Goal: Information Seeking & Learning: Learn about a topic

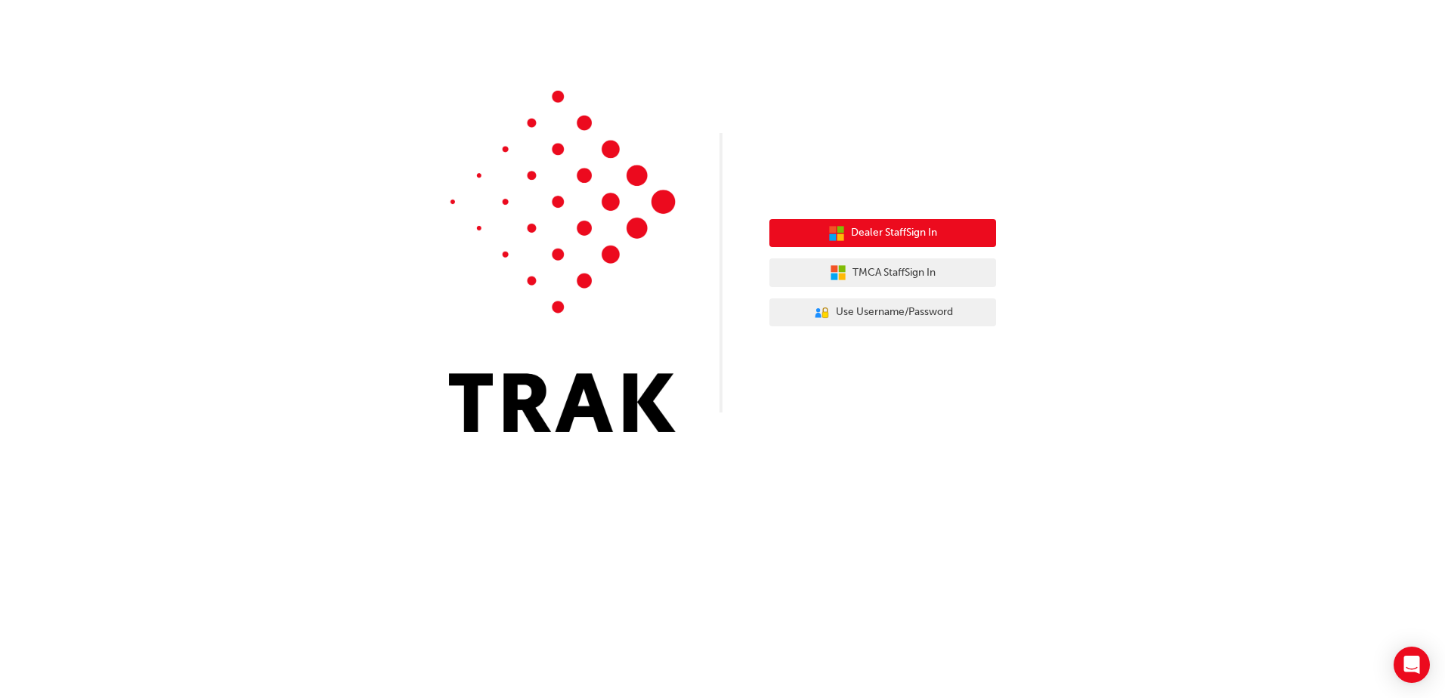
drag, startPoint x: 0, startPoint y: 0, endPoint x: 948, endPoint y: 228, distance: 974.8
click at [948, 228] on button "Dealer Staff Sign In" at bounding box center [883, 233] width 227 height 29
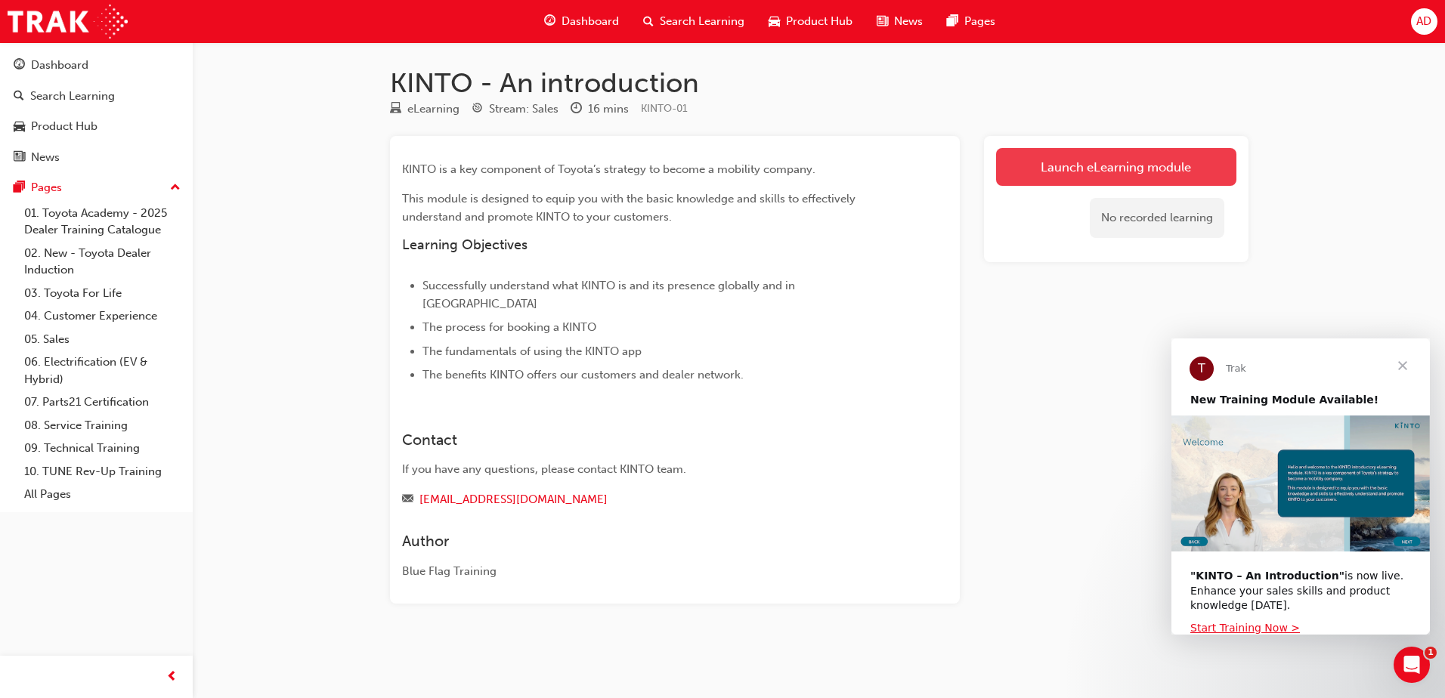
click at [1044, 162] on link "Launch eLearning module" at bounding box center [1116, 167] width 240 height 38
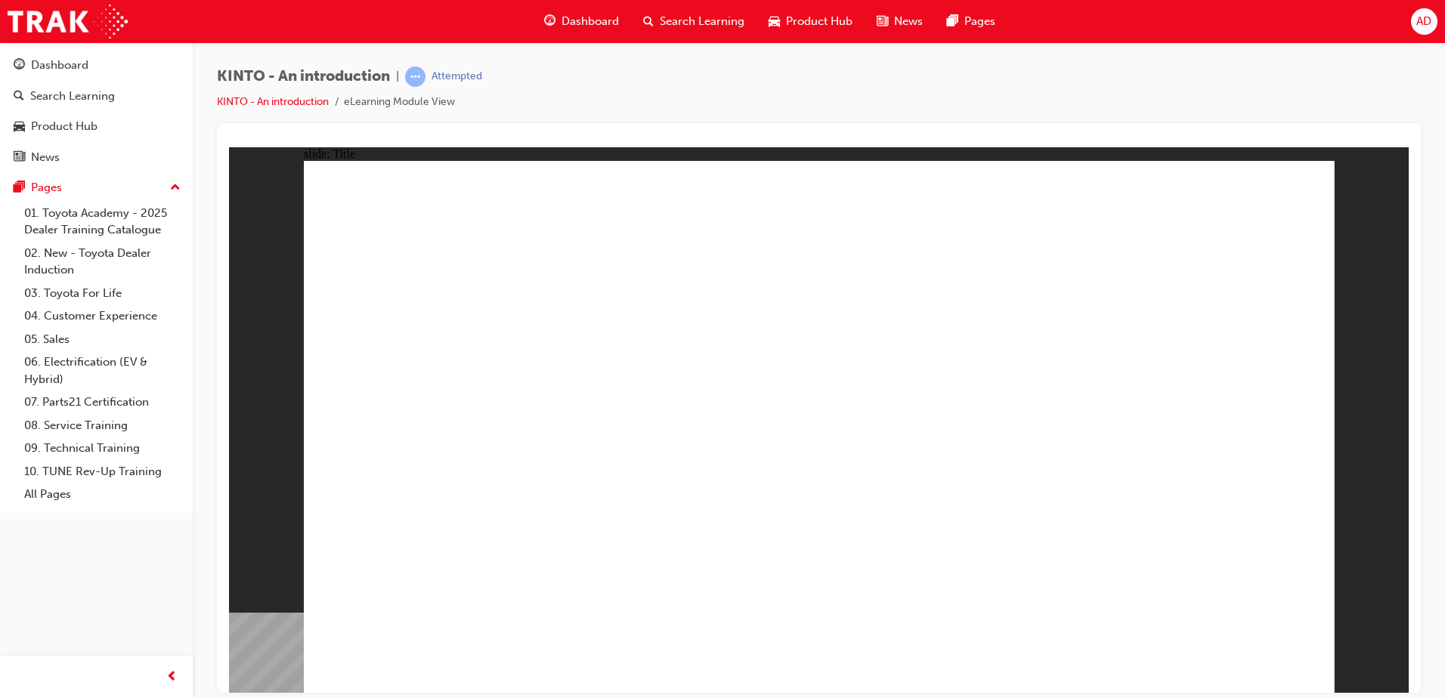
drag, startPoint x: 395, startPoint y: 283, endPoint x: 915, endPoint y: 273, distance: 519.4
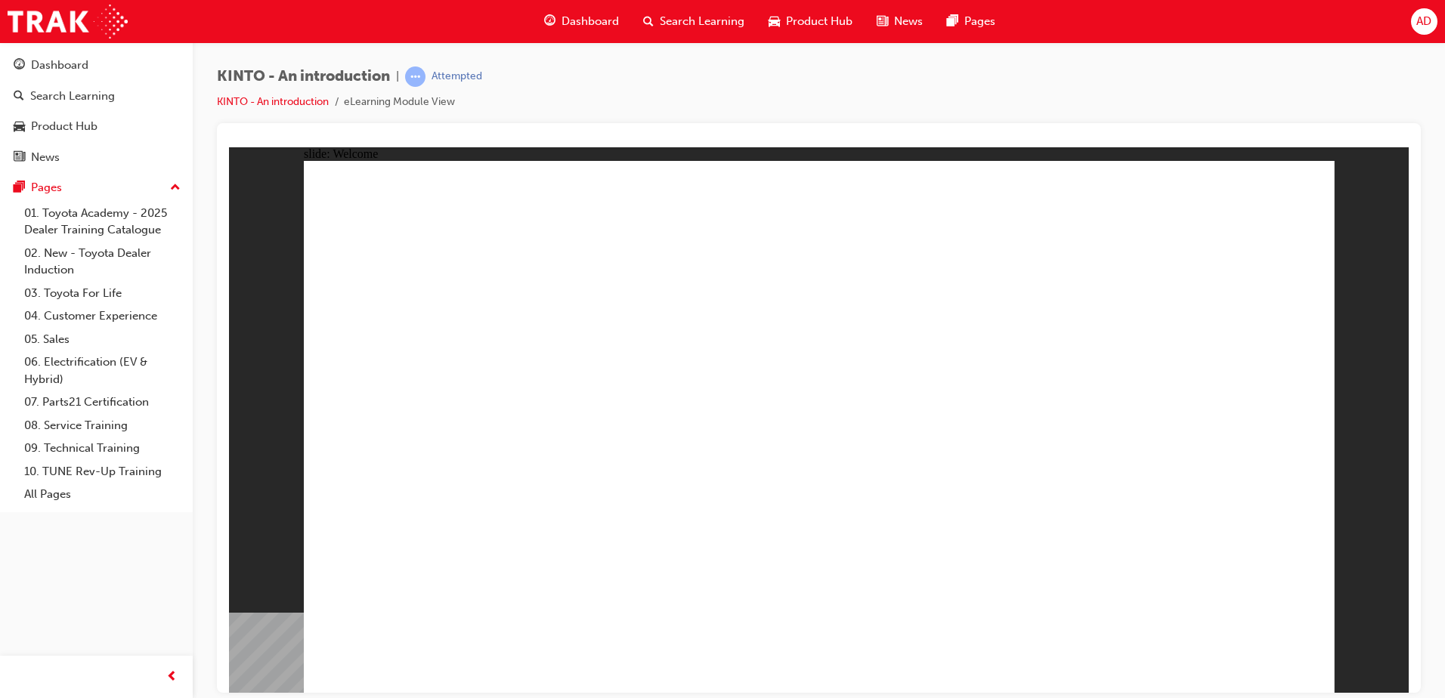
drag, startPoint x: 590, startPoint y: 516, endPoint x: 590, endPoint y: 505, distance: 11.3
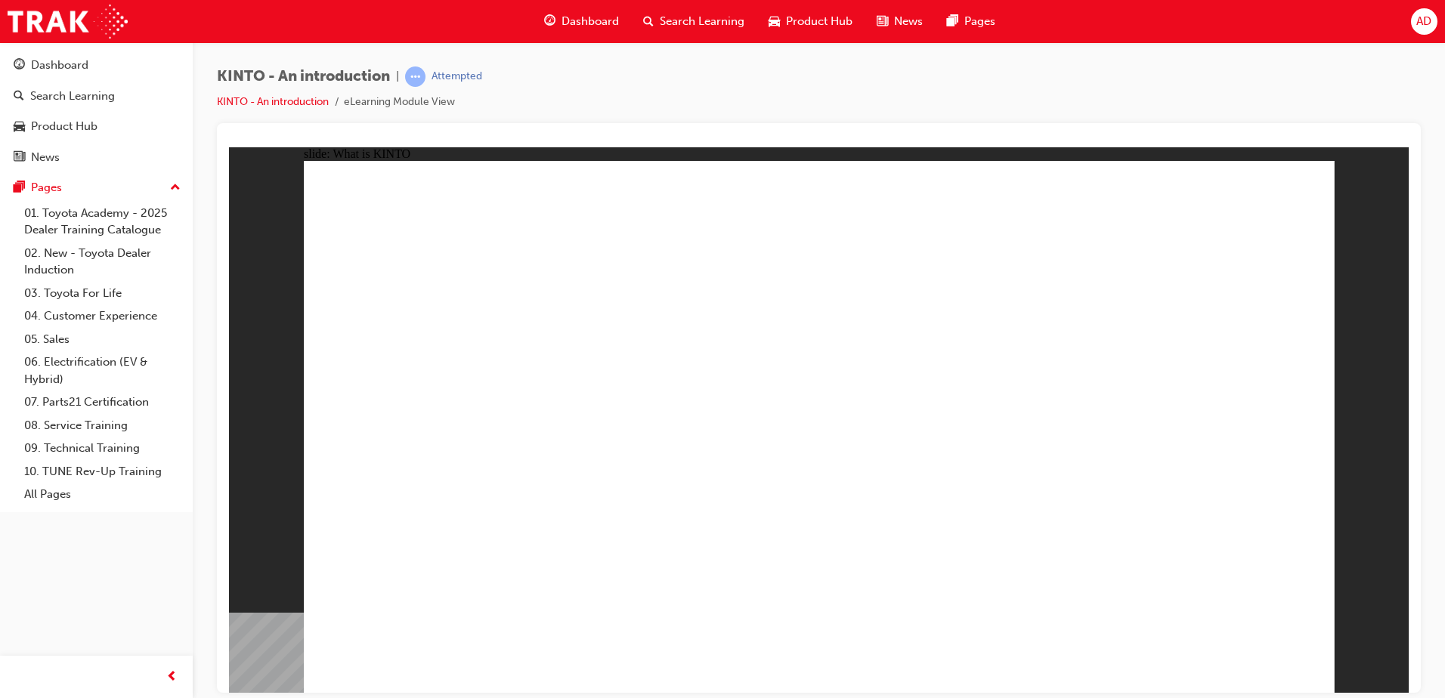
drag, startPoint x: 352, startPoint y: 294, endPoint x: 751, endPoint y: 262, distance: 399.6
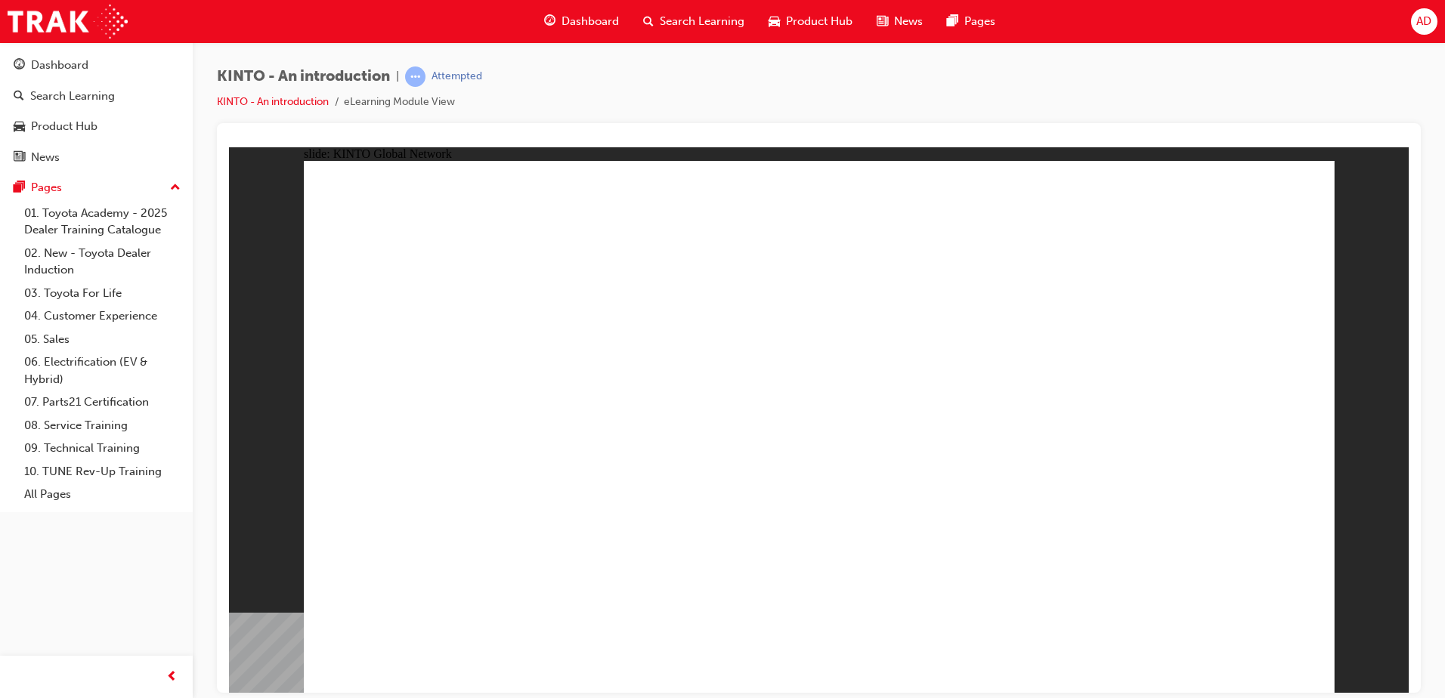
drag, startPoint x: 938, startPoint y: 389, endPoint x: 1127, endPoint y: 389, distance: 189.0
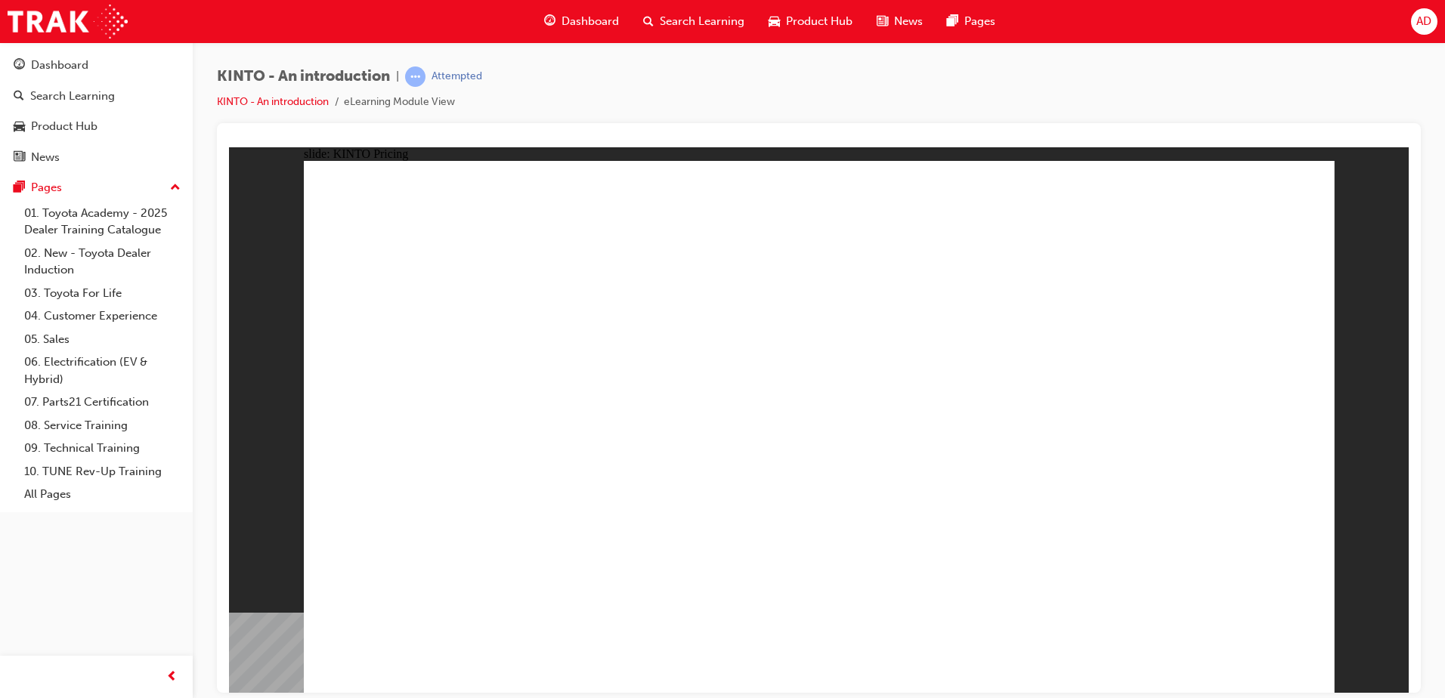
drag, startPoint x: 841, startPoint y: 357, endPoint x: 968, endPoint y: 399, distance: 133.9
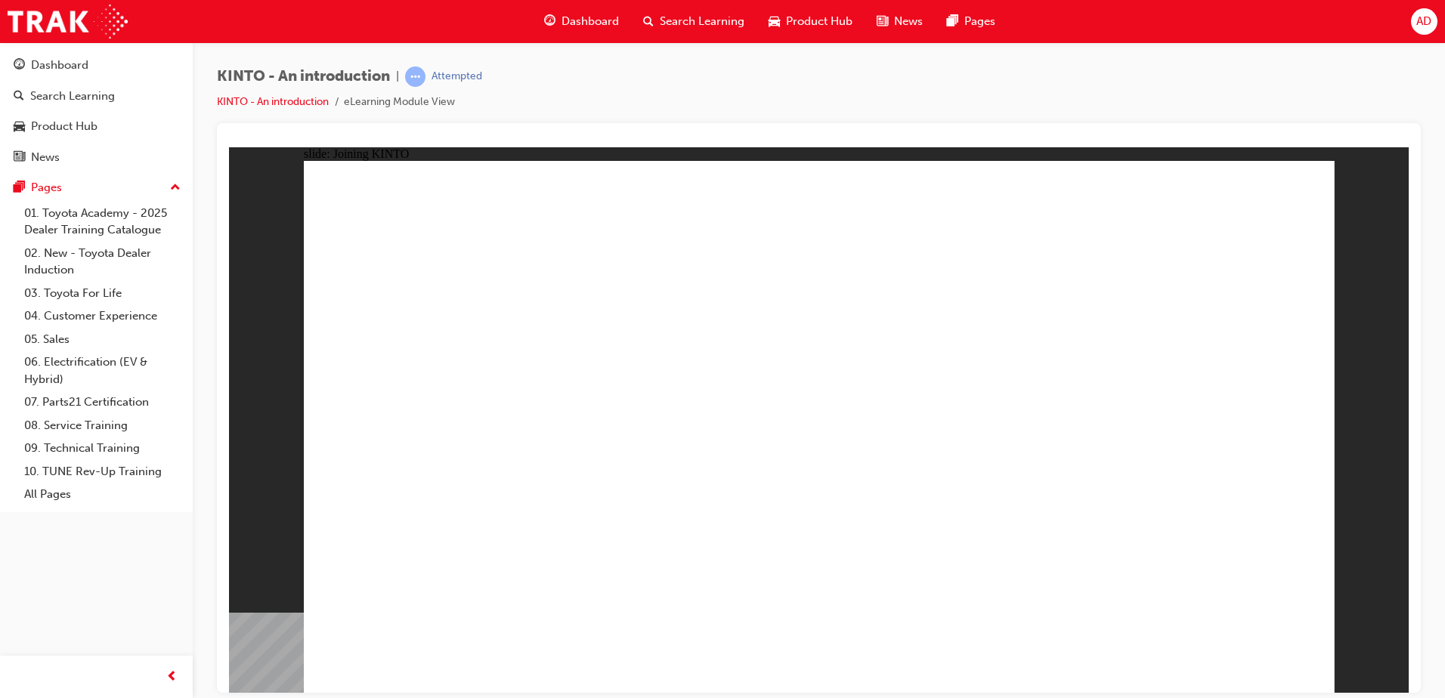
drag, startPoint x: 798, startPoint y: 545, endPoint x: 723, endPoint y: 521, distance: 79.4
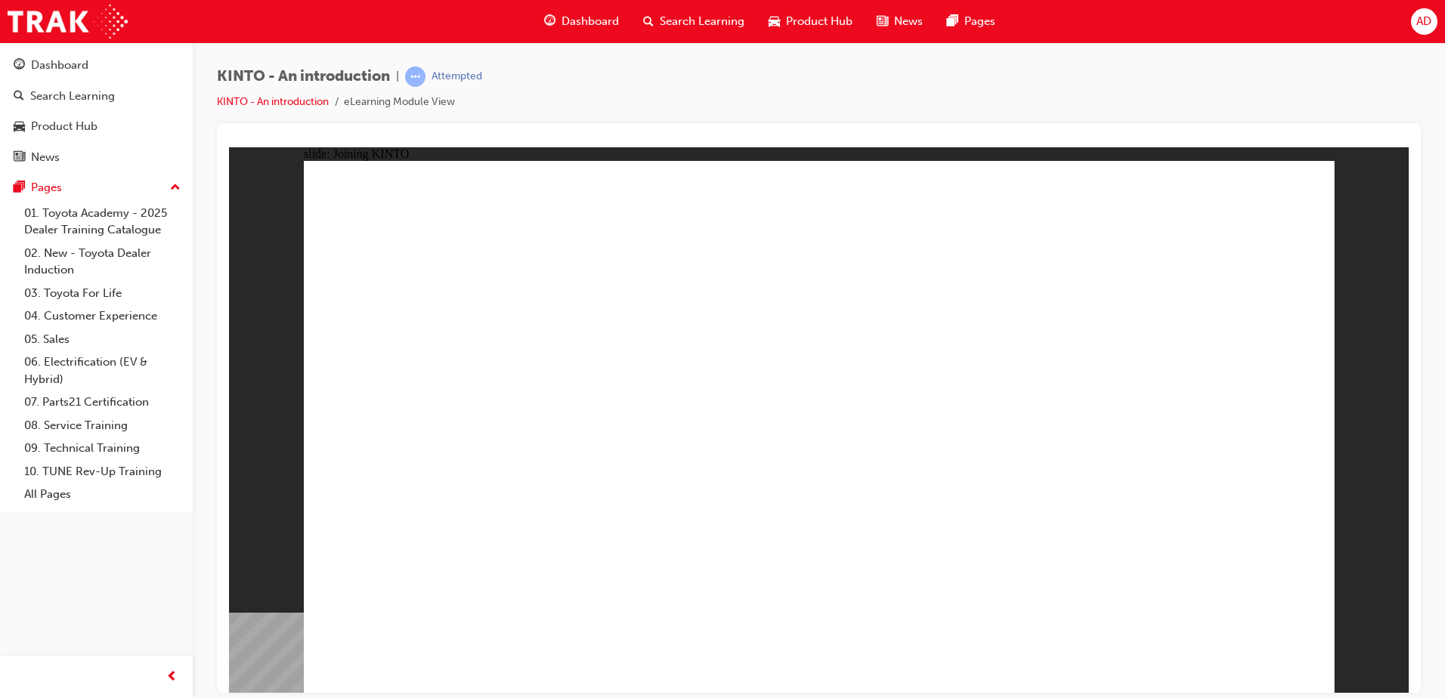
drag, startPoint x: 1162, startPoint y: 630, endPoint x: 1157, endPoint y: 659, distance: 30.0
drag, startPoint x: 672, startPoint y: 335, endPoint x: 875, endPoint y: 409, distance: 215.7
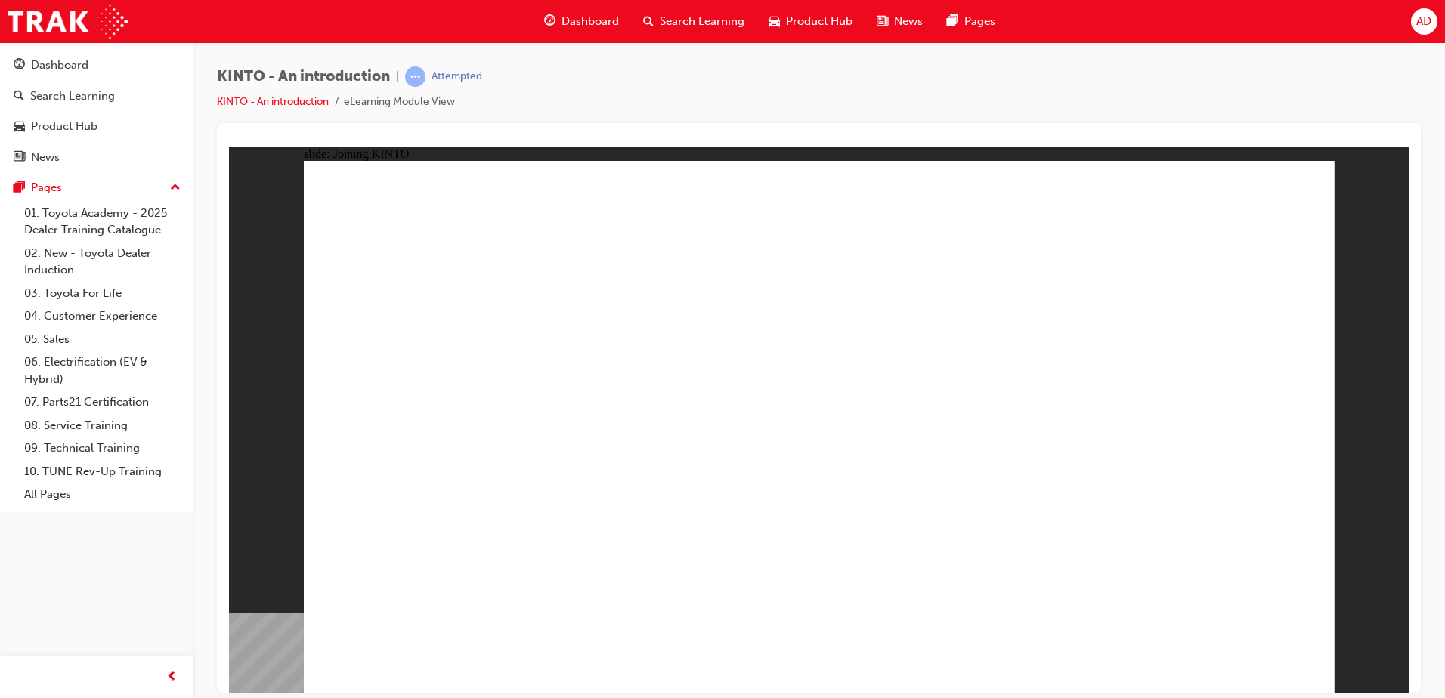
drag, startPoint x: 571, startPoint y: 432, endPoint x: 569, endPoint y: 440, distance: 7.9
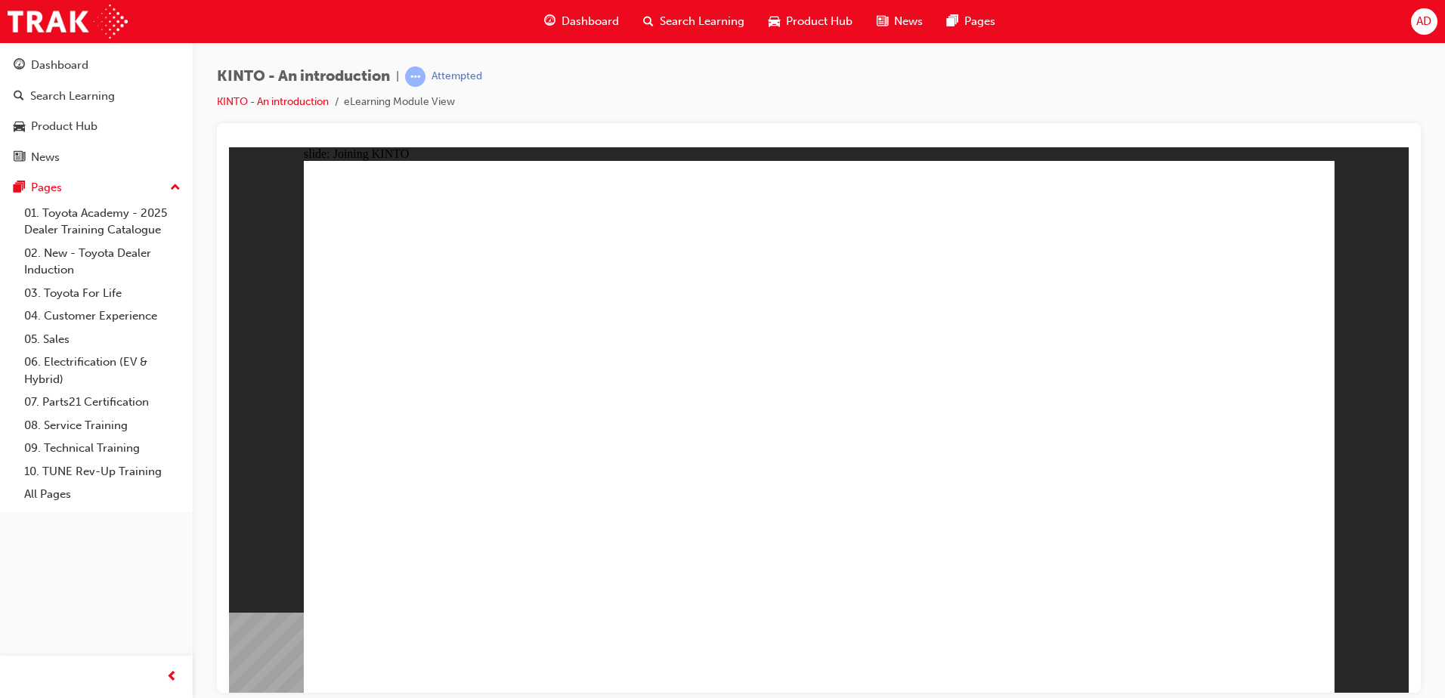
drag, startPoint x: 986, startPoint y: 439, endPoint x: 985, endPoint y: 481, distance: 41.6
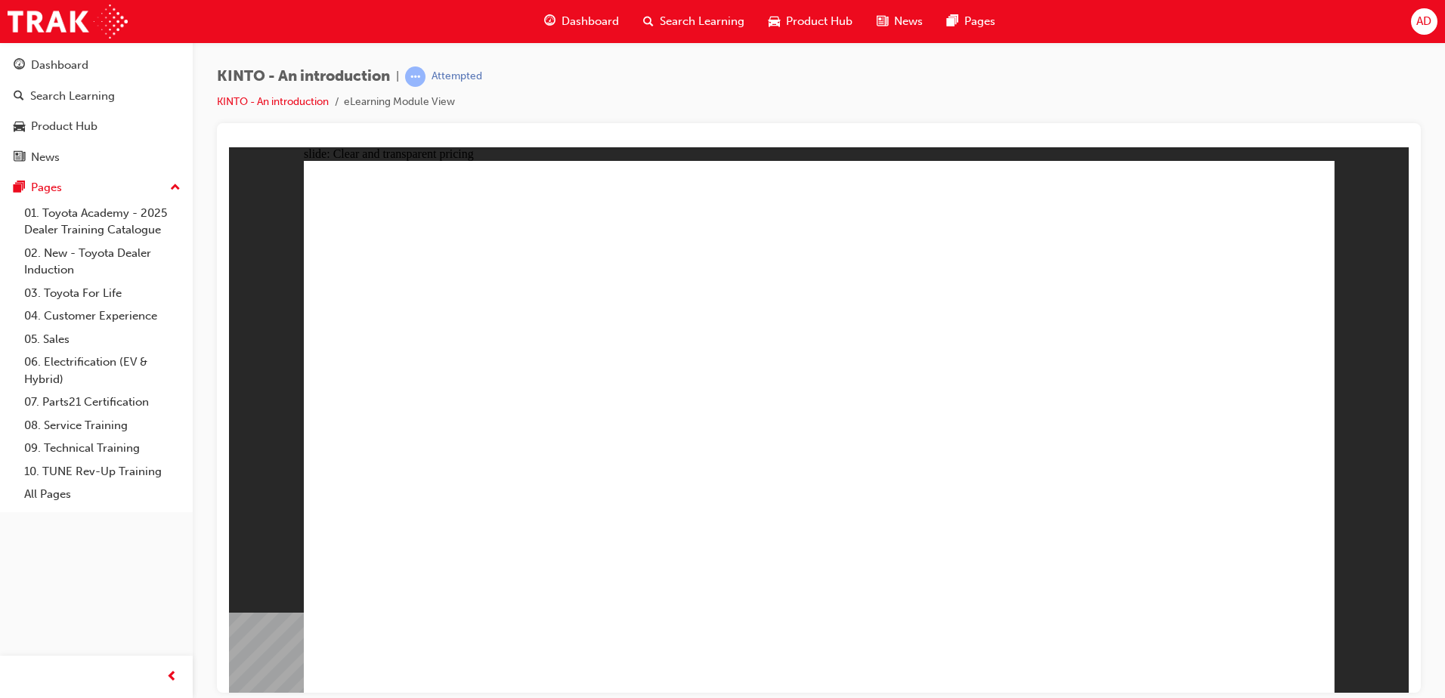
drag, startPoint x: 611, startPoint y: 423, endPoint x: 828, endPoint y: 462, distance: 221.2
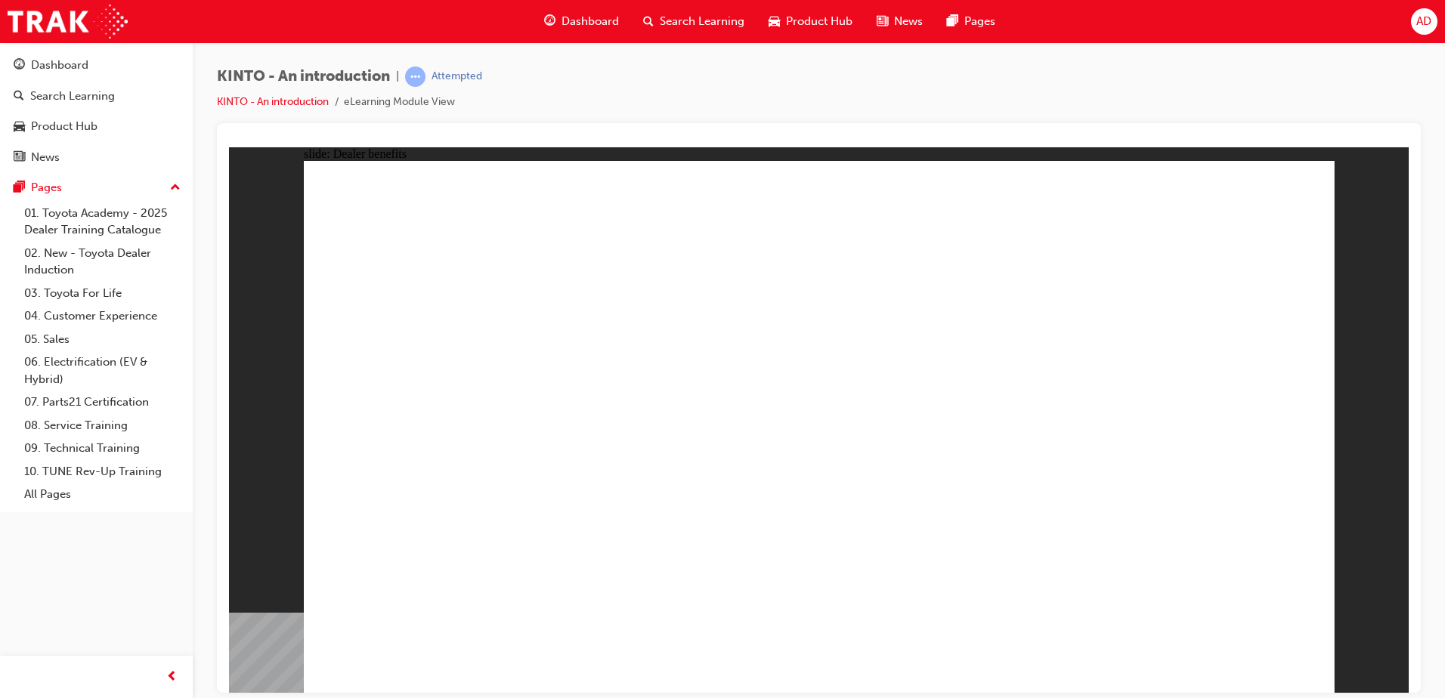
drag, startPoint x: 770, startPoint y: 393, endPoint x: 768, endPoint y: 441, distance: 47.7
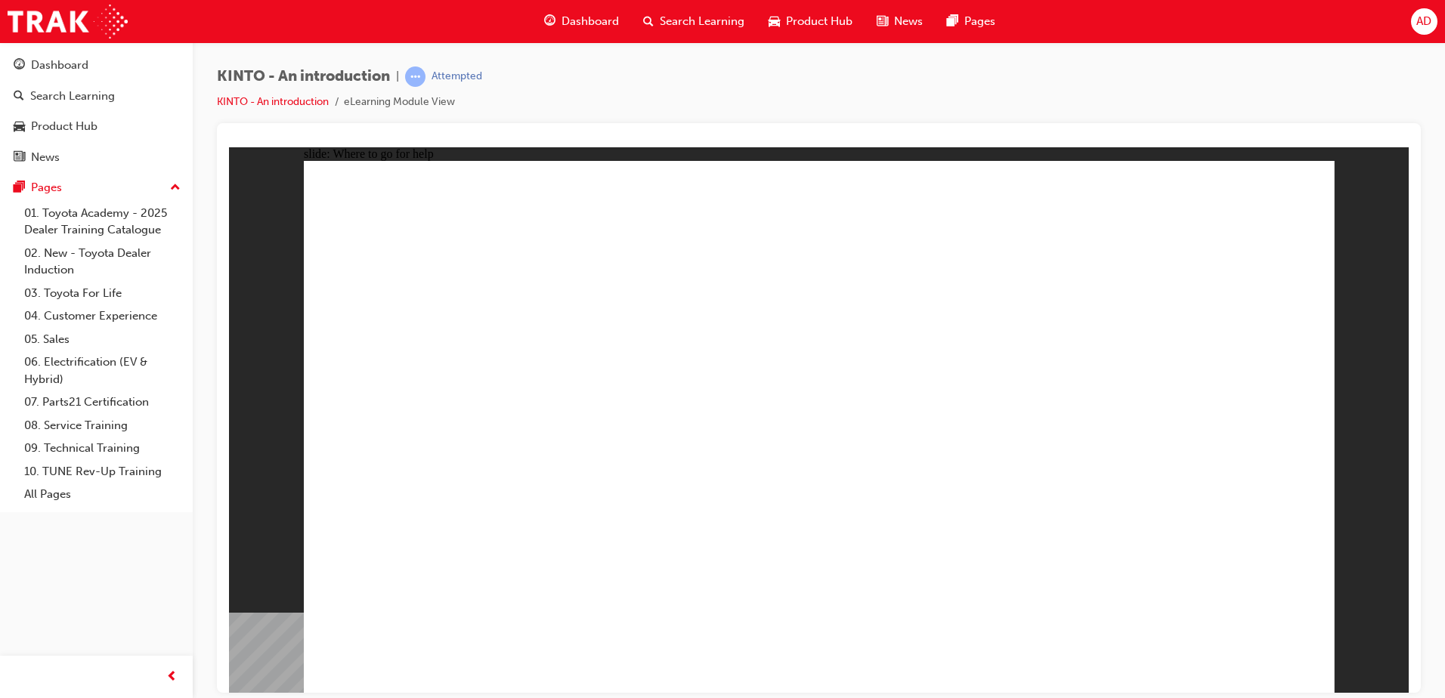
radio input "true"
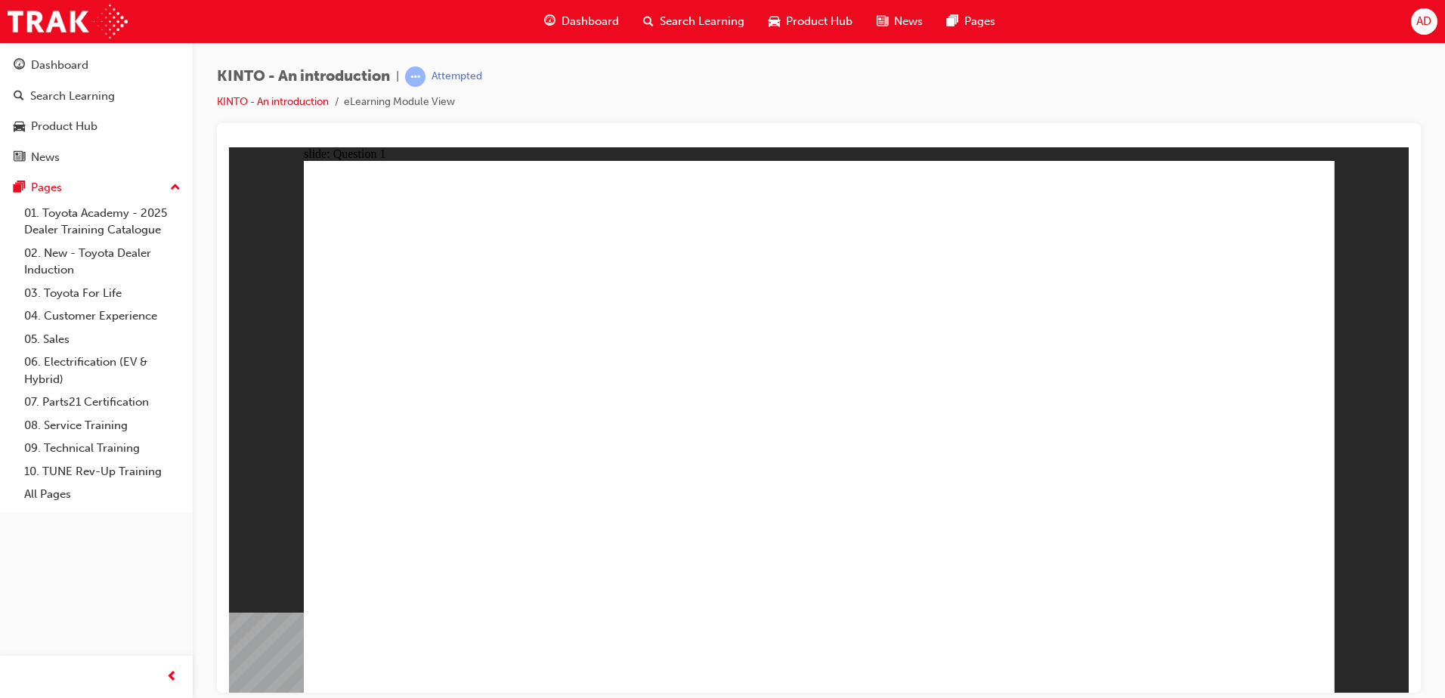
checkbox input "true"
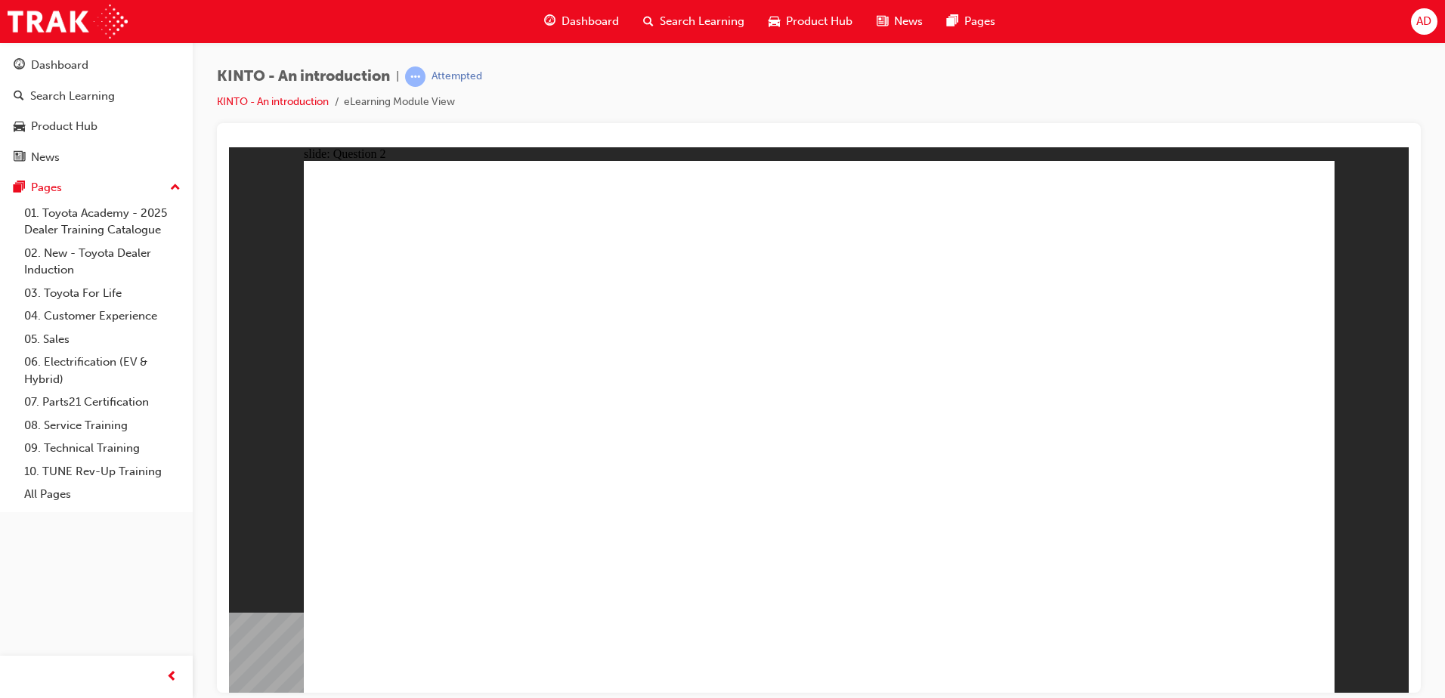
checkbox input "true"
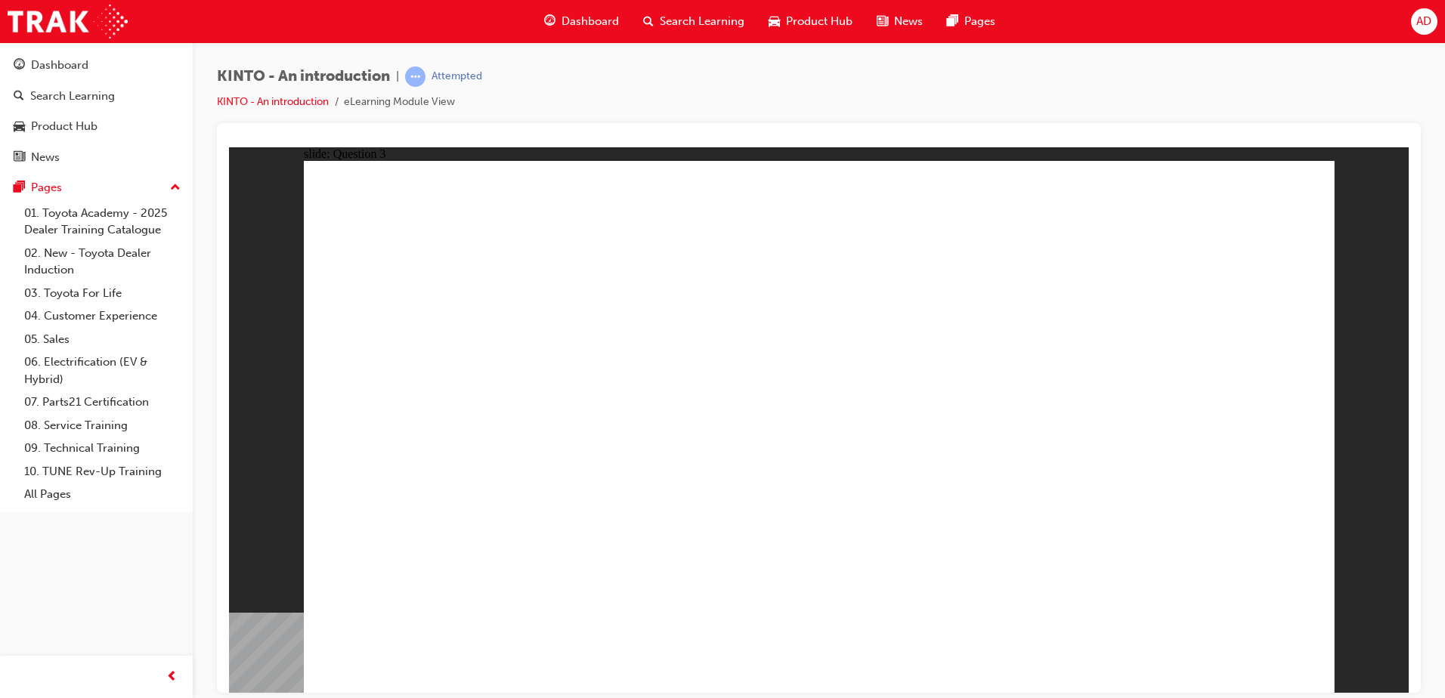
radio input "false"
radio input "true"
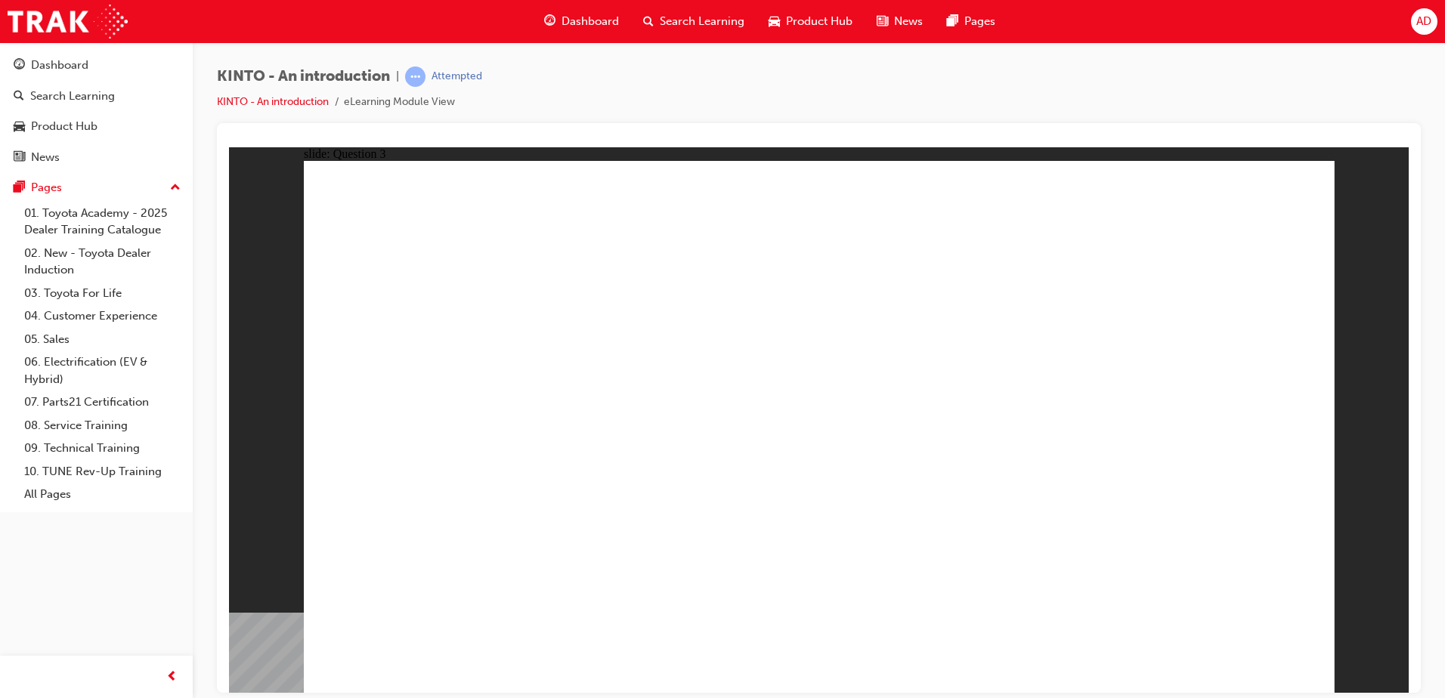
drag, startPoint x: 962, startPoint y: 447, endPoint x: 396, endPoint y: 567, distance: 578.8
drag, startPoint x: 858, startPoint y: 452, endPoint x: 667, endPoint y: 572, distance: 225.9
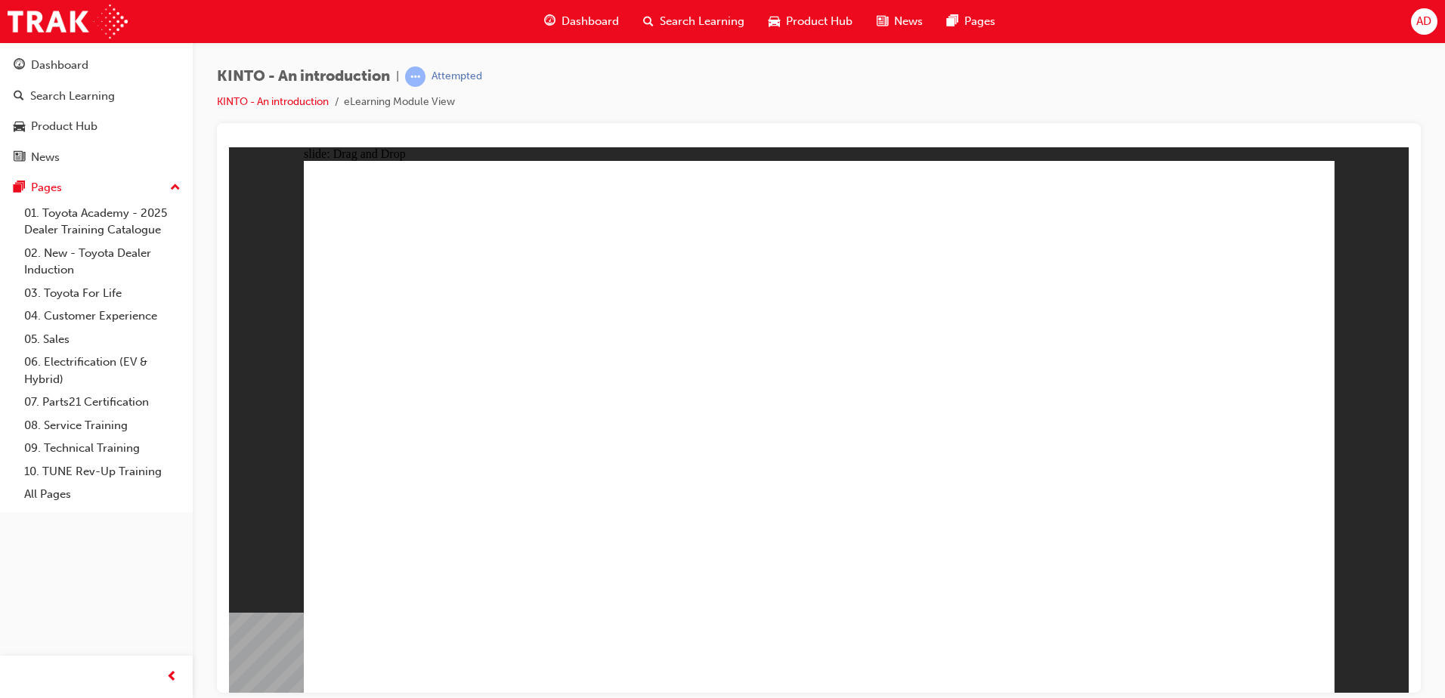
drag, startPoint x: 1179, startPoint y: 448, endPoint x: 803, endPoint y: 568, distance: 394.9
drag, startPoint x: 644, startPoint y: 456, endPoint x: 1022, endPoint y: 577, distance: 396.8
drag, startPoint x: 449, startPoint y: 464, endPoint x: 1202, endPoint y: 584, distance: 762.4
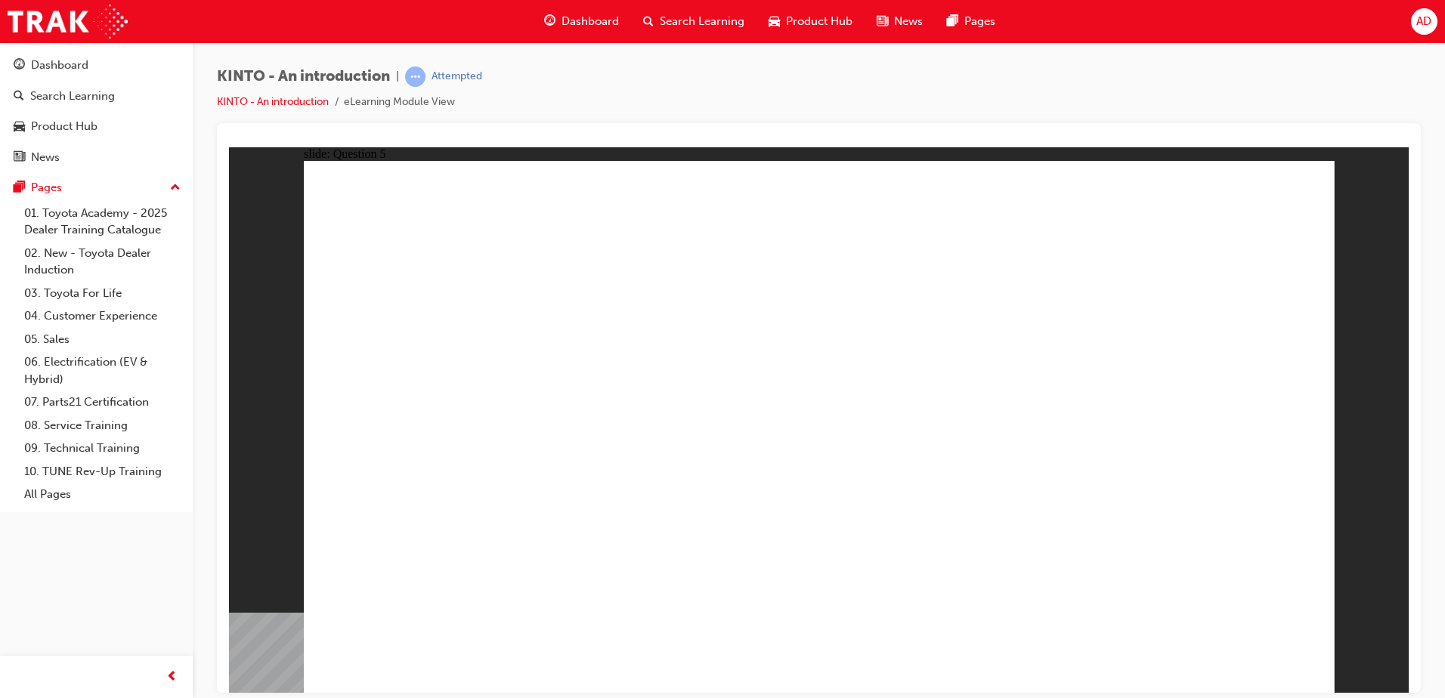
radio input "true"
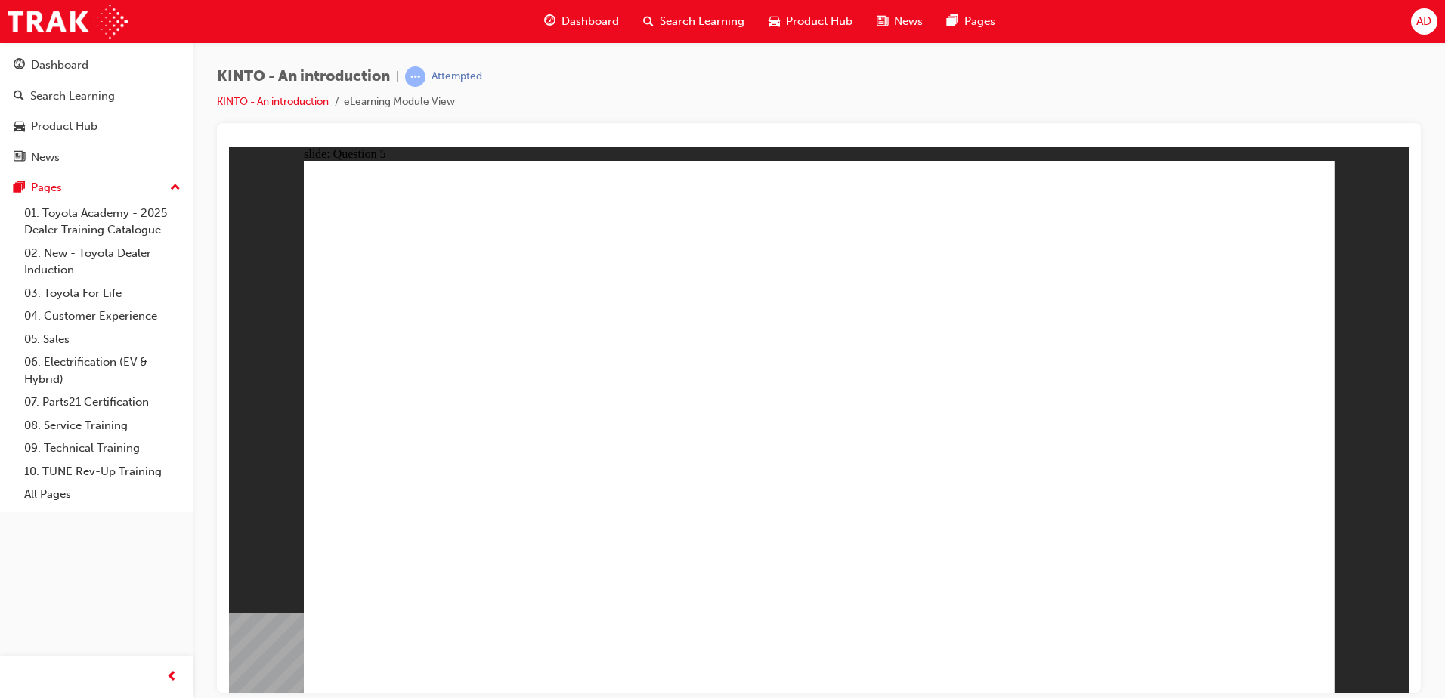
radio input "false"
radio input "true"
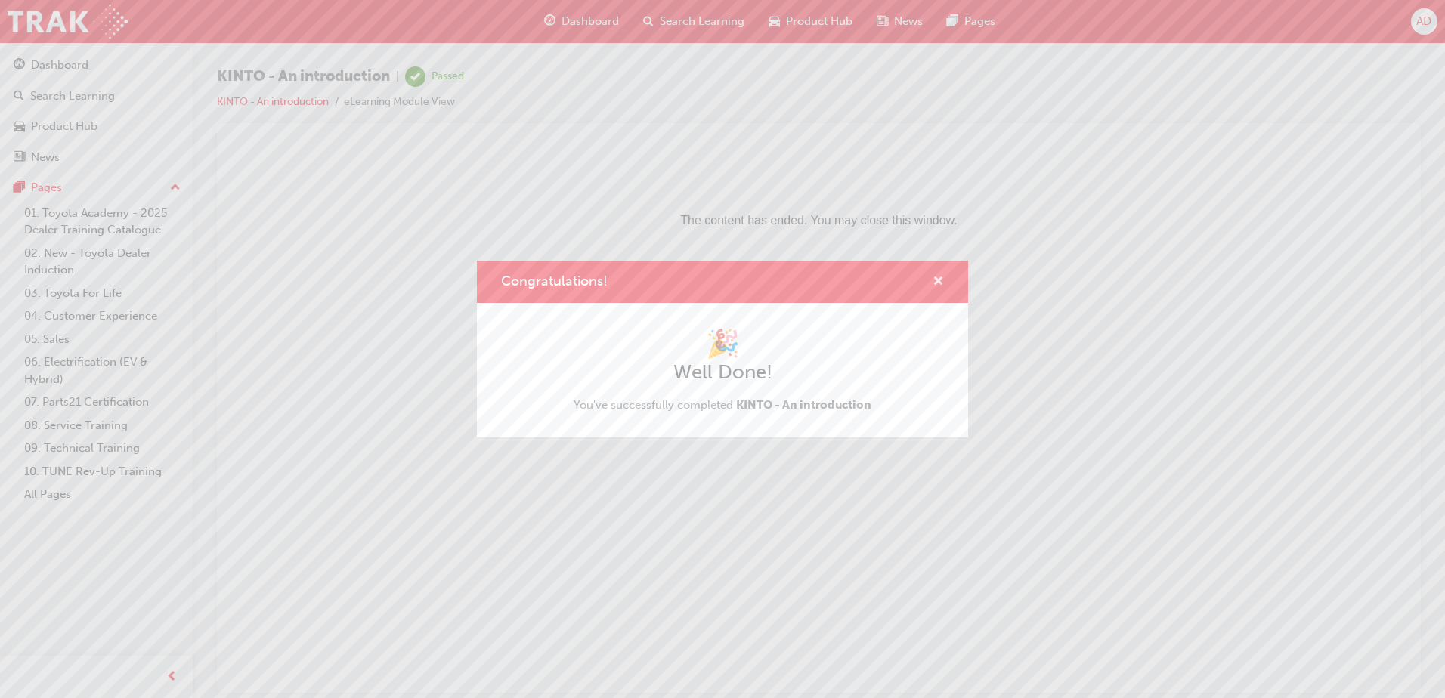
click at [941, 276] on span "cross-icon" at bounding box center [938, 283] width 11 height 14
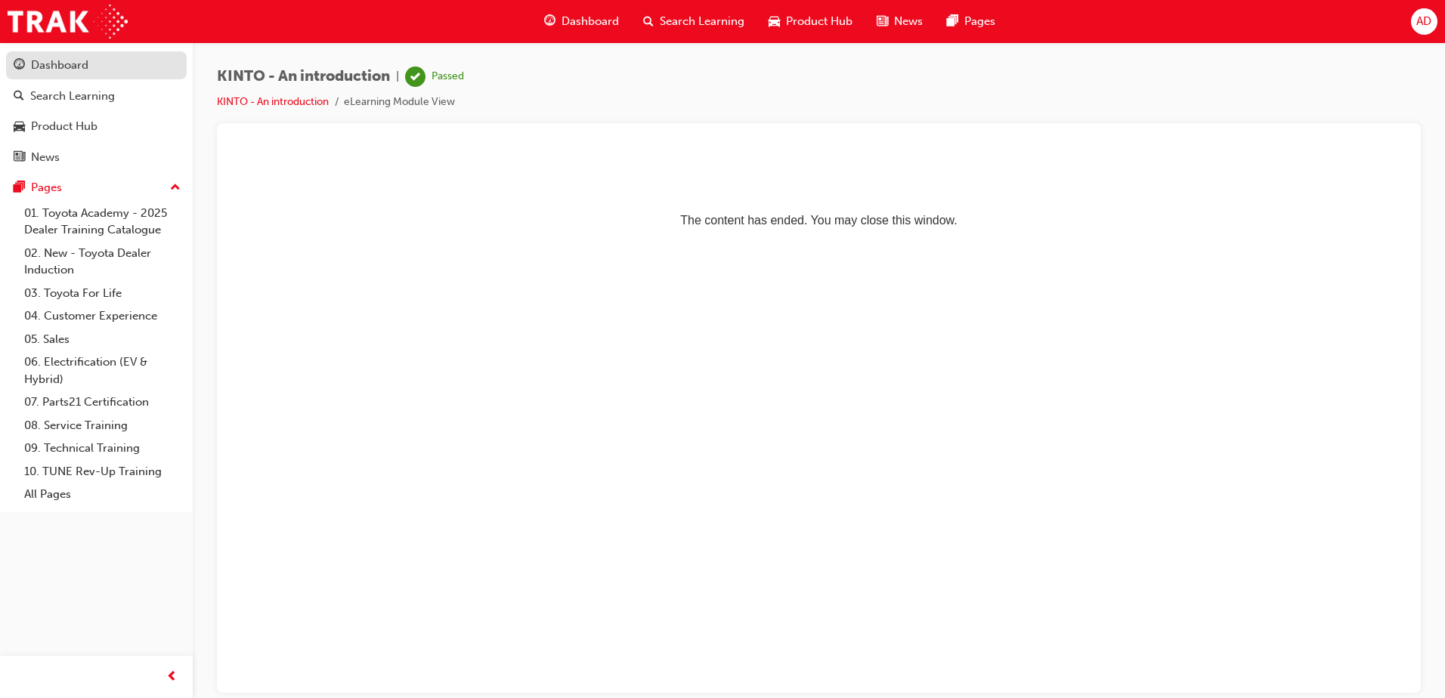
click at [98, 59] on div "Dashboard" at bounding box center [97, 65] width 166 height 19
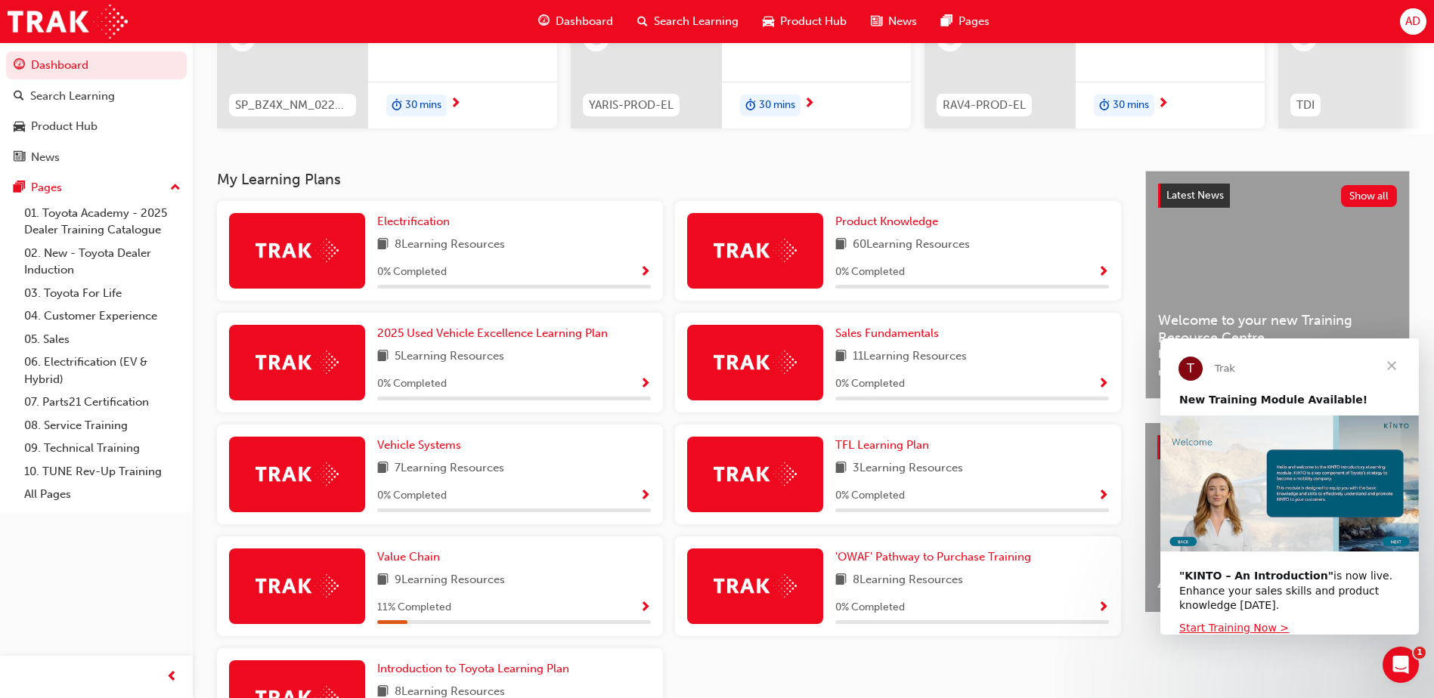
scroll to position [344, 0]
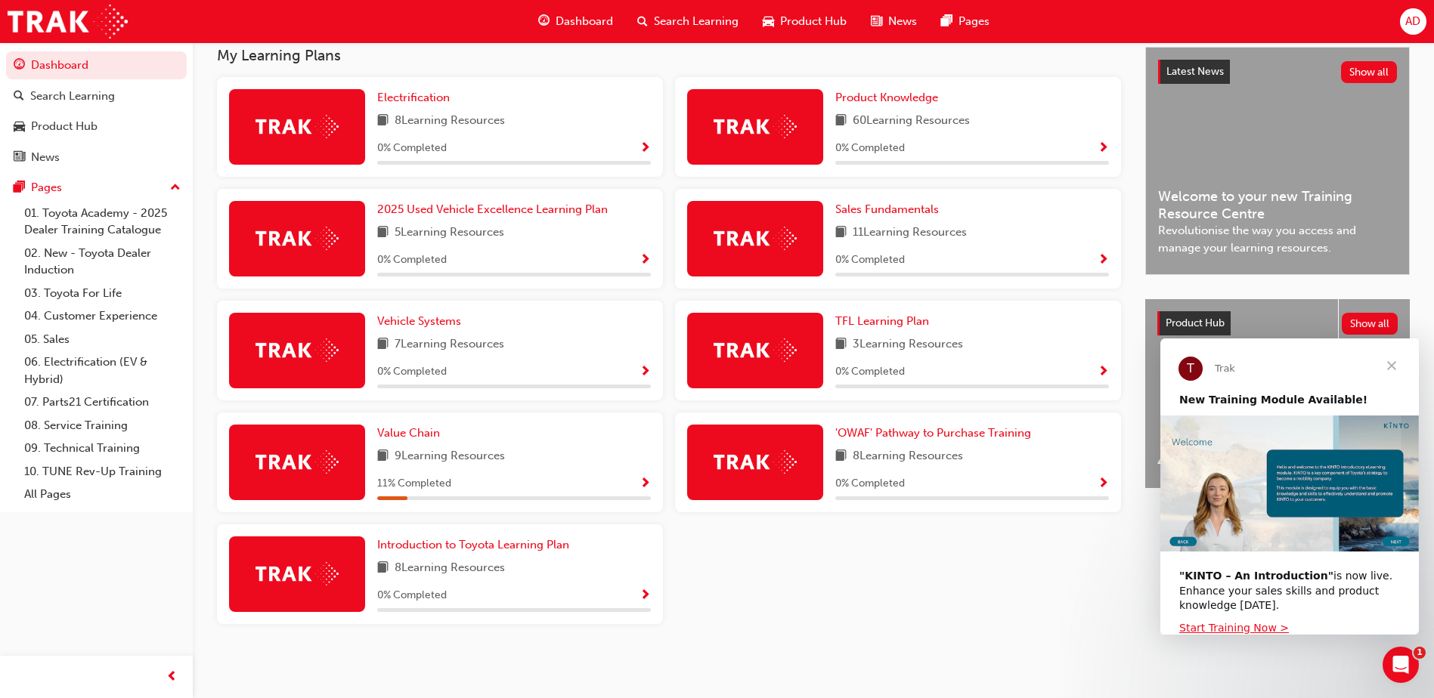
click at [1396, 365] on span "Close" at bounding box center [1391, 366] width 54 height 54
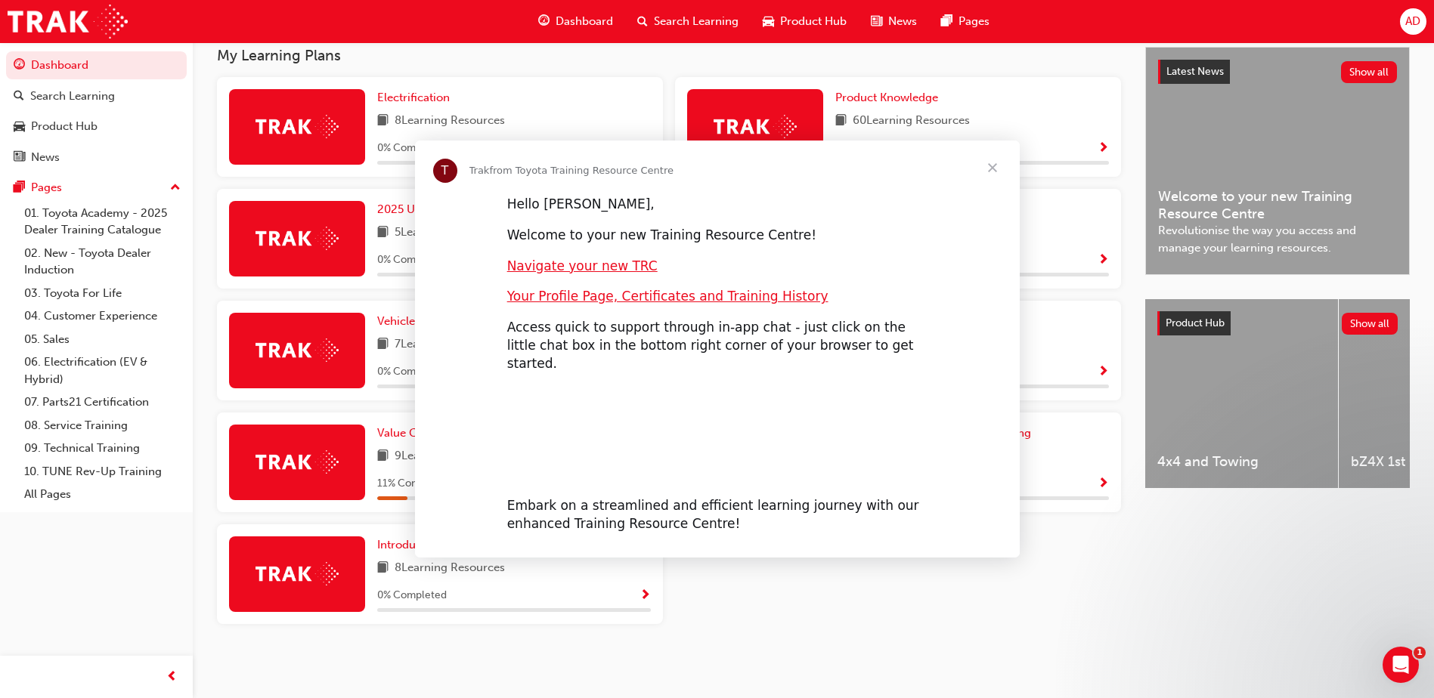
scroll to position [0, 0]
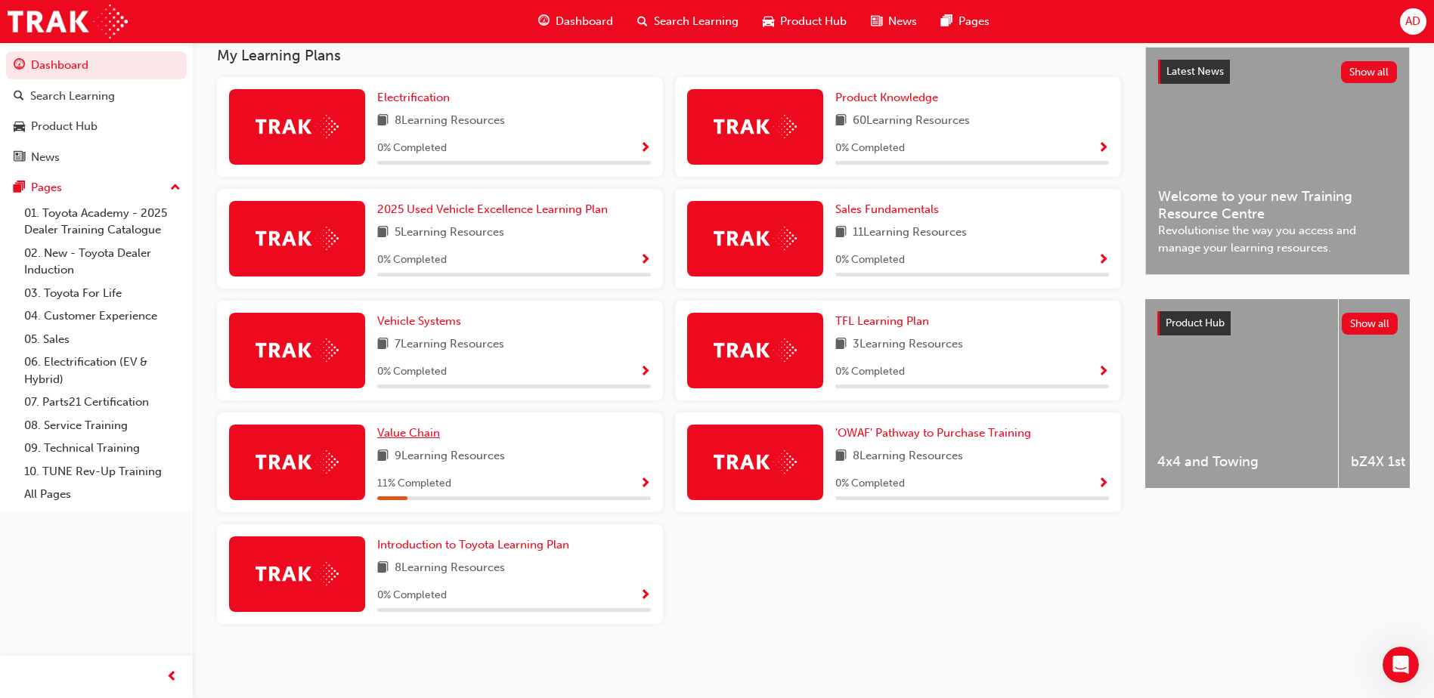
click at [417, 432] on span "Value Chain" at bounding box center [408, 433] width 63 height 14
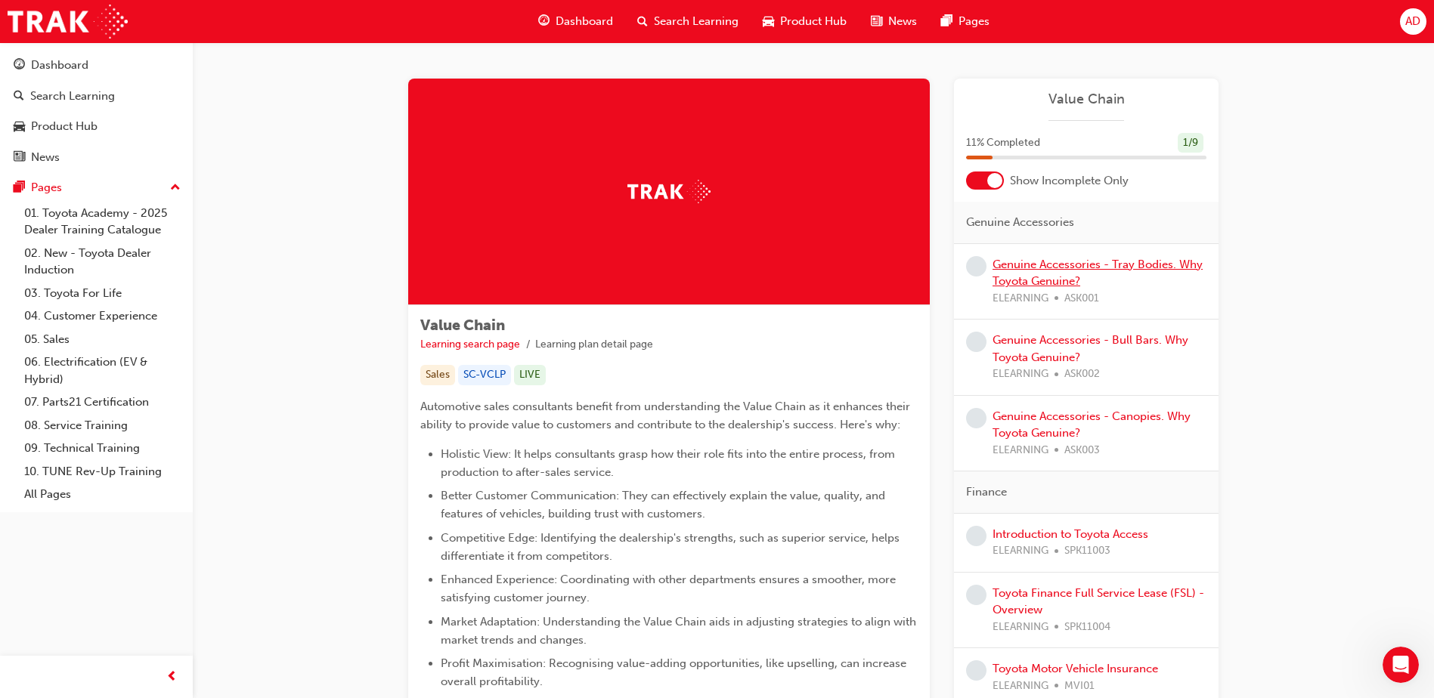
click at [1063, 276] on link "Genuine Accessories - Tray Bodies. Why Toyota Genuine?" at bounding box center [1098, 273] width 210 height 31
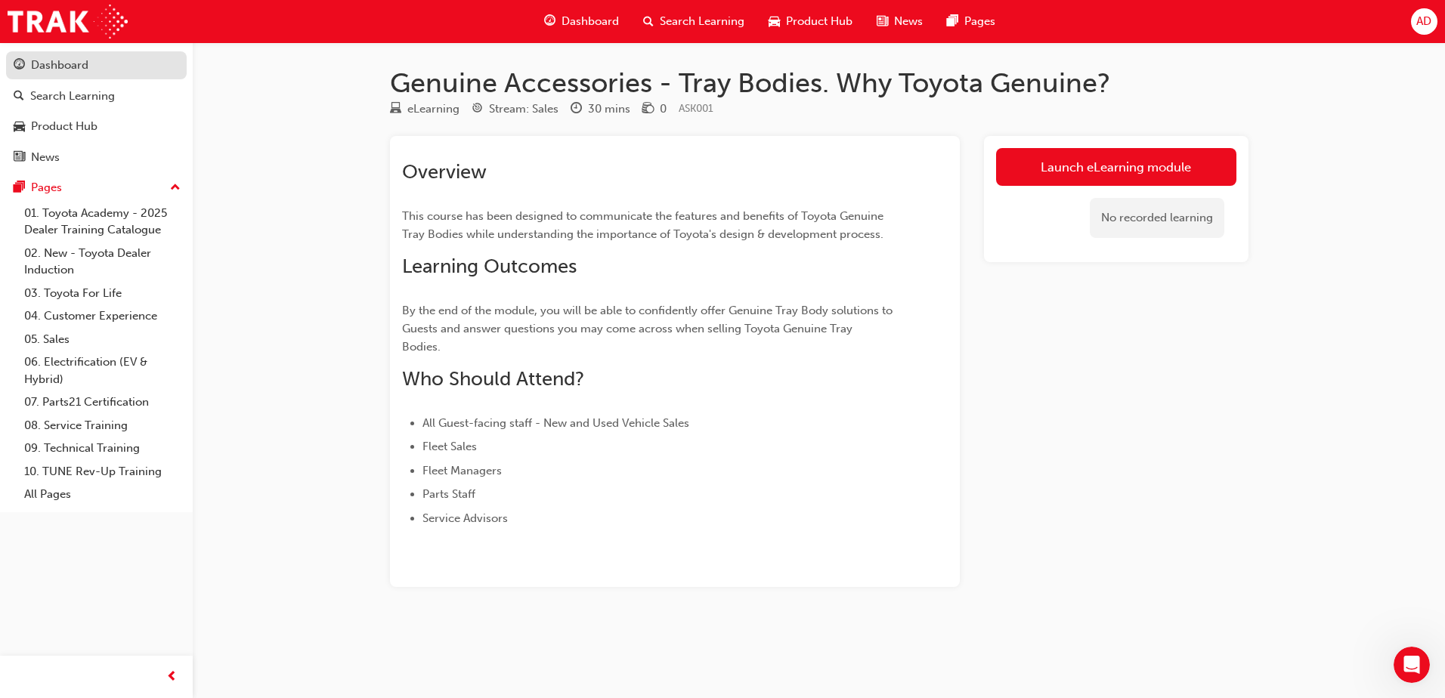
click at [99, 65] on div "Dashboard" at bounding box center [97, 65] width 166 height 19
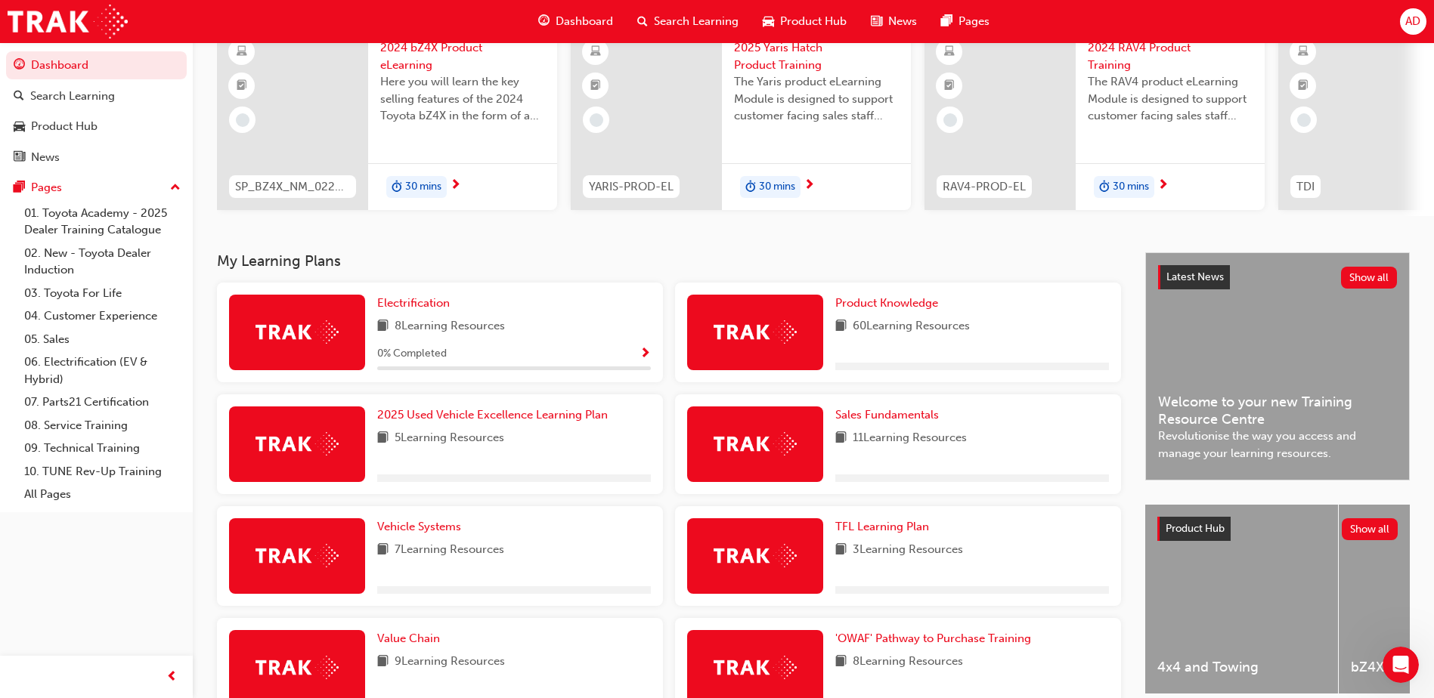
scroll to position [151, 0]
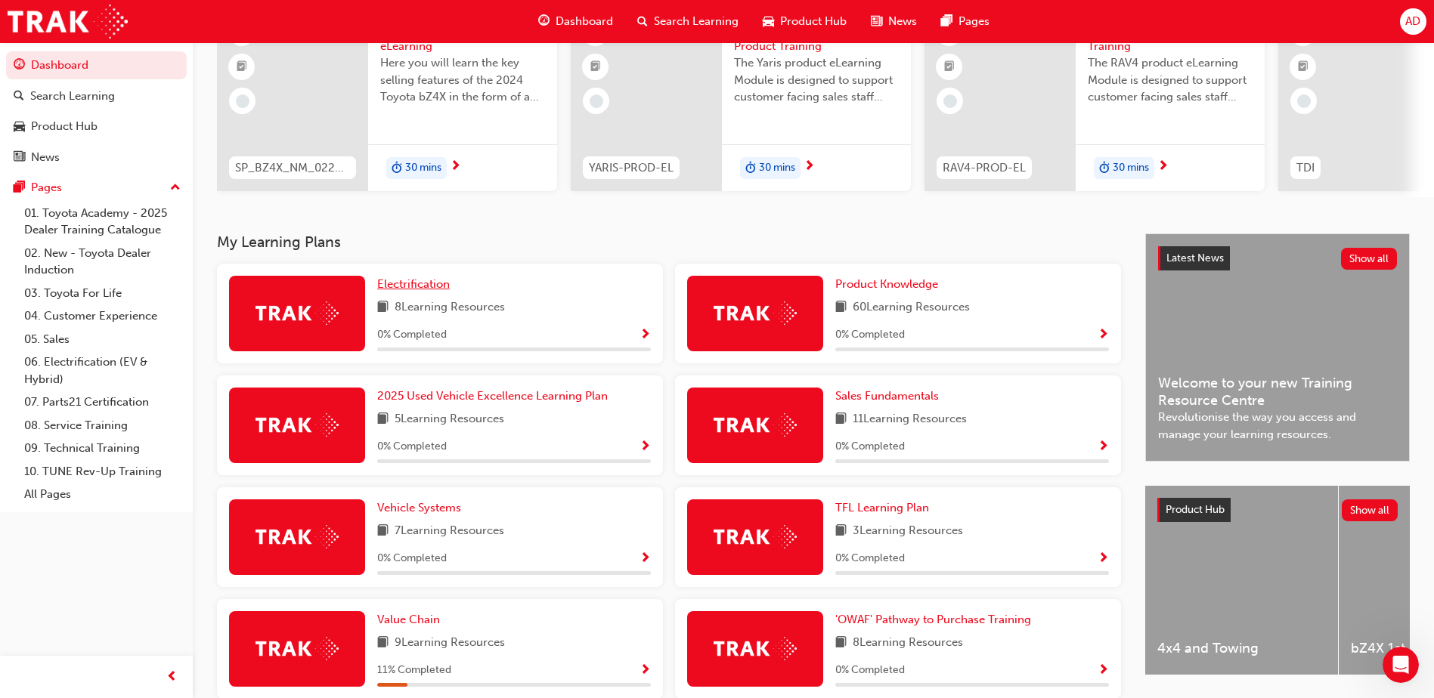
click at [410, 282] on link "Electrification" at bounding box center [416, 284] width 79 height 17
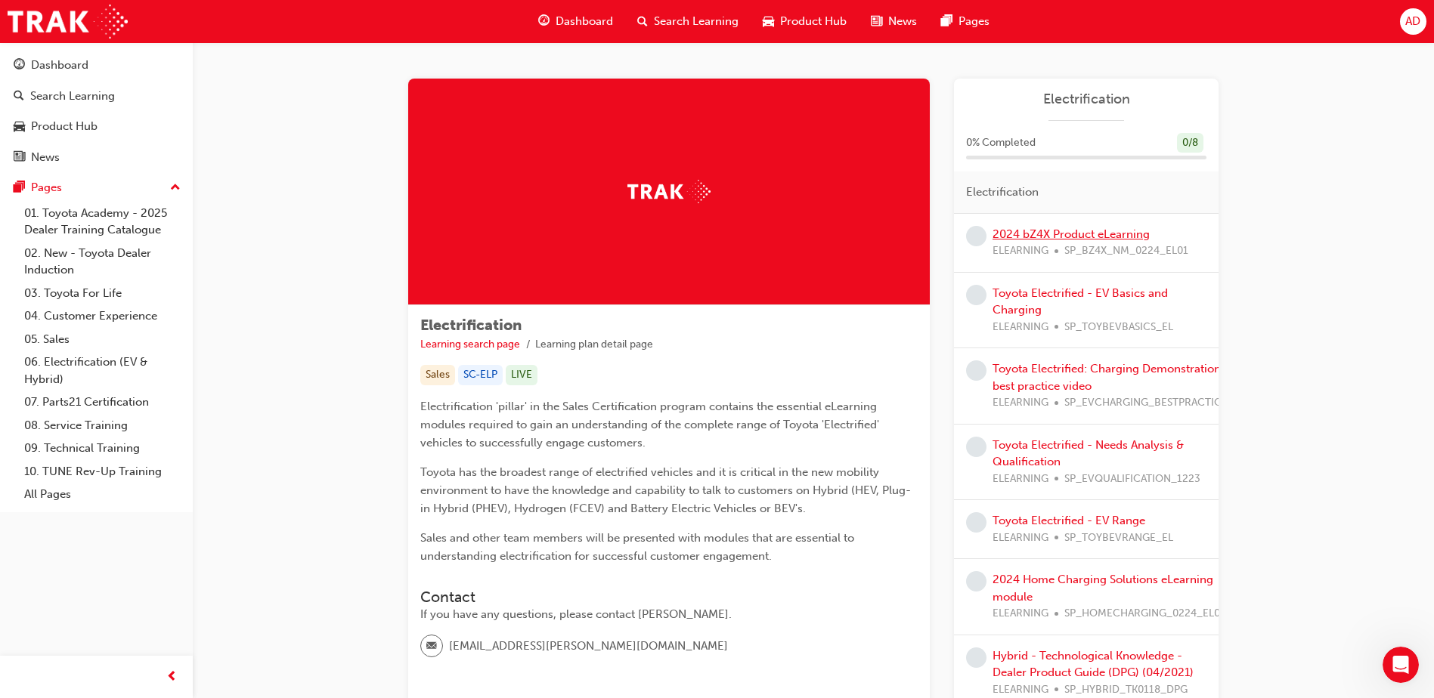
click at [1060, 234] on link "2024 bZ4X Product eLearning" at bounding box center [1071, 235] width 157 height 14
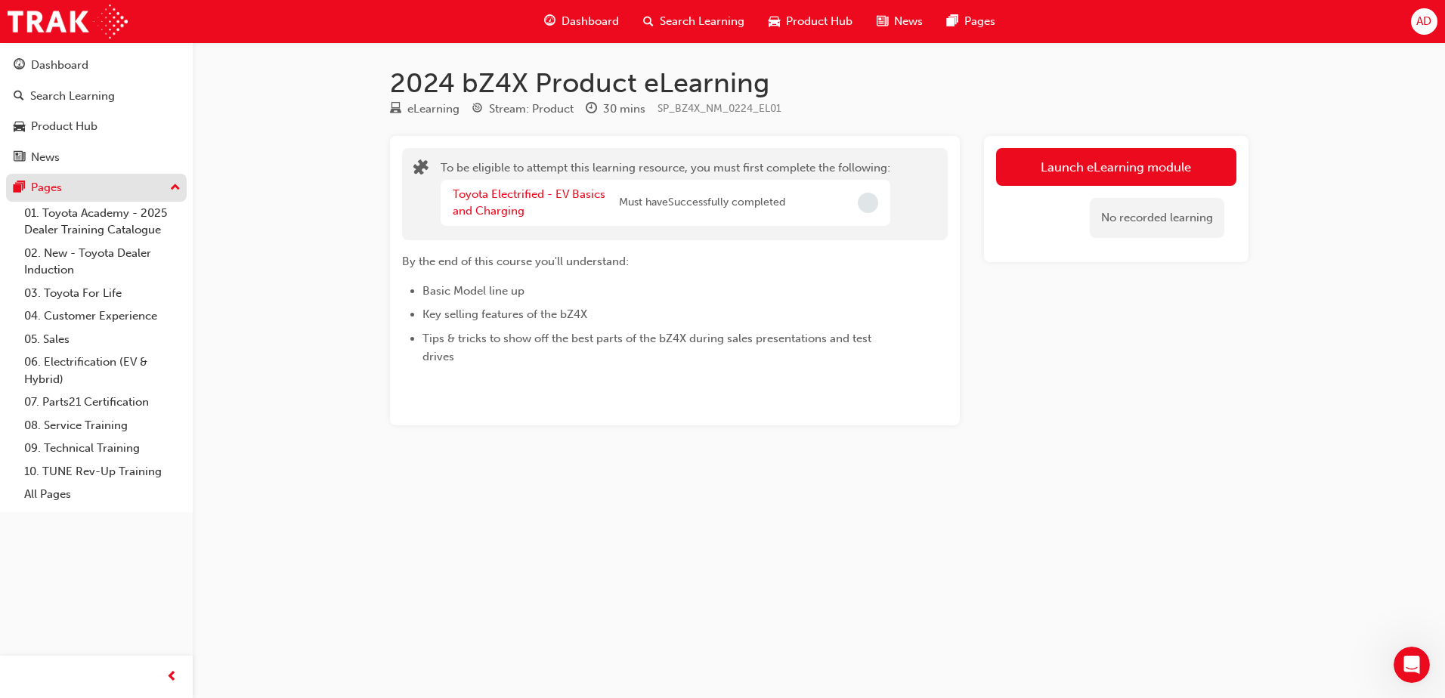
click at [112, 181] on div "Pages" at bounding box center [97, 187] width 166 height 19
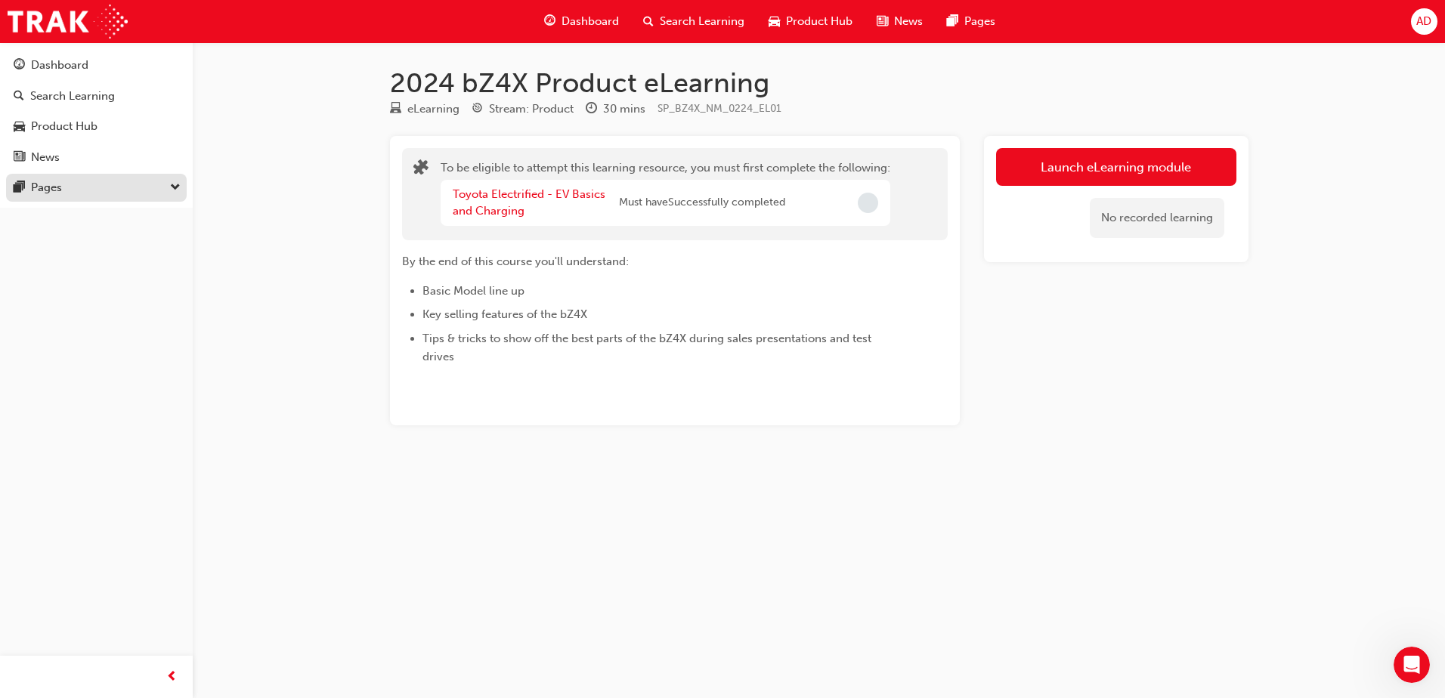
click at [77, 200] on button "Pages" at bounding box center [96, 188] width 181 height 28
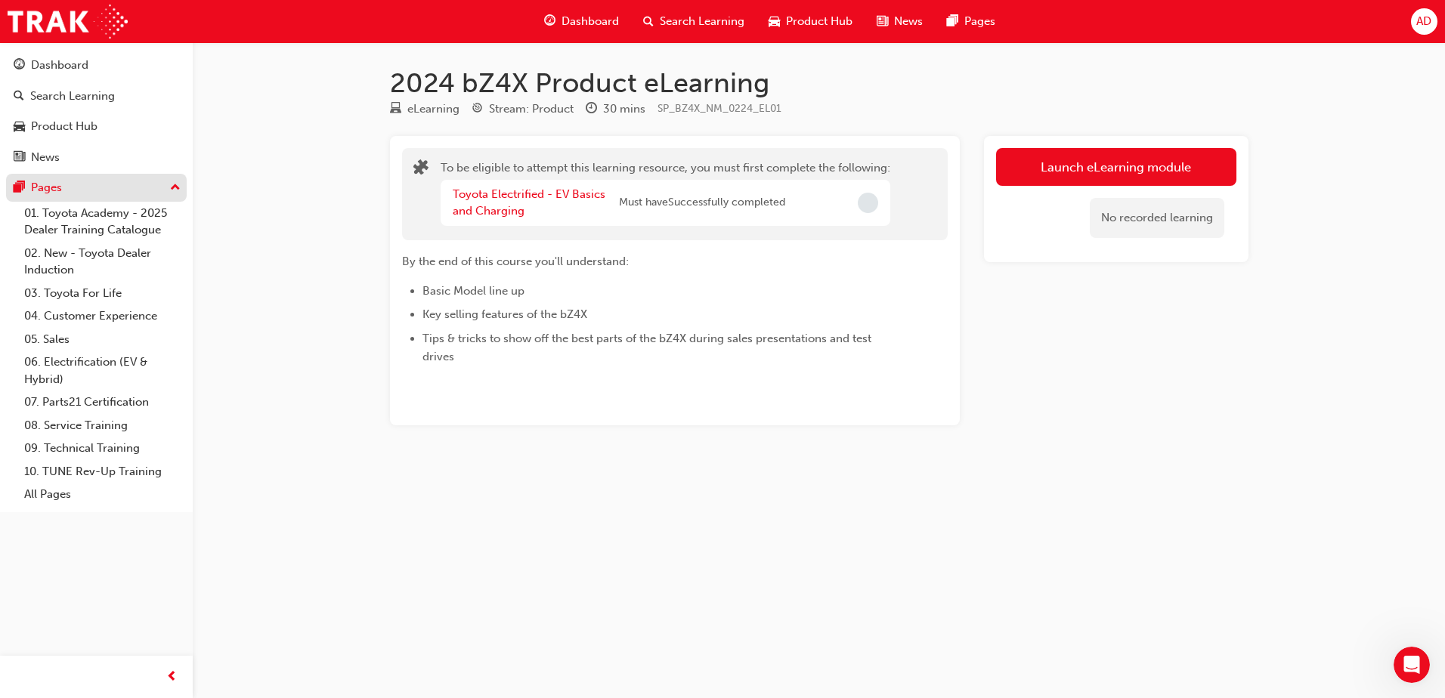
click at [77, 184] on div "Pages" at bounding box center [97, 187] width 166 height 19
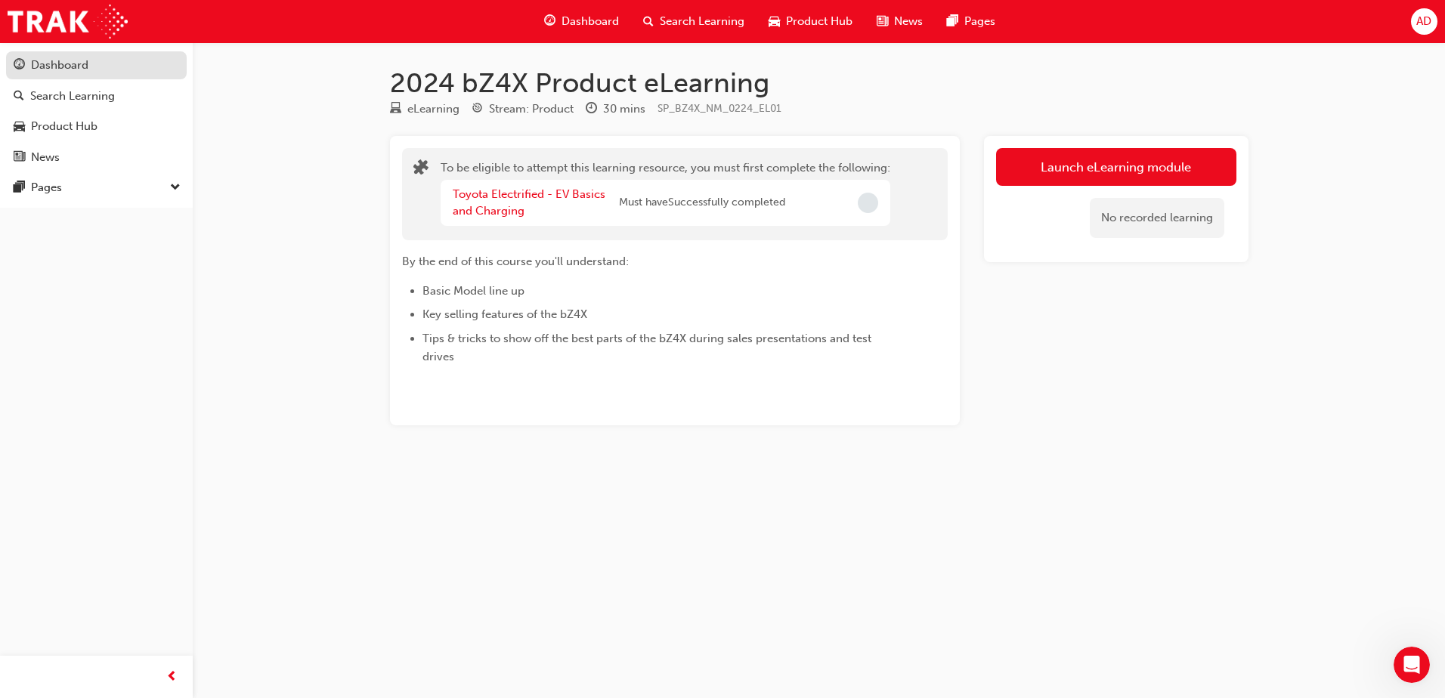
click at [75, 51] on link "Dashboard" at bounding box center [96, 65] width 181 height 28
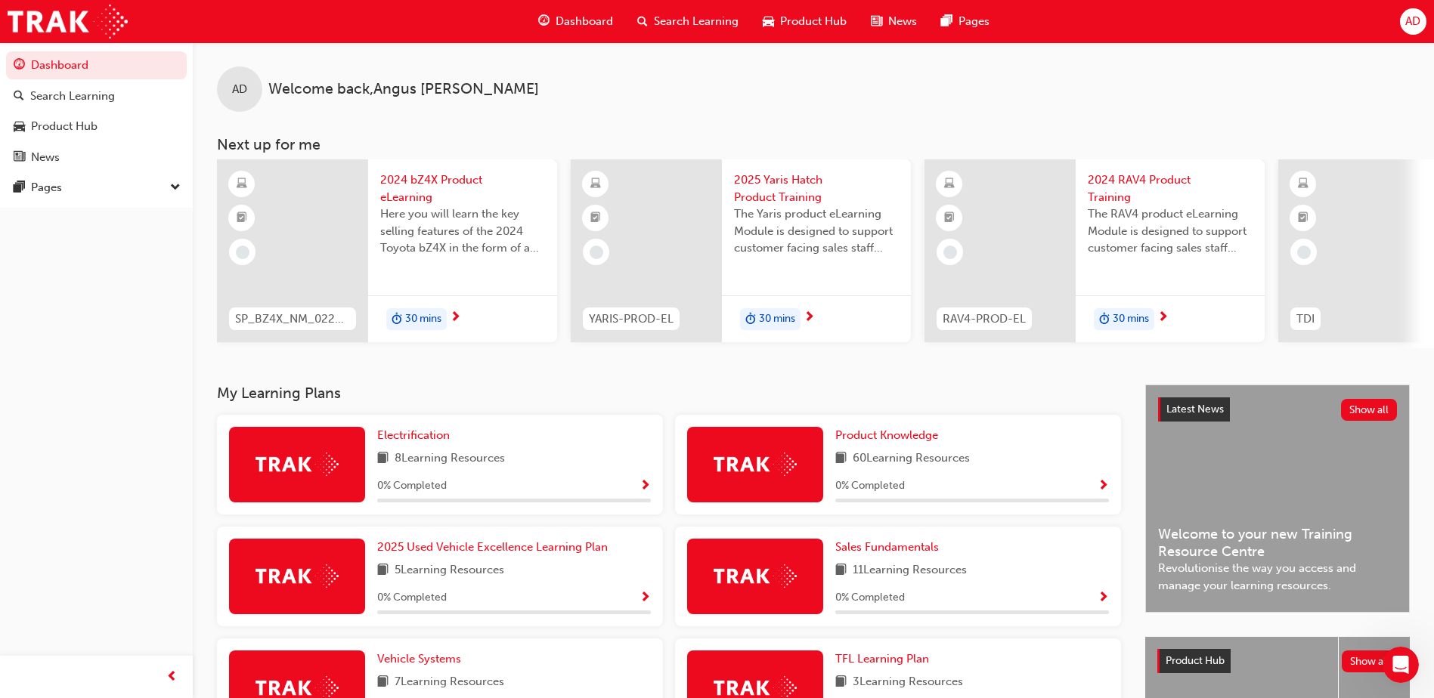
drag, startPoint x: 1222, startPoint y: 357, endPoint x: 1222, endPoint y: 346, distance: 10.6
click at [1222, 347] on div "AD Welcome back , Angus Davies Next up for me SP_BZ4X_NM_0224_EL01 2024 bZ4X Pr…" at bounding box center [813, 213] width 1241 height 342
click at [1273, 98] on div "AD Welcome back , Angus Davies" at bounding box center [813, 77] width 1241 height 70
click at [394, 175] on span "2024 bZ4X Product eLearning" at bounding box center [462, 189] width 165 height 34
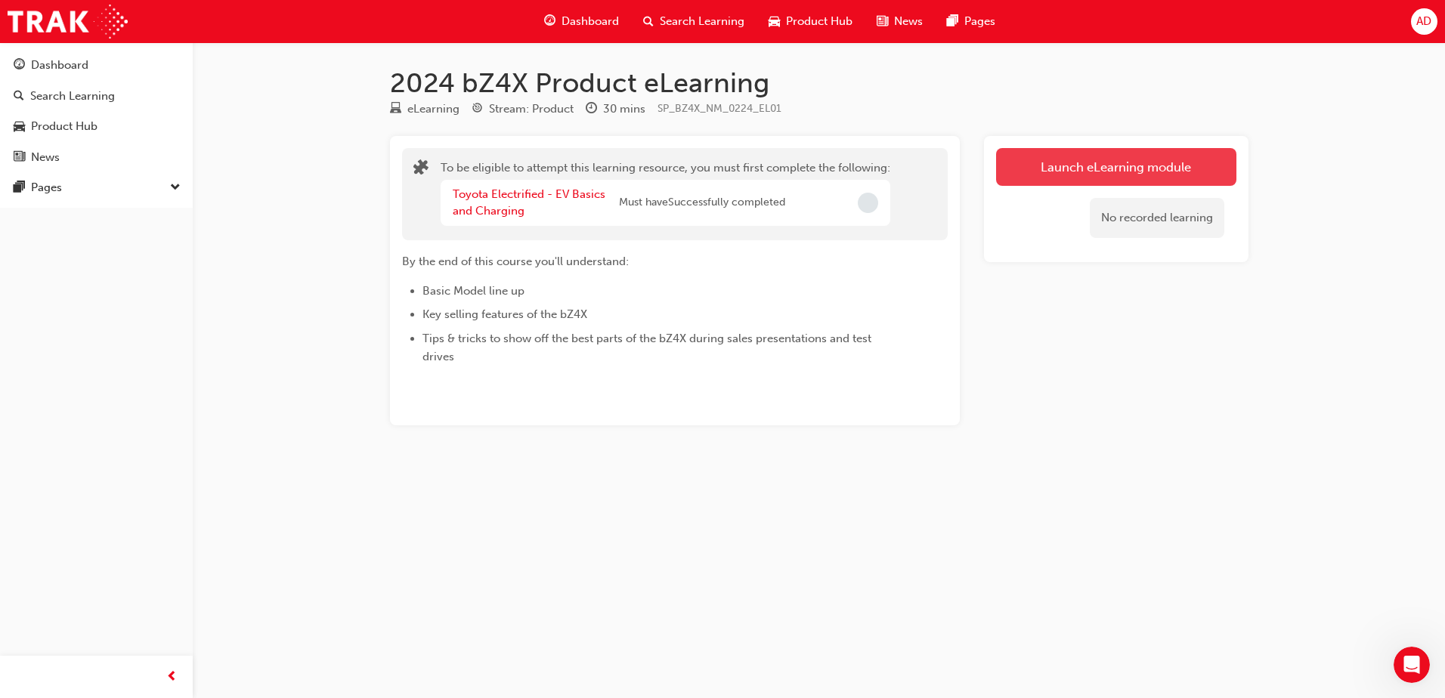
click at [1091, 169] on button "Launch eLearning module" at bounding box center [1116, 167] width 240 height 38
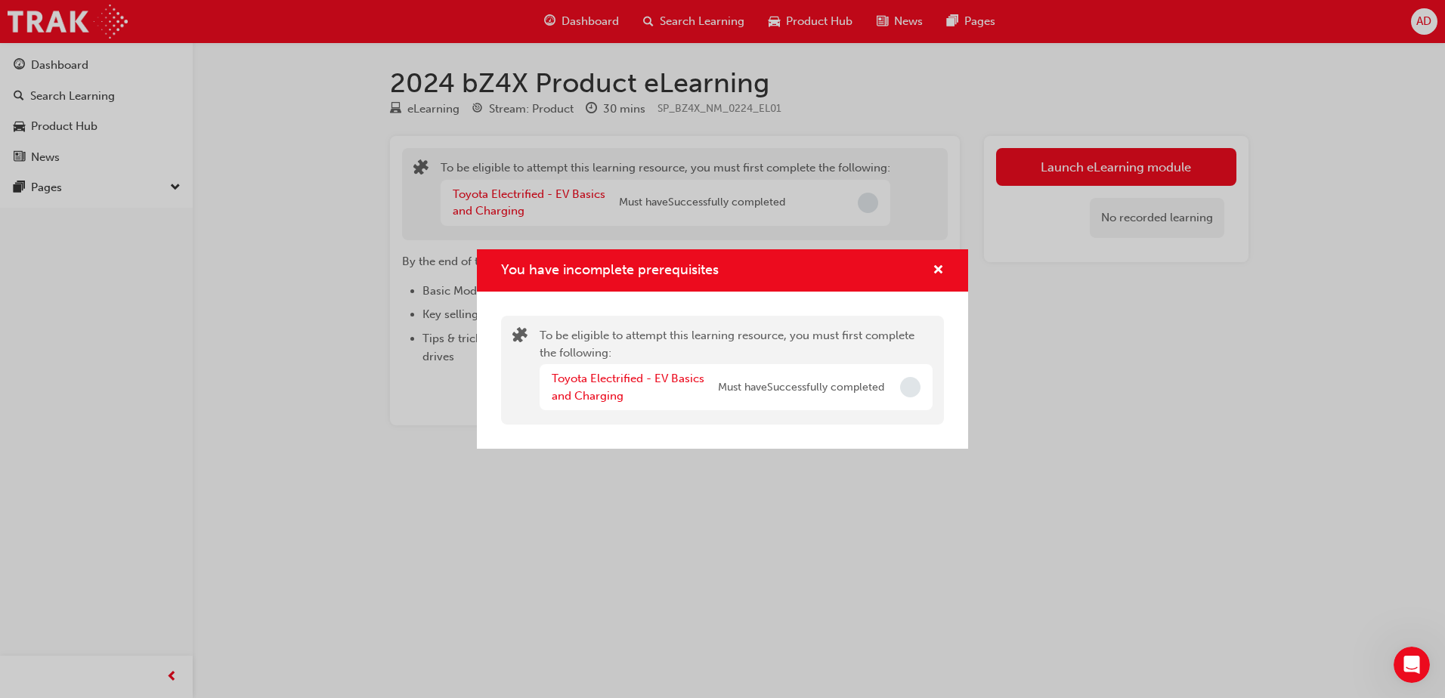
click at [912, 382] on span "Incomplete" at bounding box center [910, 387] width 20 height 20
click at [615, 375] on link "Toyota Electrified - EV Basics and Charging" at bounding box center [628, 387] width 153 height 31
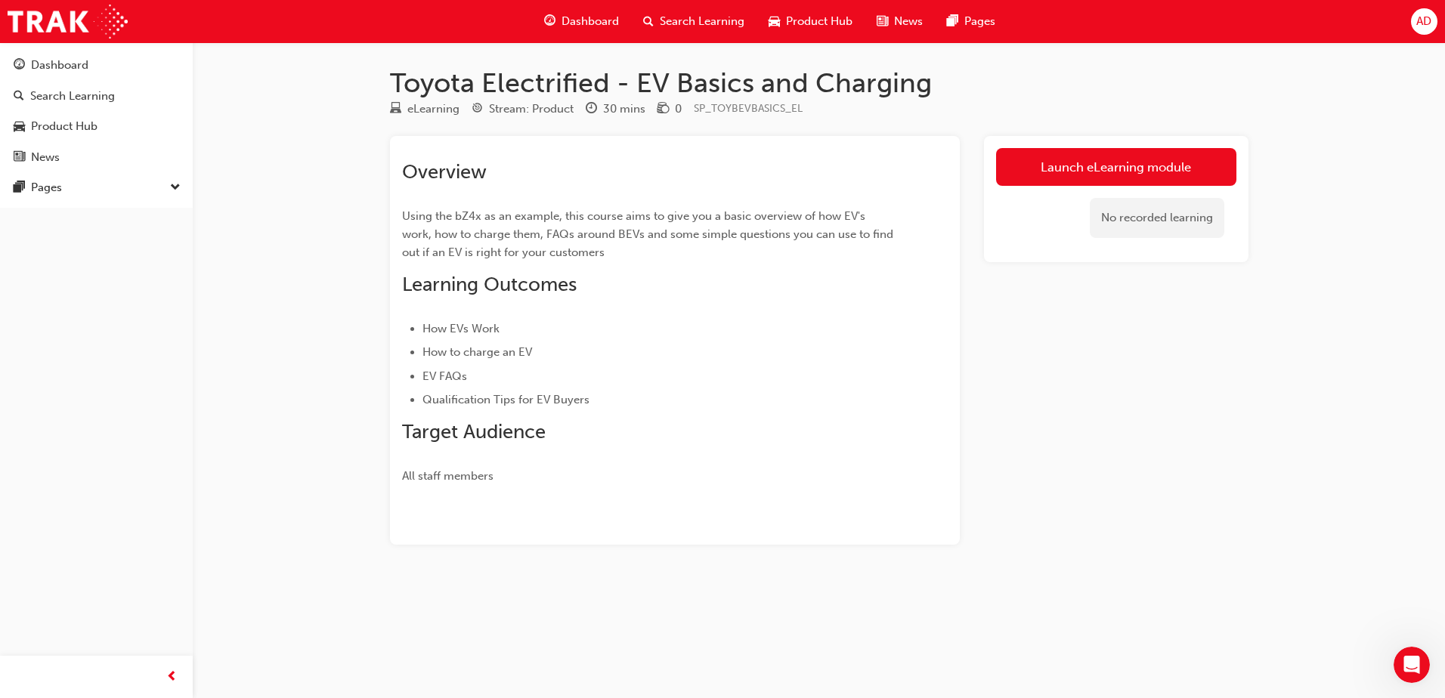
click at [1055, 173] on link "Launch eLearning module" at bounding box center [1116, 167] width 240 height 38
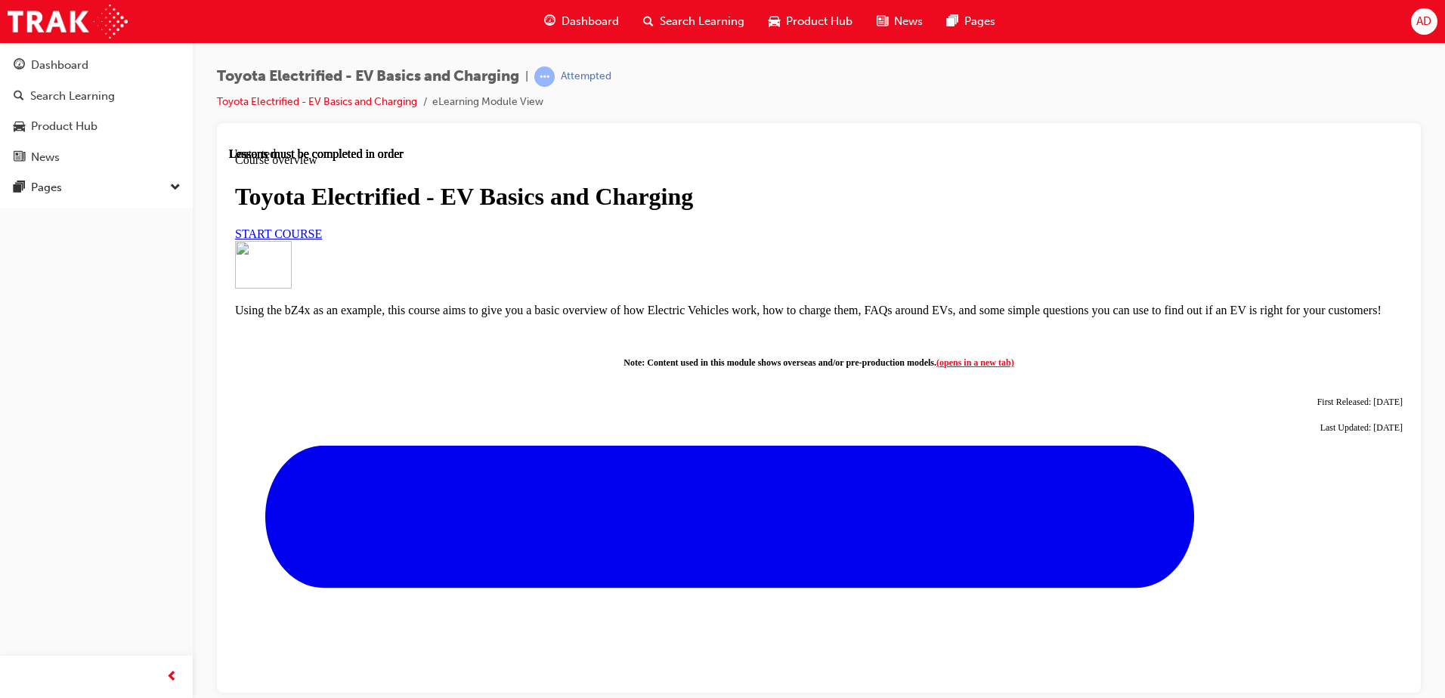
scroll to position [151, 0]
click at [322, 240] on span "START COURSE" at bounding box center [278, 233] width 87 height 13
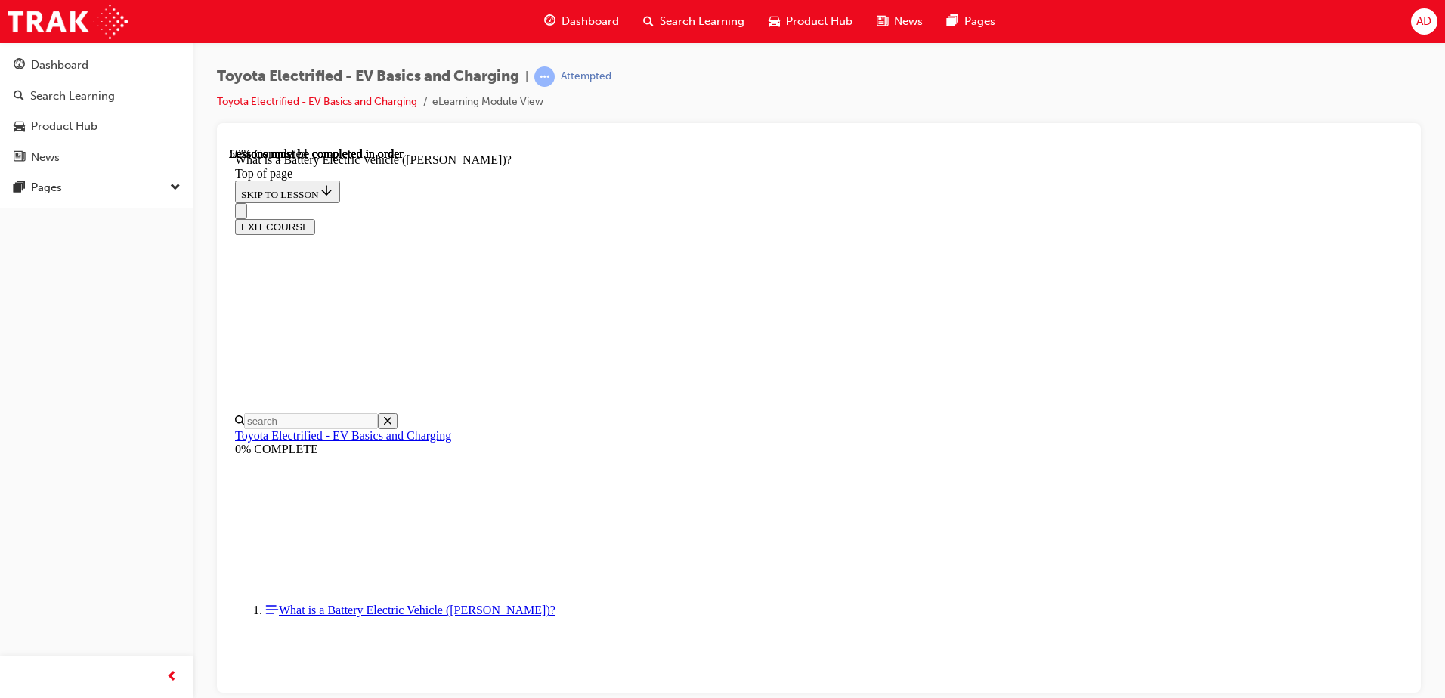
scroll to position [878, 0]
drag, startPoint x: 840, startPoint y: 279, endPoint x: 650, endPoint y: 257, distance: 191.0
drag, startPoint x: 628, startPoint y: 252, endPoint x: 620, endPoint y: 225, distance: 29.2
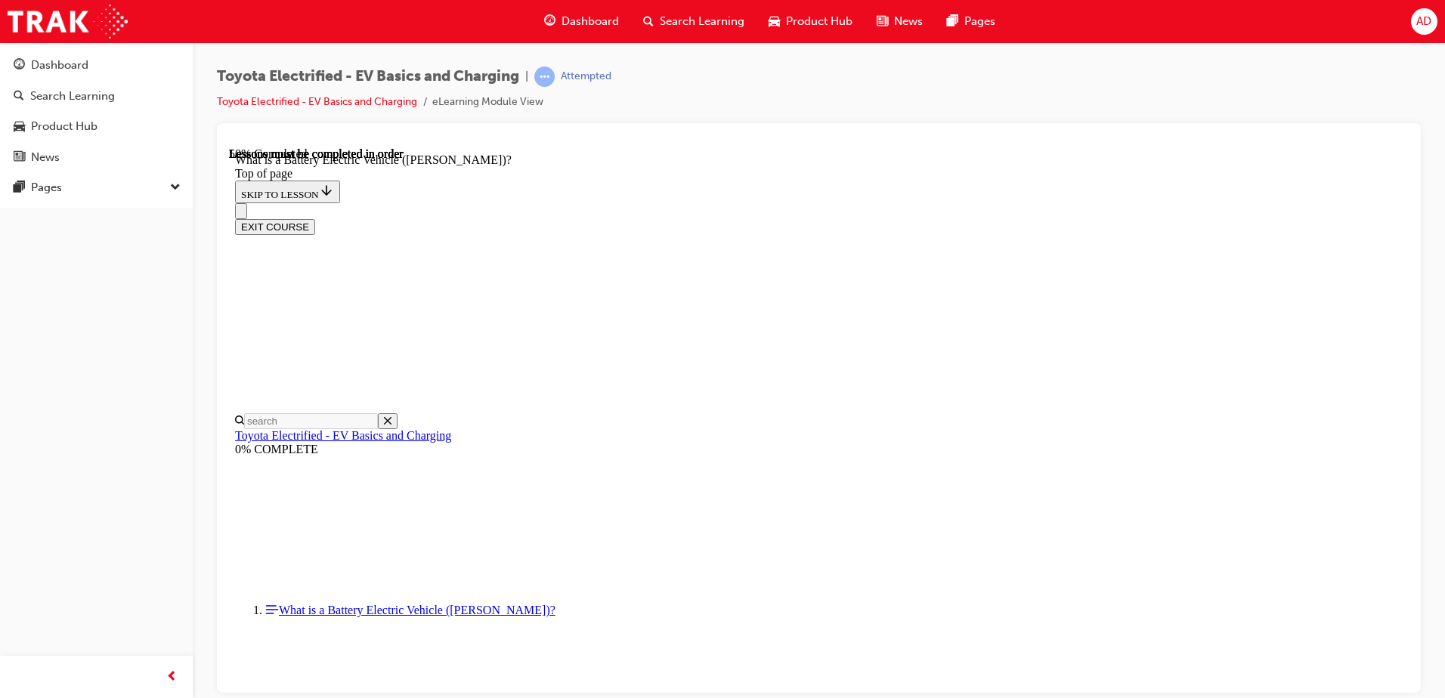
drag, startPoint x: 635, startPoint y: 332, endPoint x: 1149, endPoint y: 358, distance: 514.7
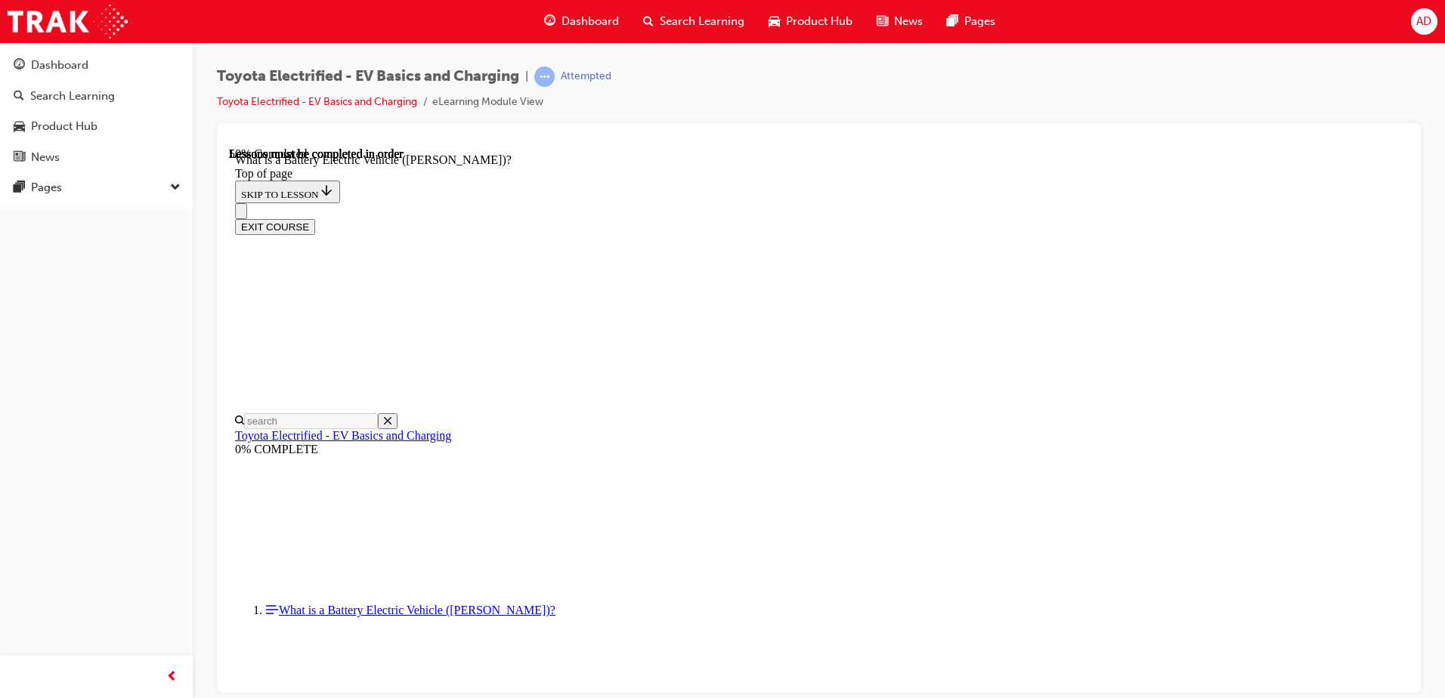
scroll to position [1030, 0]
drag, startPoint x: 1009, startPoint y: 403, endPoint x: 1028, endPoint y: 401, distance: 19.0
drag, startPoint x: 1087, startPoint y: 410, endPoint x: 648, endPoint y: 389, distance: 439.7
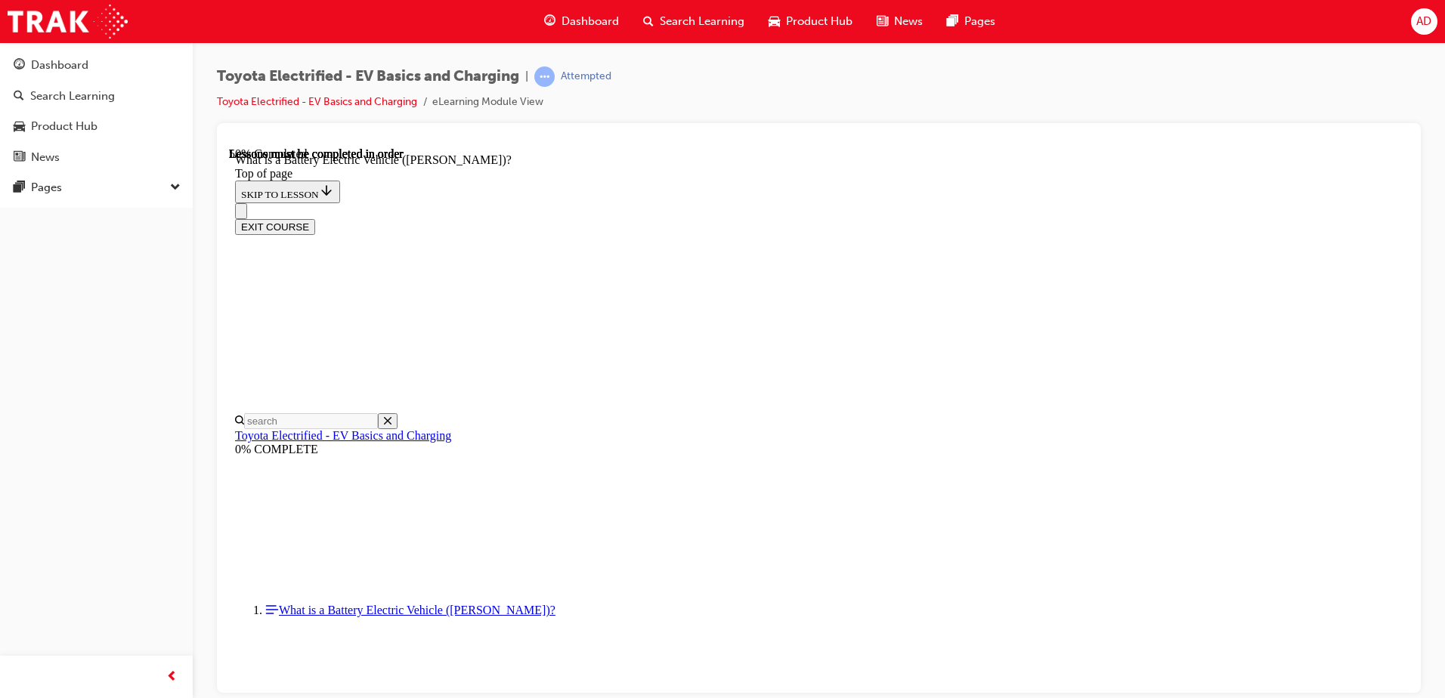
drag, startPoint x: 649, startPoint y: 293, endPoint x: 966, endPoint y: 360, distance: 323.8
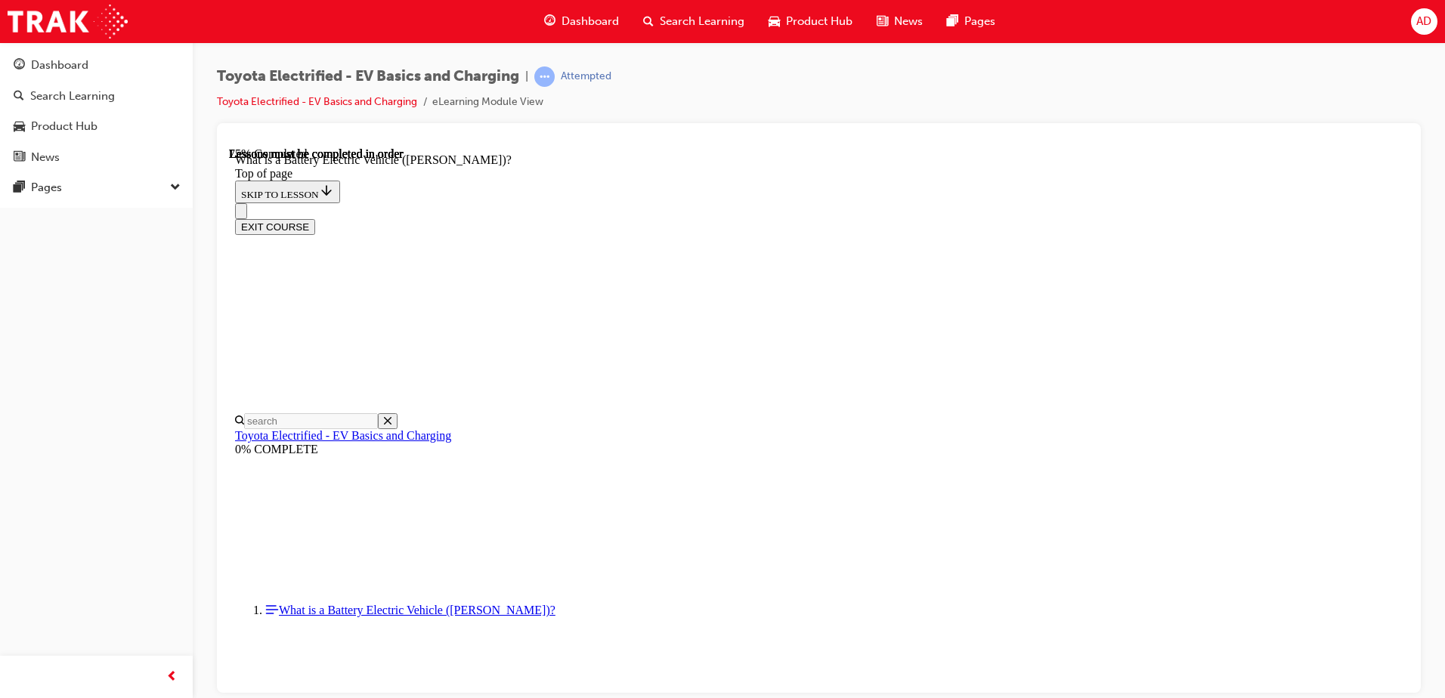
scroll to position [1674, 0]
drag, startPoint x: 606, startPoint y: 209, endPoint x: 1202, endPoint y: 223, distance: 595.8
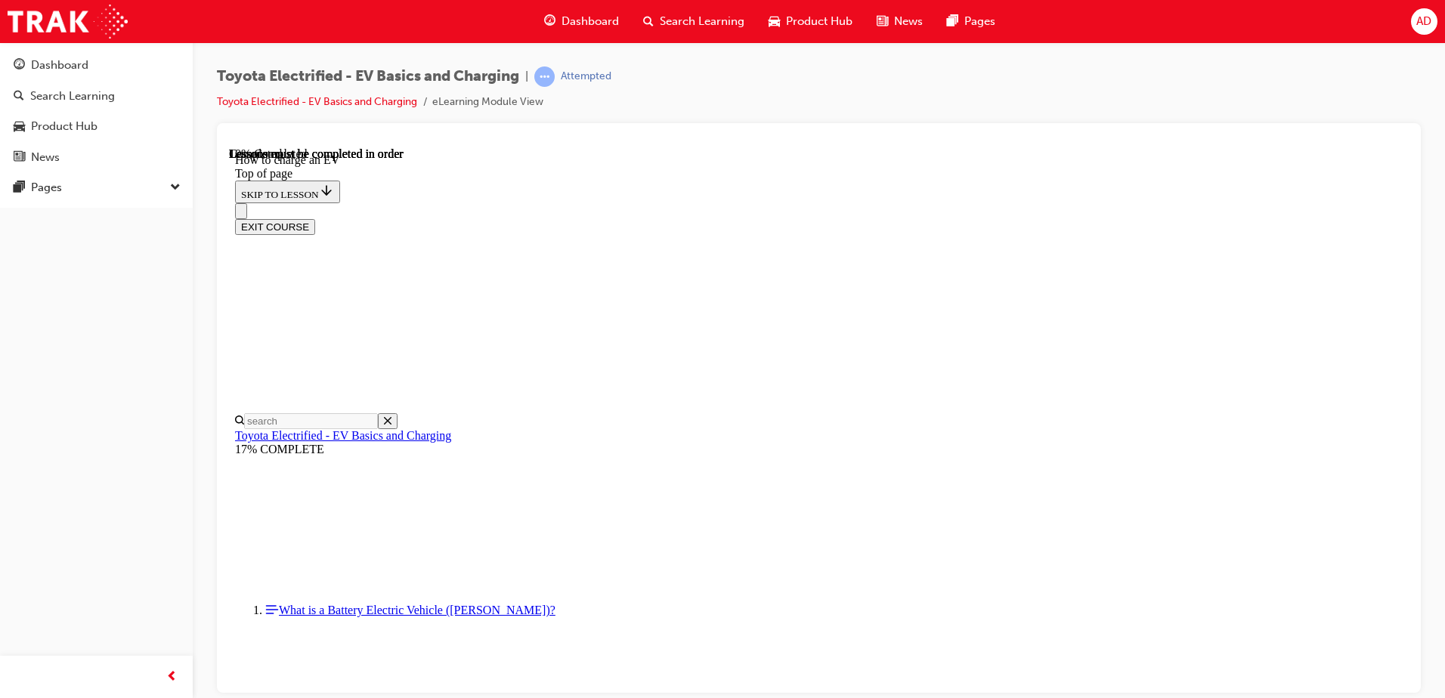
scroll to position [274, 0]
drag, startPoint x: 697, startPoint y: 237, endPoint x: 977, endPoint y: 276, distance: 283.2
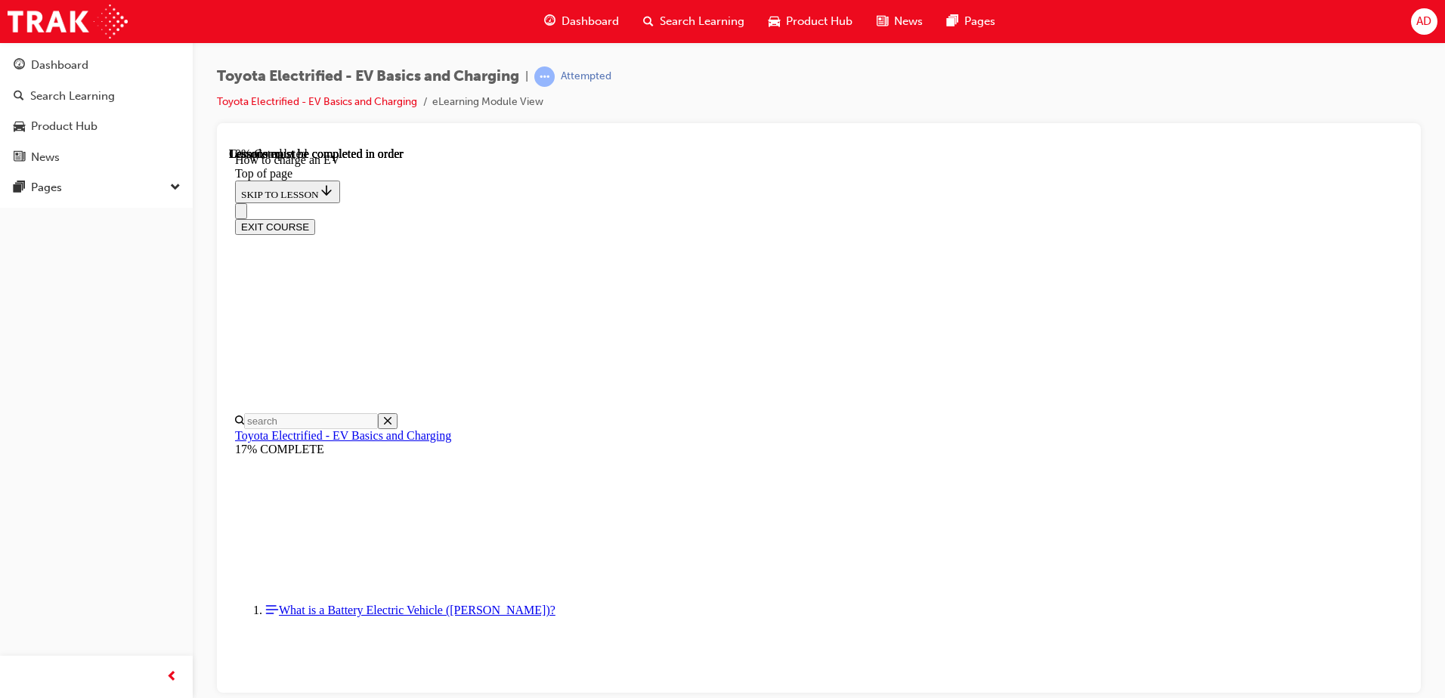
scroll to position [425, 0]
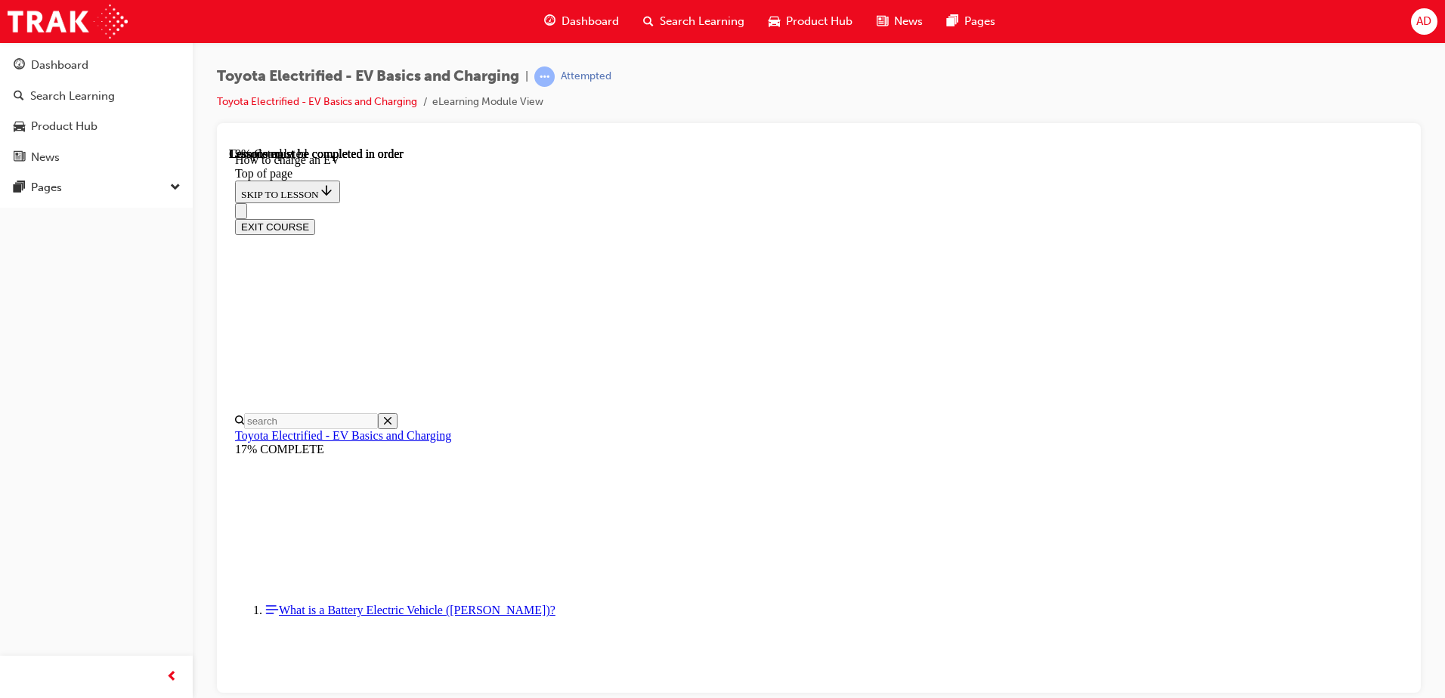
scroll to position [425, 0]
drag, startPoint x: 627, startPoint y: 482, endPoint x: 603, endPoint y: 528, distance: 52.1
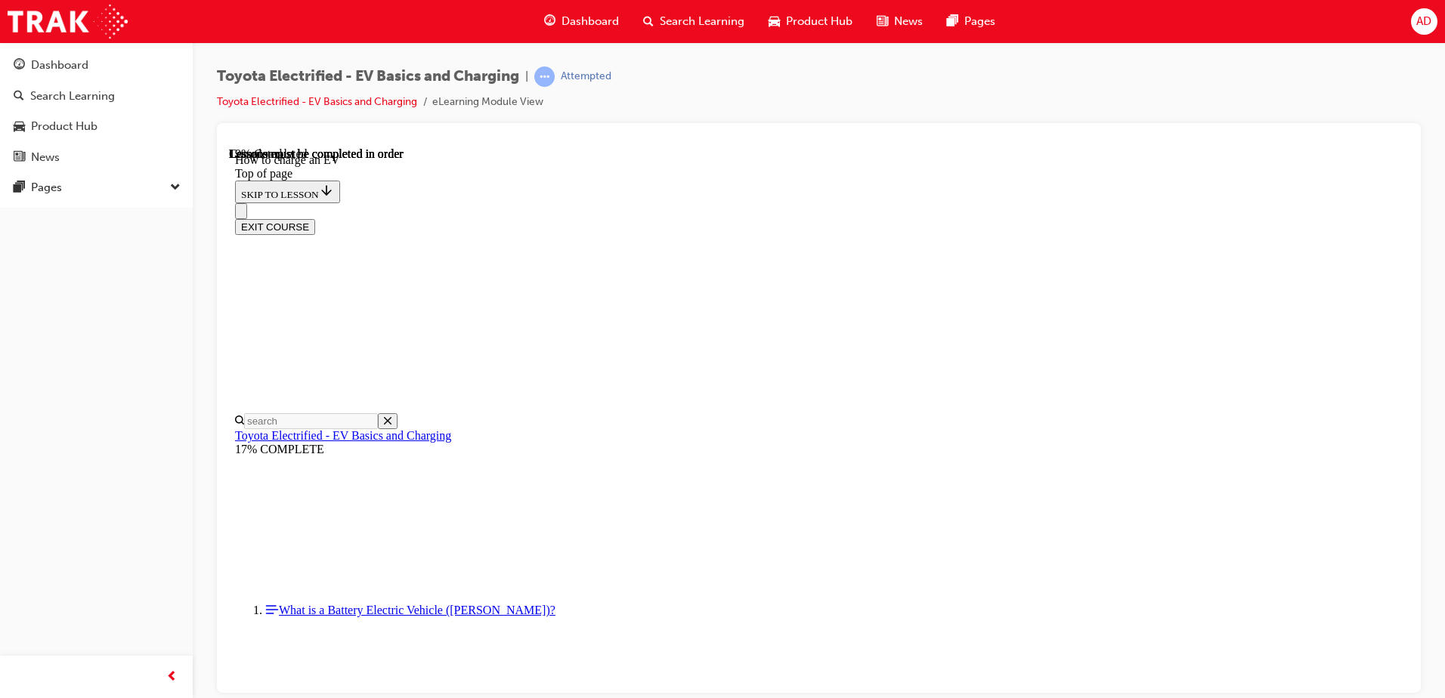
drag, startPoint x: 898, startPoint y: 423, endPoint x: 818, endPoint y: 541, distance: 143.2
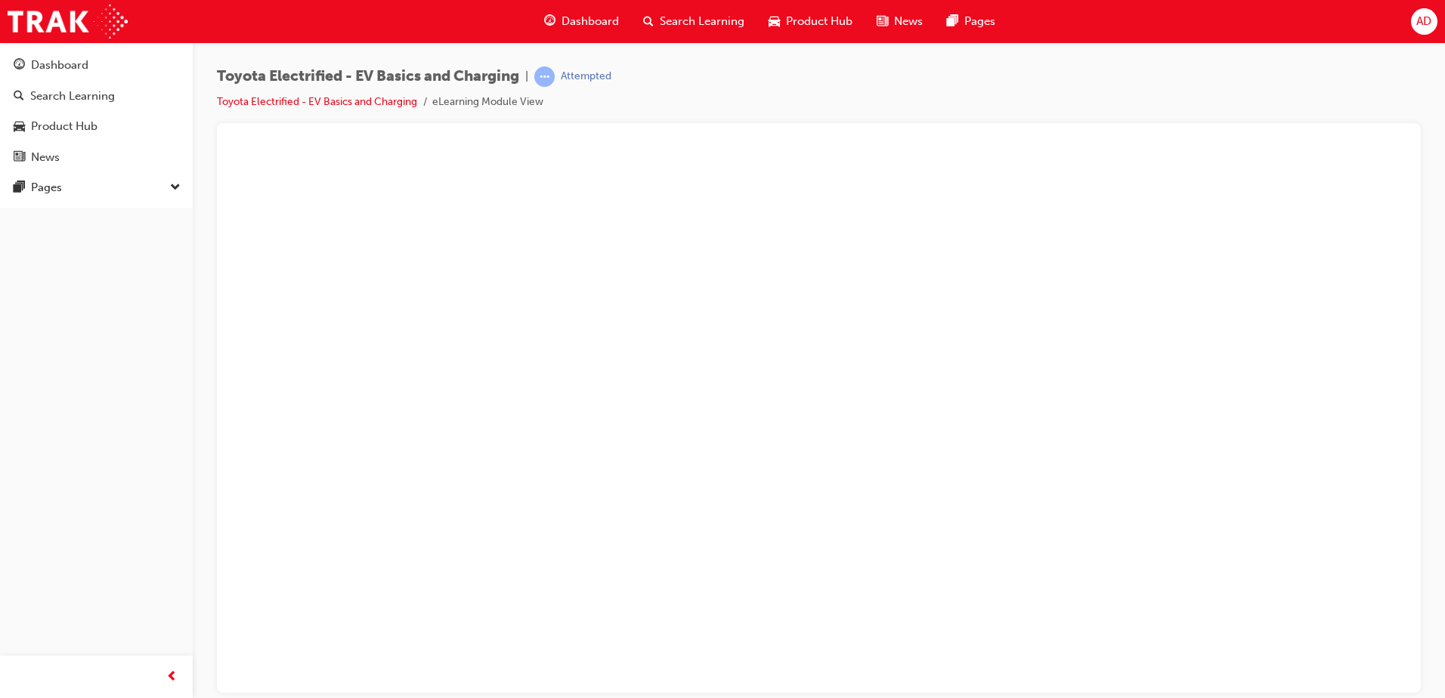
click at [740, 300] on button "Unzoom image" at bounding box center [819, 420] width 1180 height 546
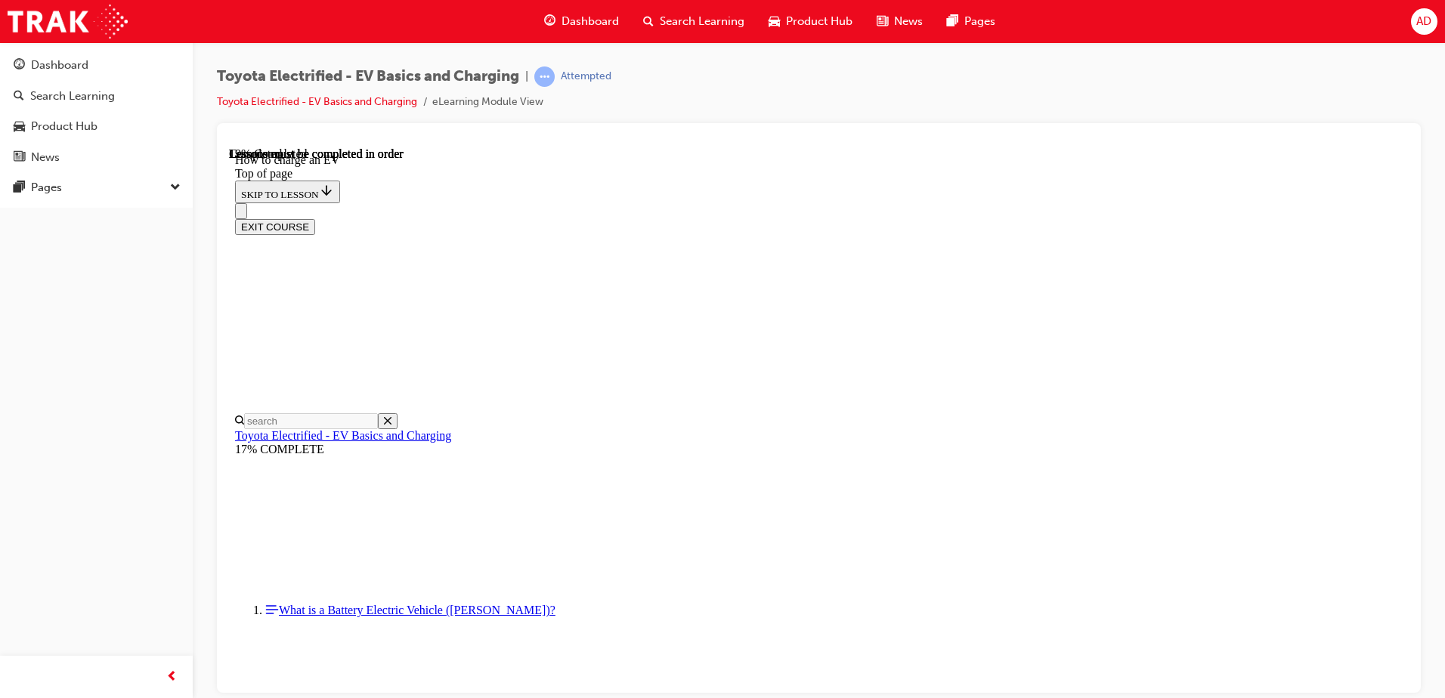
drag, startPoint x: 673, startPoint y: 326, endPoint x: 903, endPoint y: 389, distance: 239.1
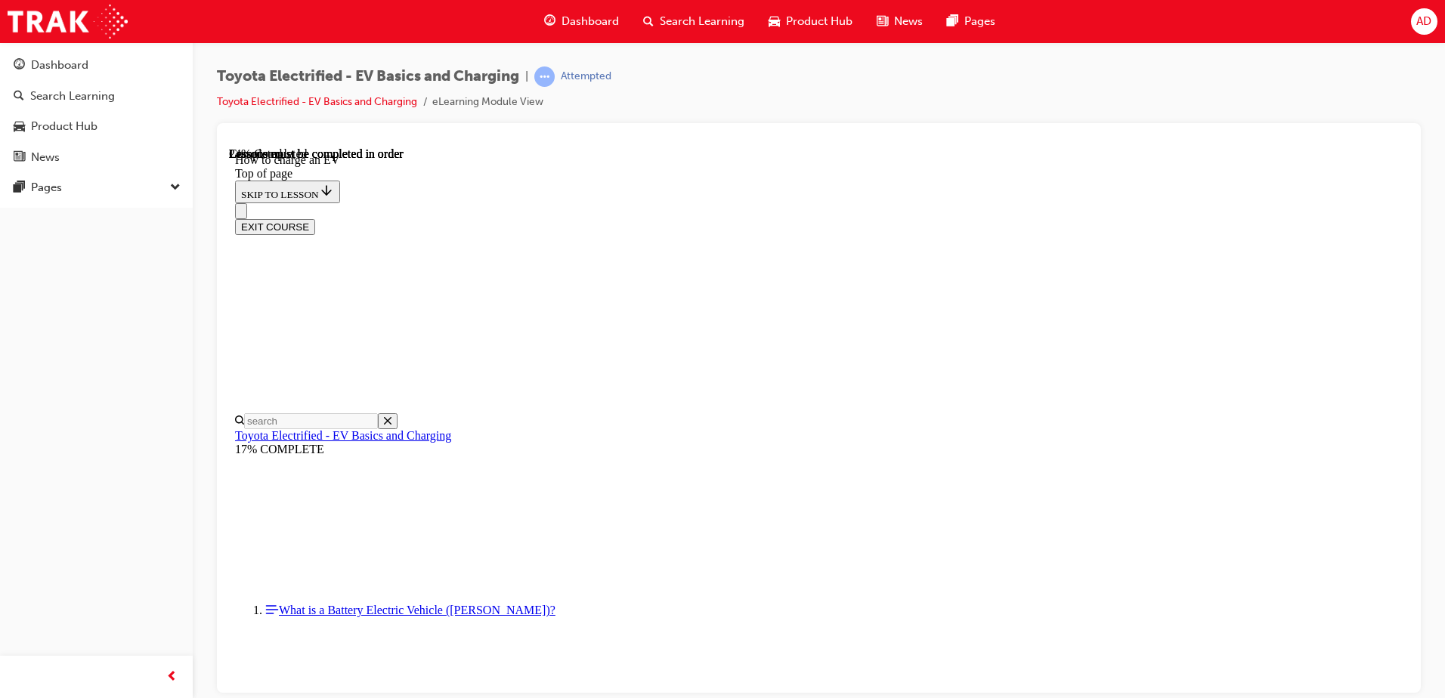
scroll to position [1030, 0]
drag, startPoint x: 652, startPoint y: 332, endPoint x: 933, endPoint y: 353, distance: 282.0
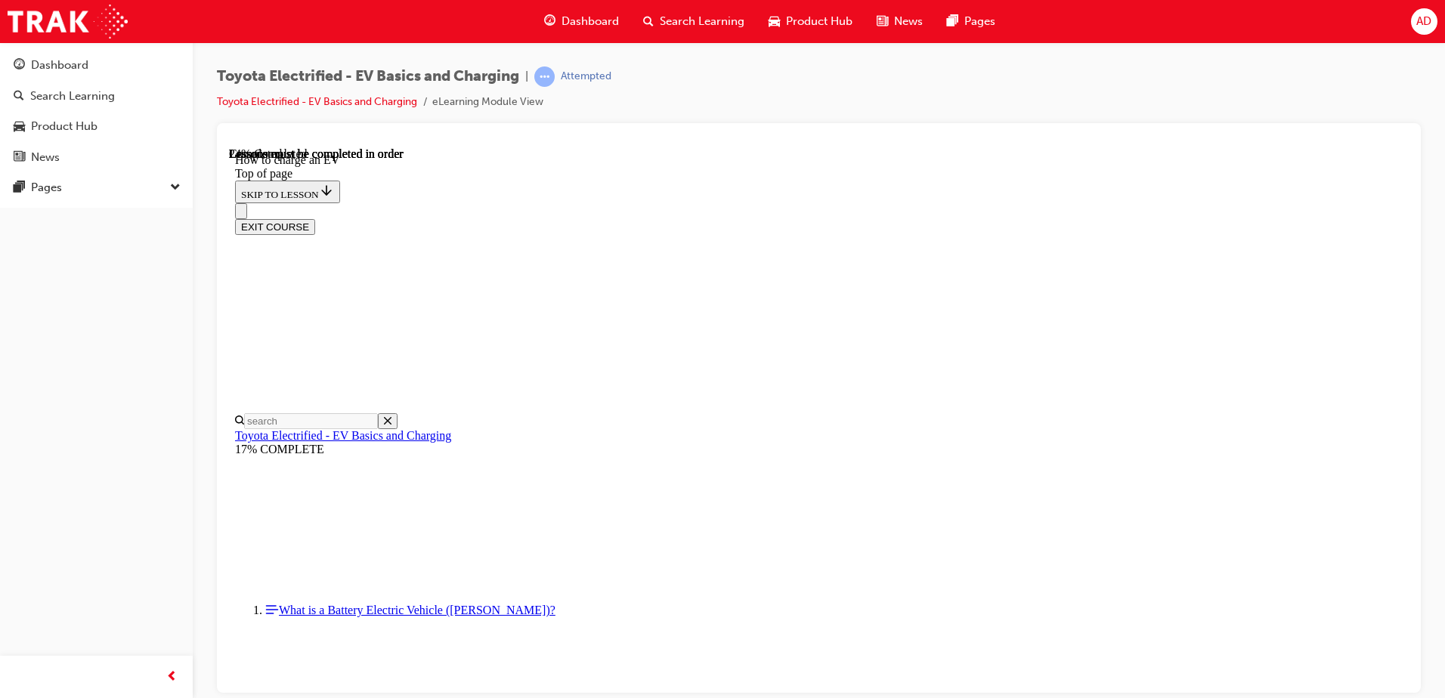
drag, startPoint x: 968, startPoint y: 373, endPoint x: 762, endPoint y: 347, distance: 207.2
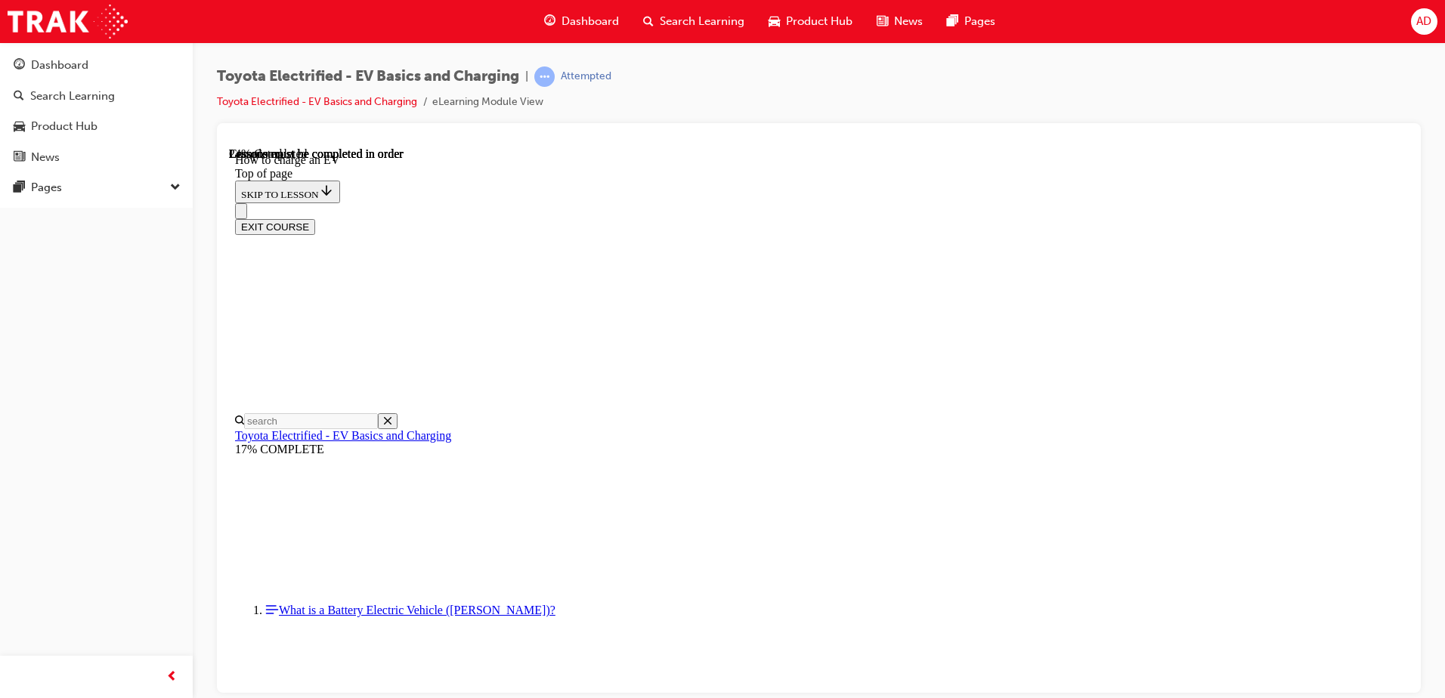
drag, startPoint x: 1040, startPoint y: 367, endPoint x: 1083, endPoint y: 370, distance: 43.2
drag, startPoint x: 1016, startPoint y: 371, endPoint x: 700, endPoint y: 365, distance: 316.0
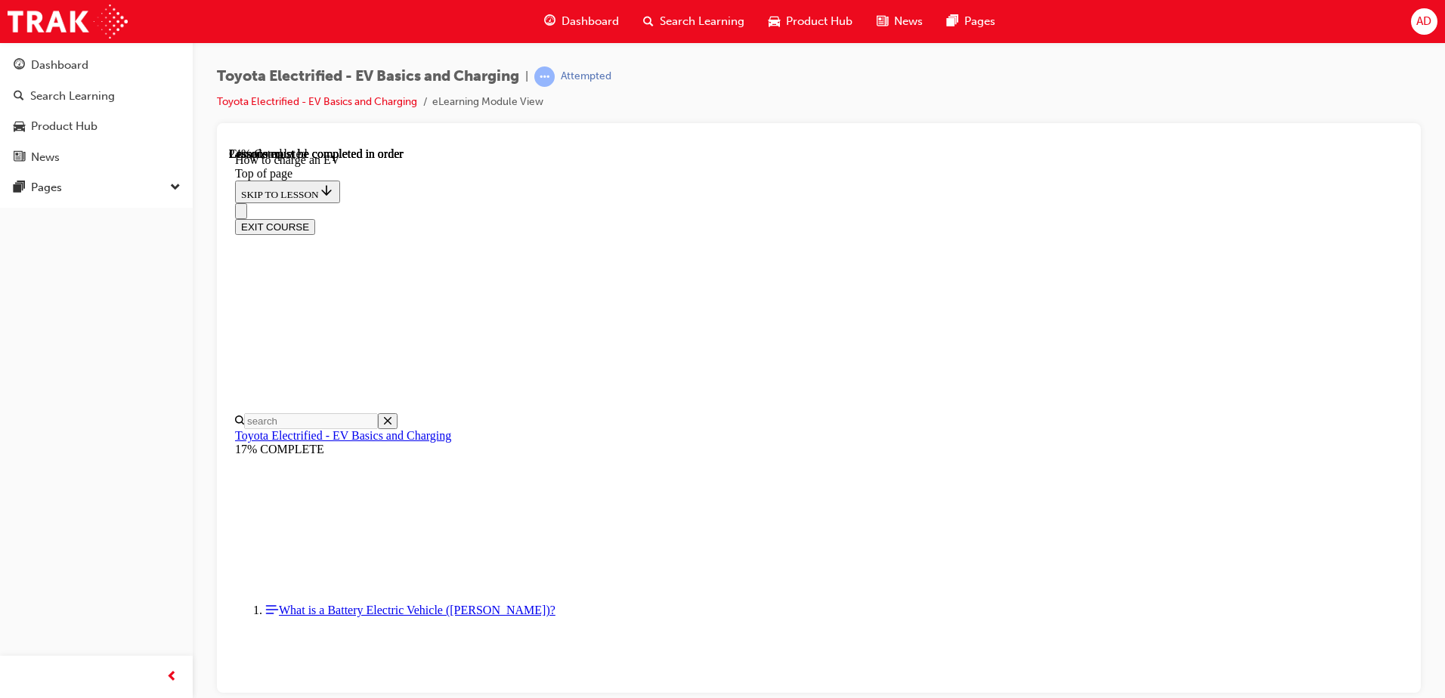
drag, startPoint x: 974, startPoint y: 420, endPoint x: 1012, endPoint y: 425, distance: 38.9
drag, startPoint x: 804, startPoint y: 439, endPoint x: 827, endPoint y: 435, distance: 23.1
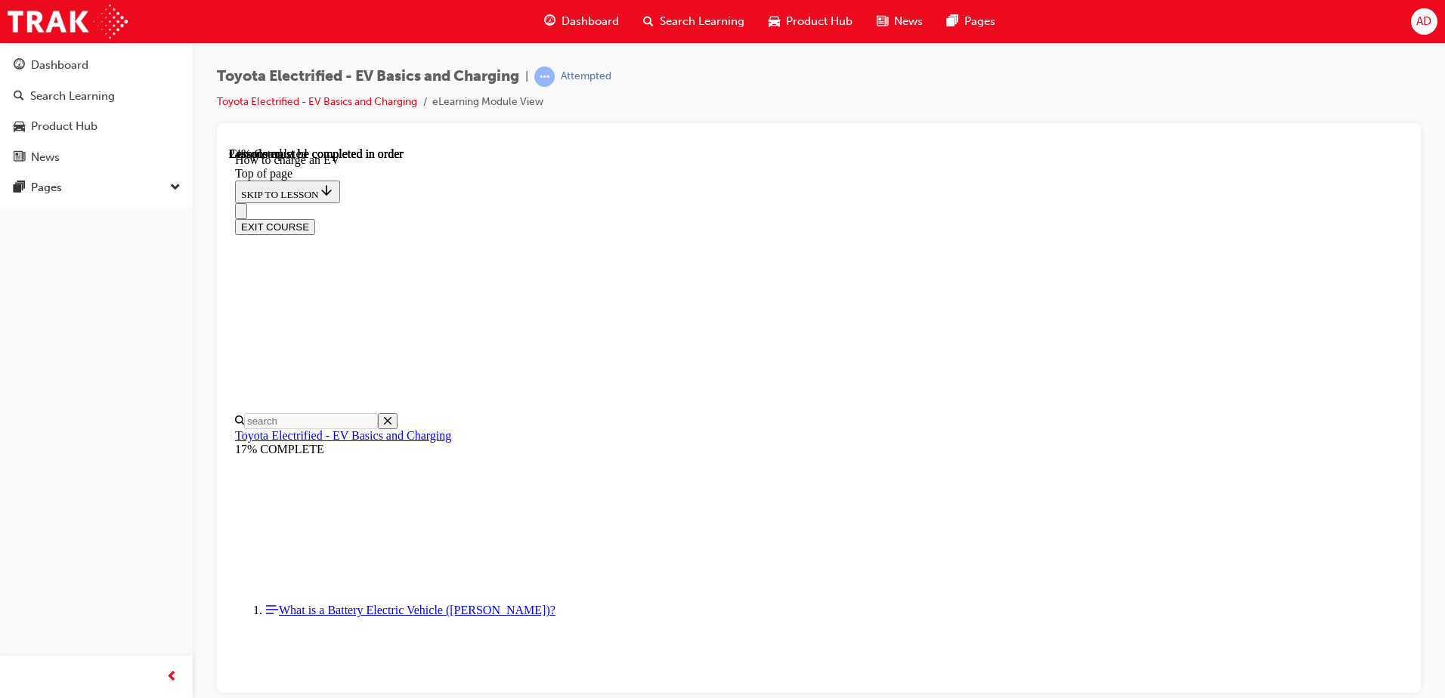
drag, startPoint x: 1065, startPoint y: 308, endPoint x: 914, endPoint y: 318, distance: 151.5
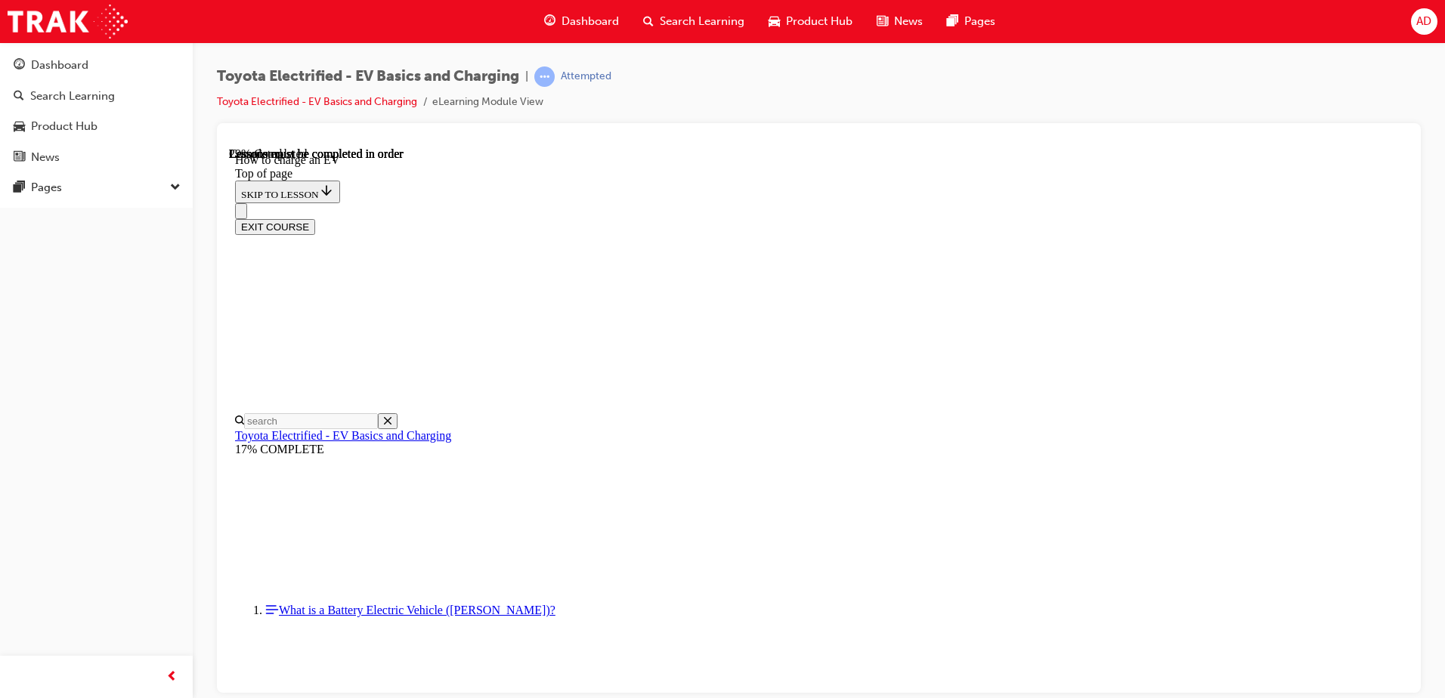
drag, startPoint x: 778, startPoint y: 293, endPoint x: 1119, endPoint y: 303, distance: 341.1
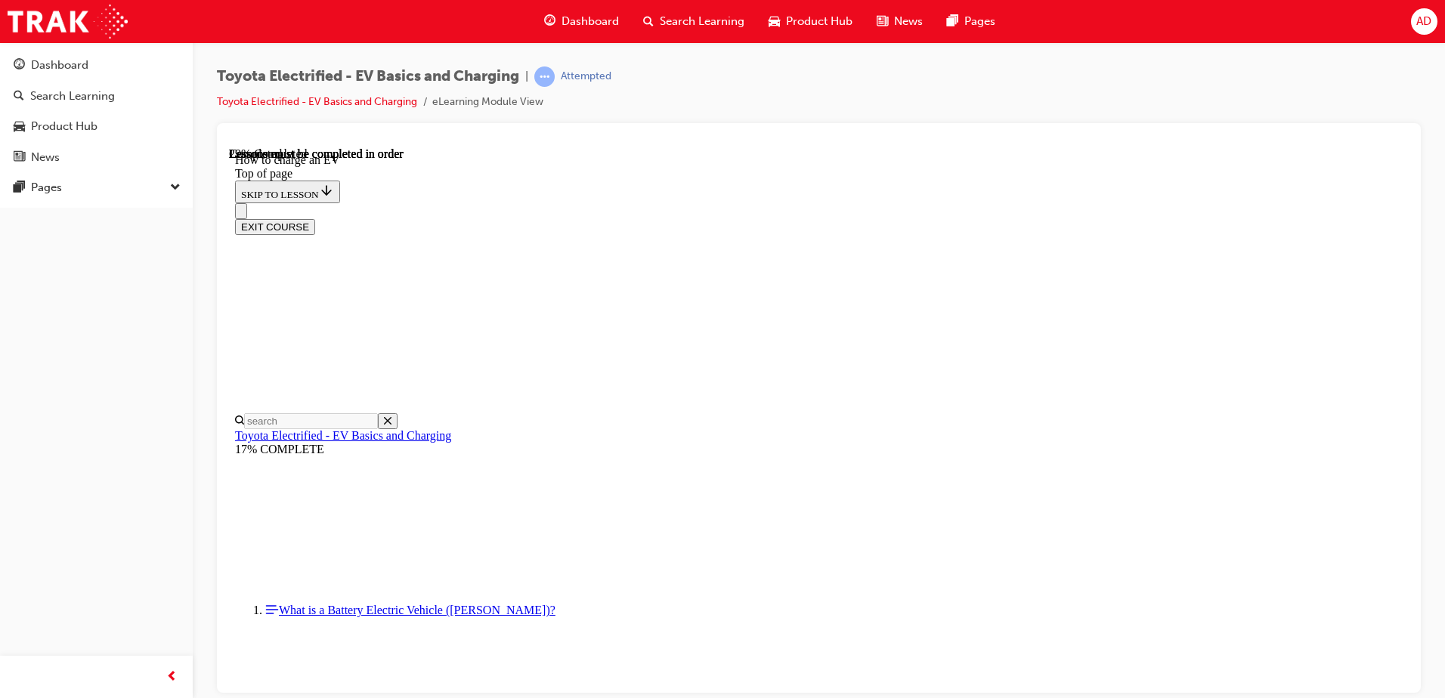
drag, startPoint x: 807, startPoint y: 232, endPoint x: 1101, endPoint y: 251, distance: 294.7
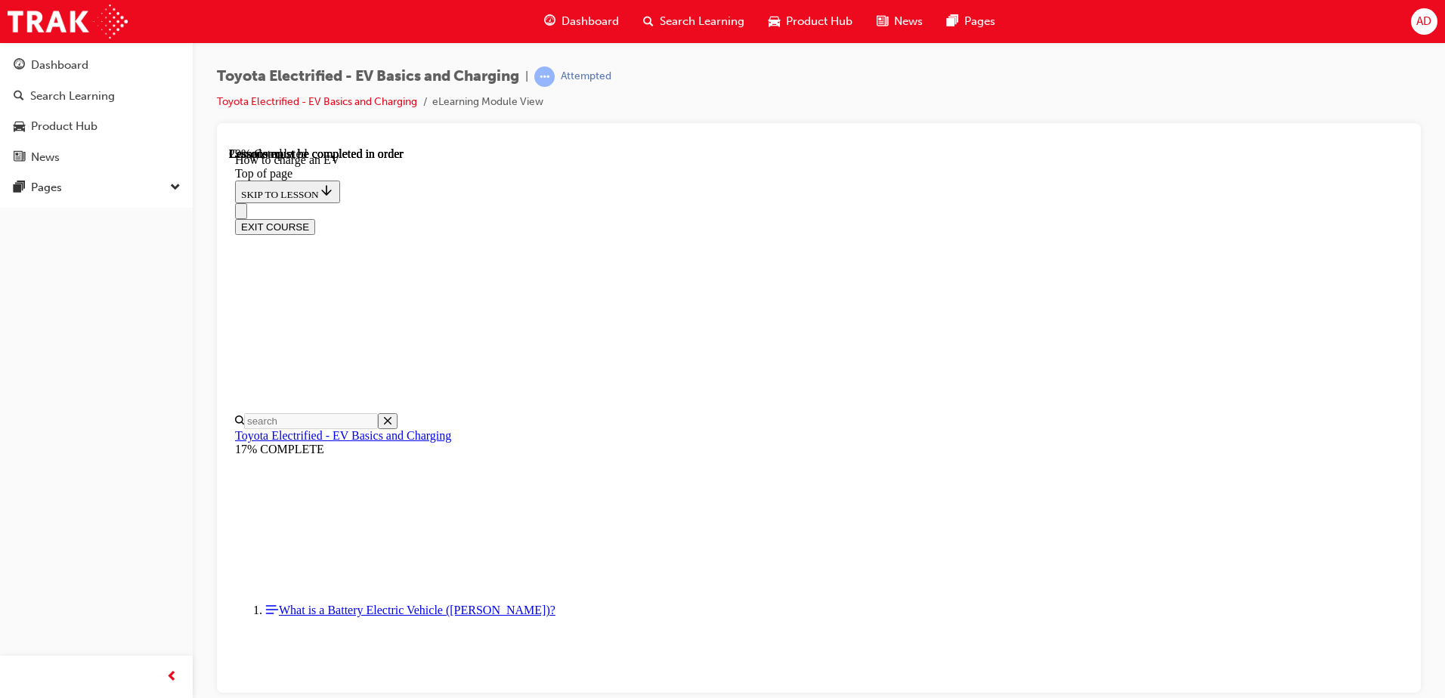
drag, startPoint x: 890, startPoint y: 240, endPoint x: 1163, endPoint y: 253, distance: 273.9
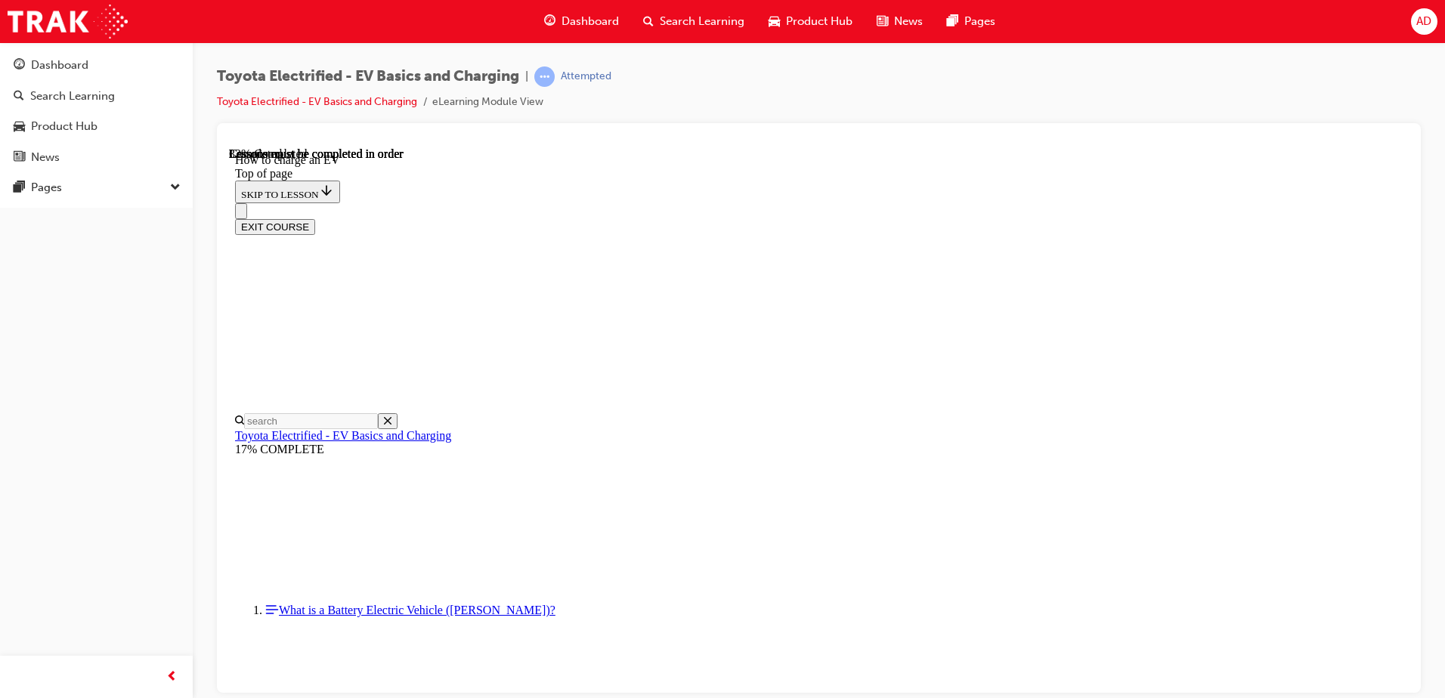
drag, startPoint x: 663, startPoint y: 248, endPoint x: 1014, endPoint y: 349, distance: 365.8
drag, startPoint x: 625, startPoint y: 307, endPoint x: 999, endPoint y: 362, distance: 377.5
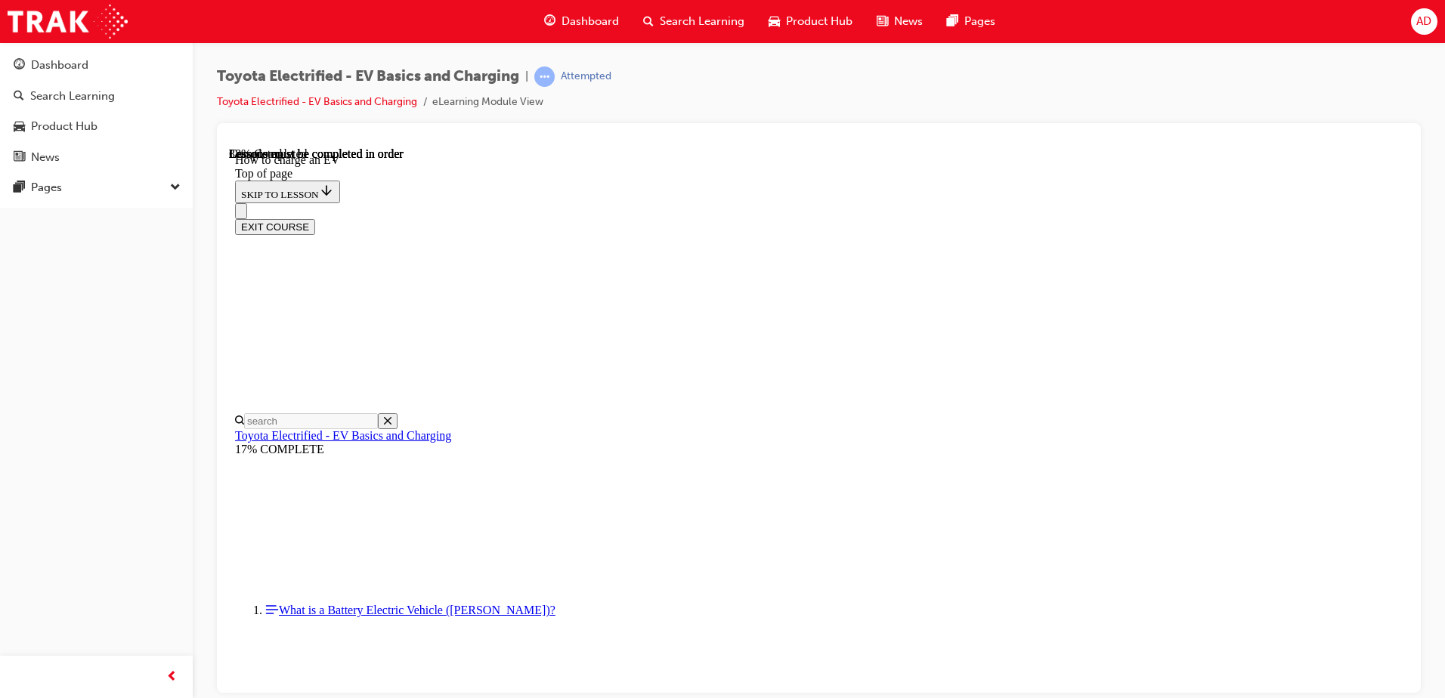
scroll to position [2541, 0]
drag, startPoint x: 737, startPoint y: 449, endPoint x: 599, endPoint y: 364, distance: 162.2
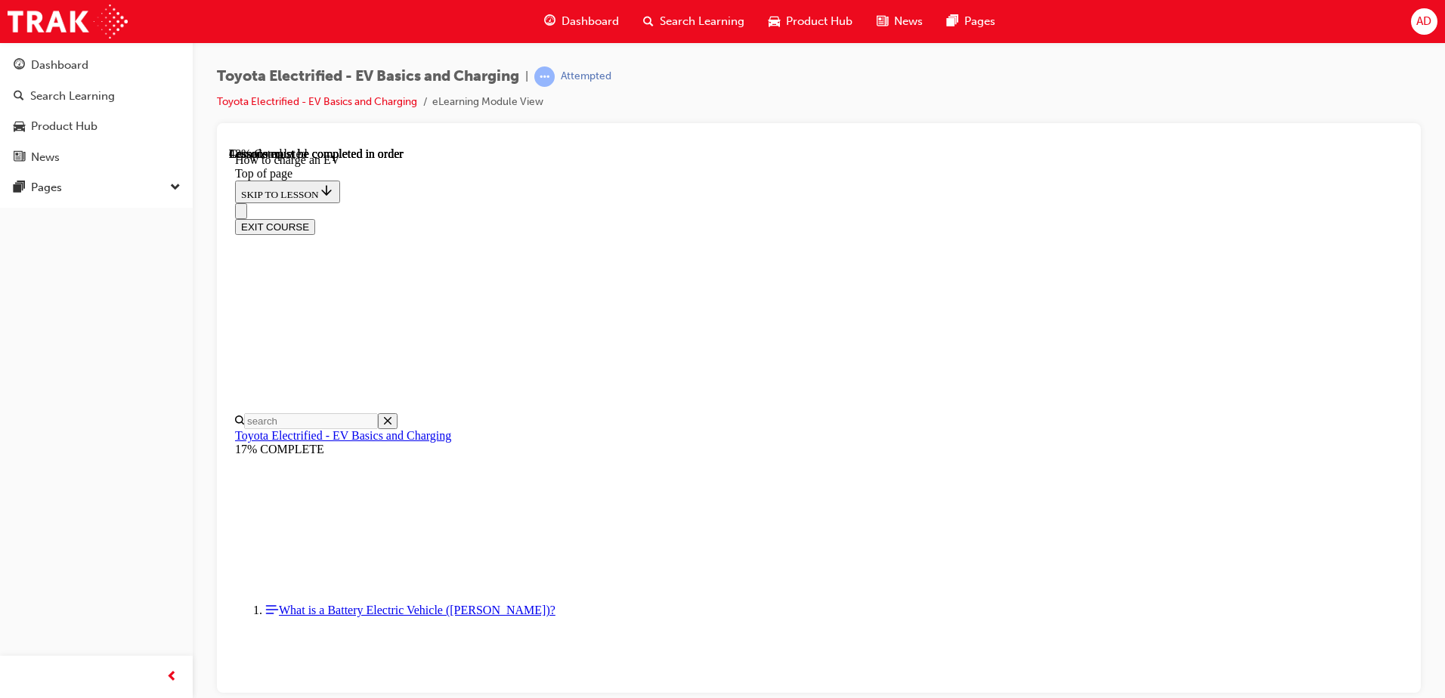
scroll to position [2617, 0]
drag, startPoint x: 749, startPoint y: 348, endPoint x: 945, endPoint y: 347, distance: 195.8
drag, startPoint x: 1137, startPoint y: 398, endPoint x: 729, endPoint y: 423, distance: 408.2
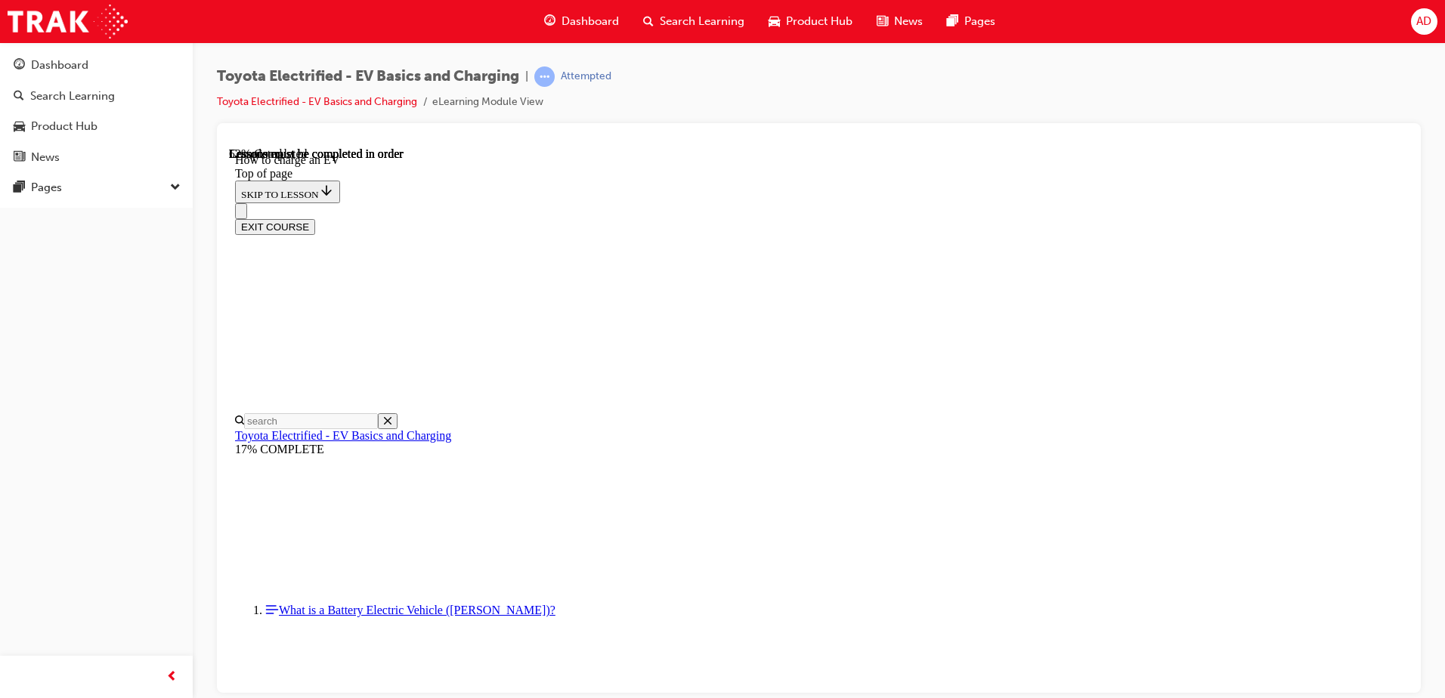
scroll to position [3071, 0]
drag, startPoint x: 579, startPoint y: 299, endPoint x: 701, endPoint y: 312, distance: 123.1
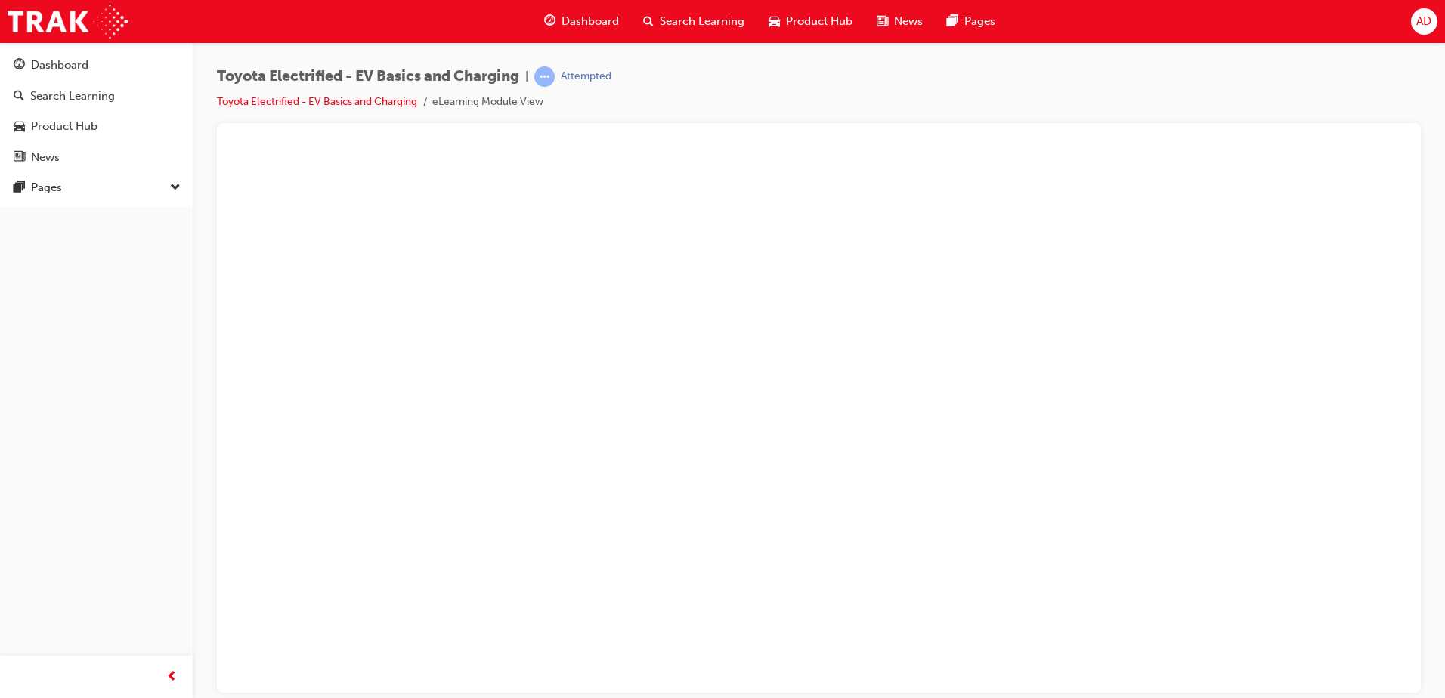
drag, startPoint x: 1234, startPoint y: 336, endPoint x: 588, endPoint y: 291, distance: 647.1
click at [588, 291] on button "Unzoom image" at bounding box center [819, 420] width 1180 height 546
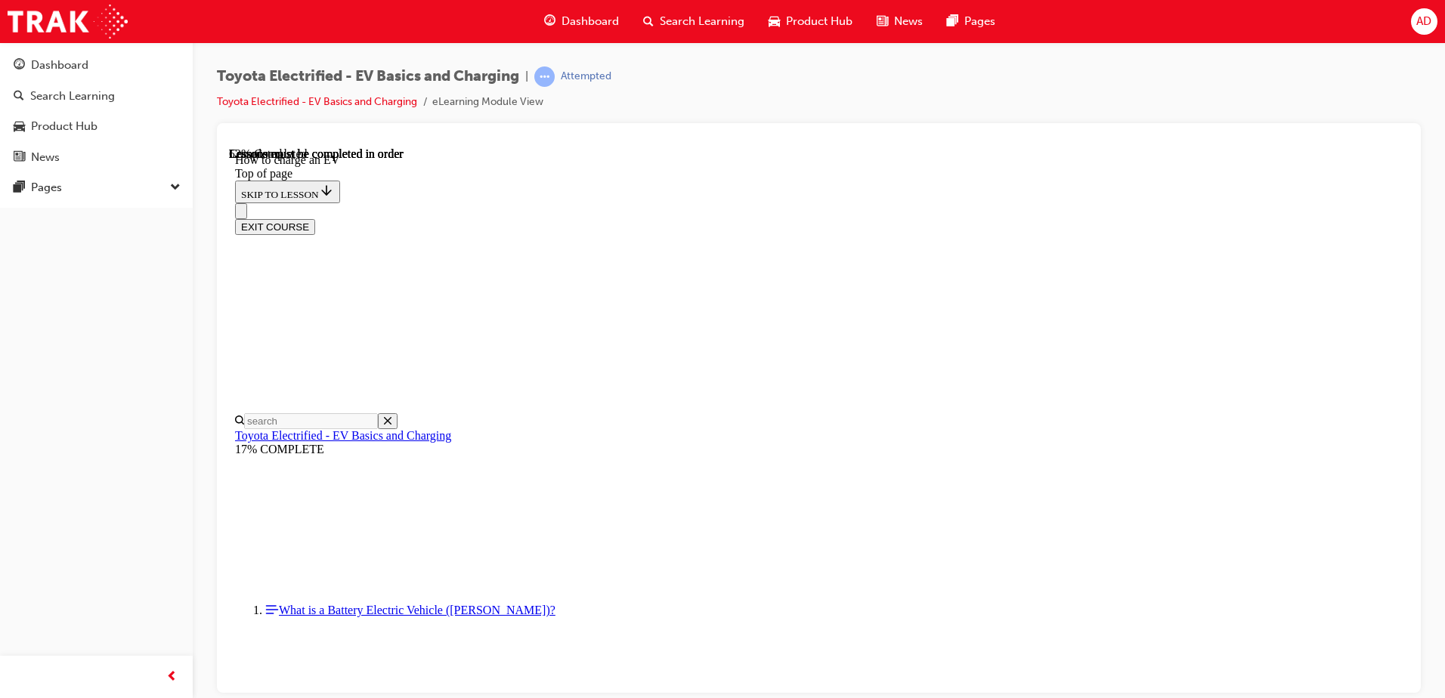
drag, startPoint x: 773, startPoint y: 574, endPoint x: 580, endPoint y: 527, distance: 198.4
drag, startPoint x: 745, startPoint y: 457, endPoint x: 773, endPoint y: 453, distance: 27.6
drag, startPoint x: 568, startPoint y: 463, endPoint x: 775, endPoint y: 492, distance: 209.2
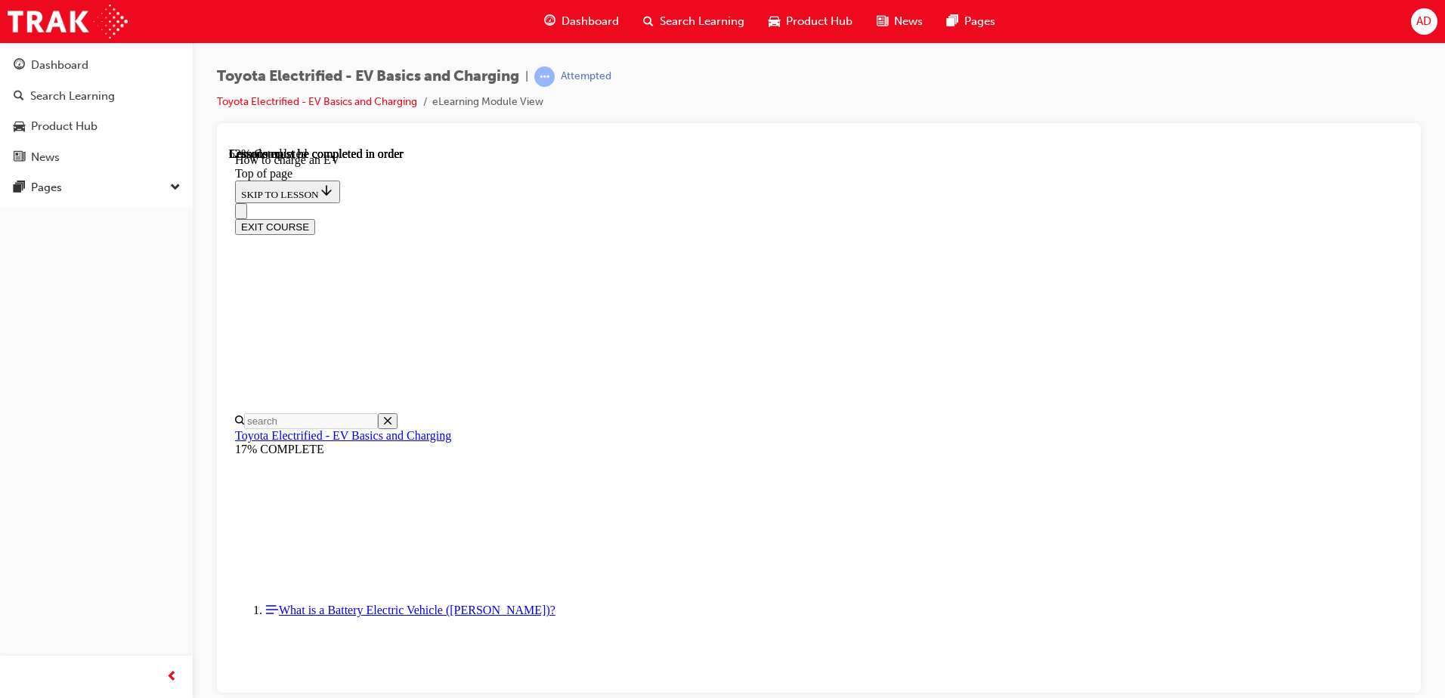
drag, startPoint x: 778, startPoint y: 426, endPoint x: 603, endPoint y: 384, distance: 179.5
drag, startPoint x: 726, startPoint y: 302, endPoint x: 838, endPoint y: 319, distance: 113.2
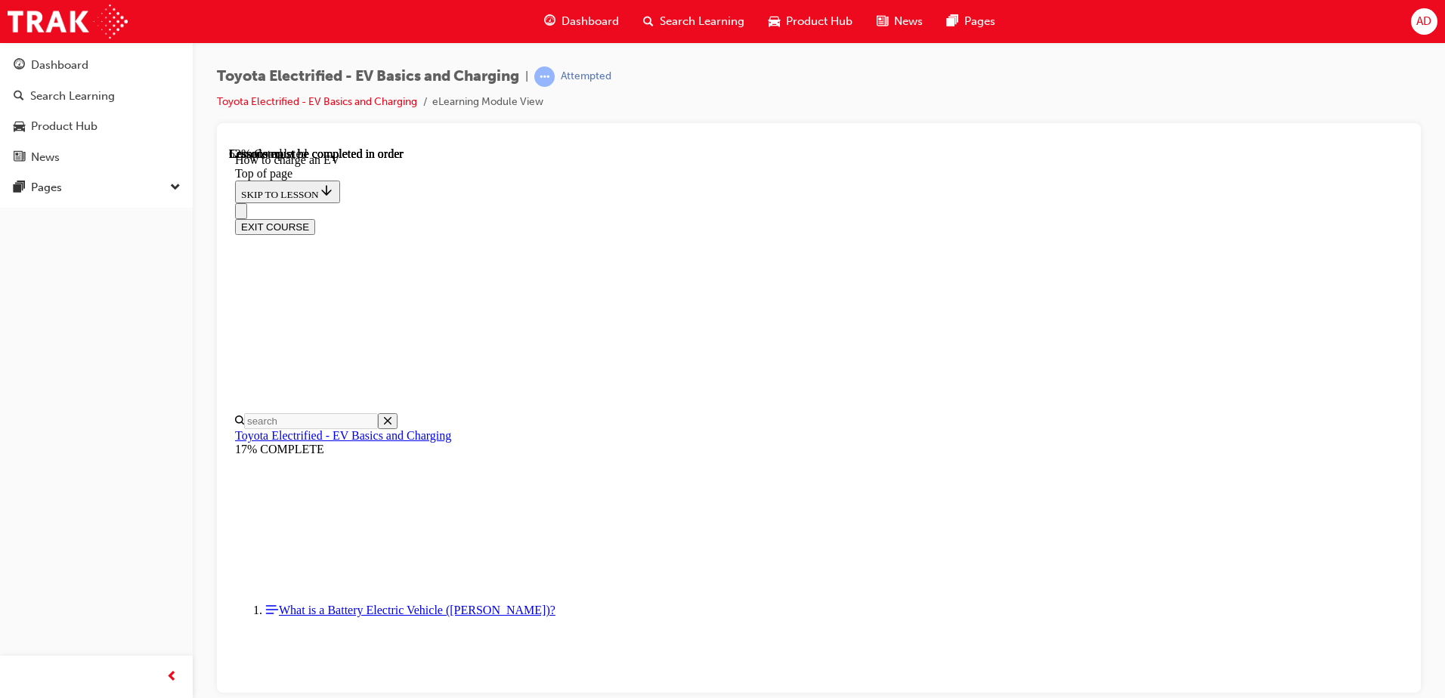
drag, startPoint x: 695, startPoint y: 330, endPoint x: 754, endPoint y: 317, distance: 60.5
drag, startPoint x: 593, startPoint y: 451, endPoint x: 581, endPoint y: 452, distance: 12.2
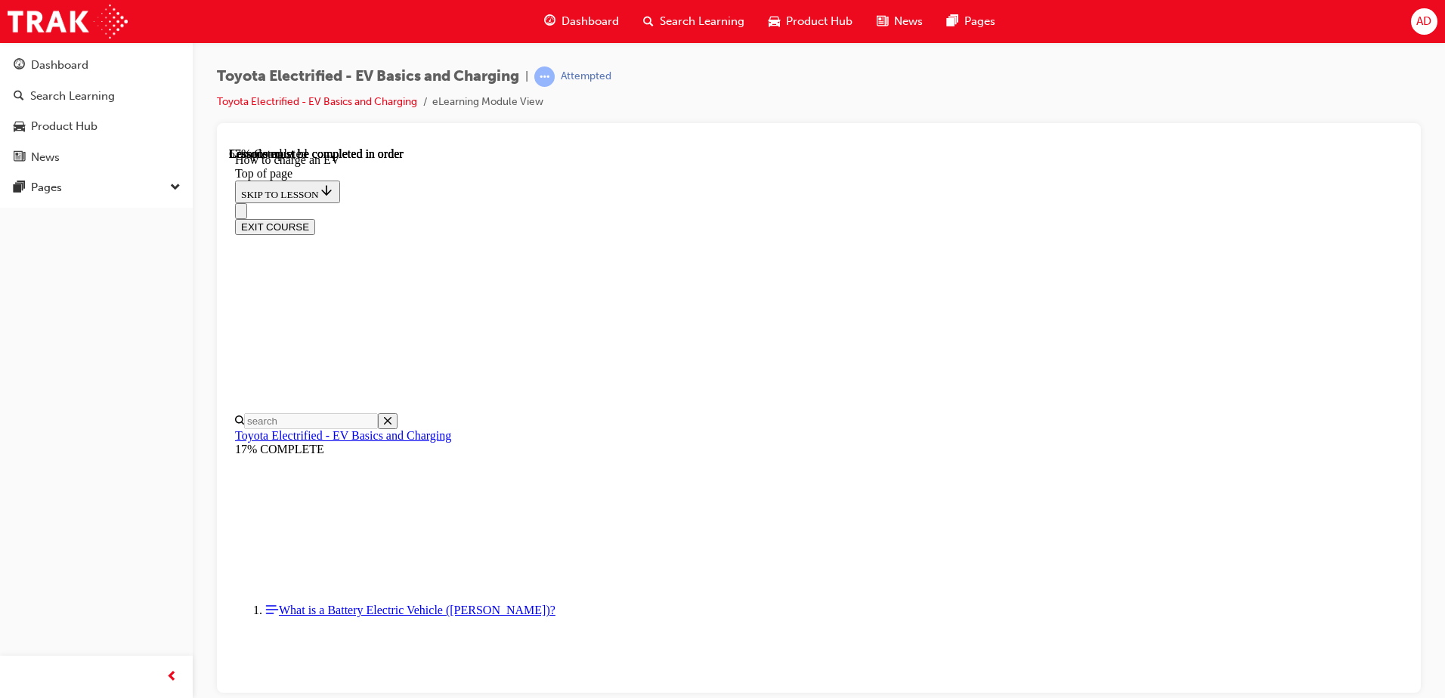
drag, startPoint x: 581, startPoint y: 452, endPoint x: 540, endPoint y: 522, distance: 80.6
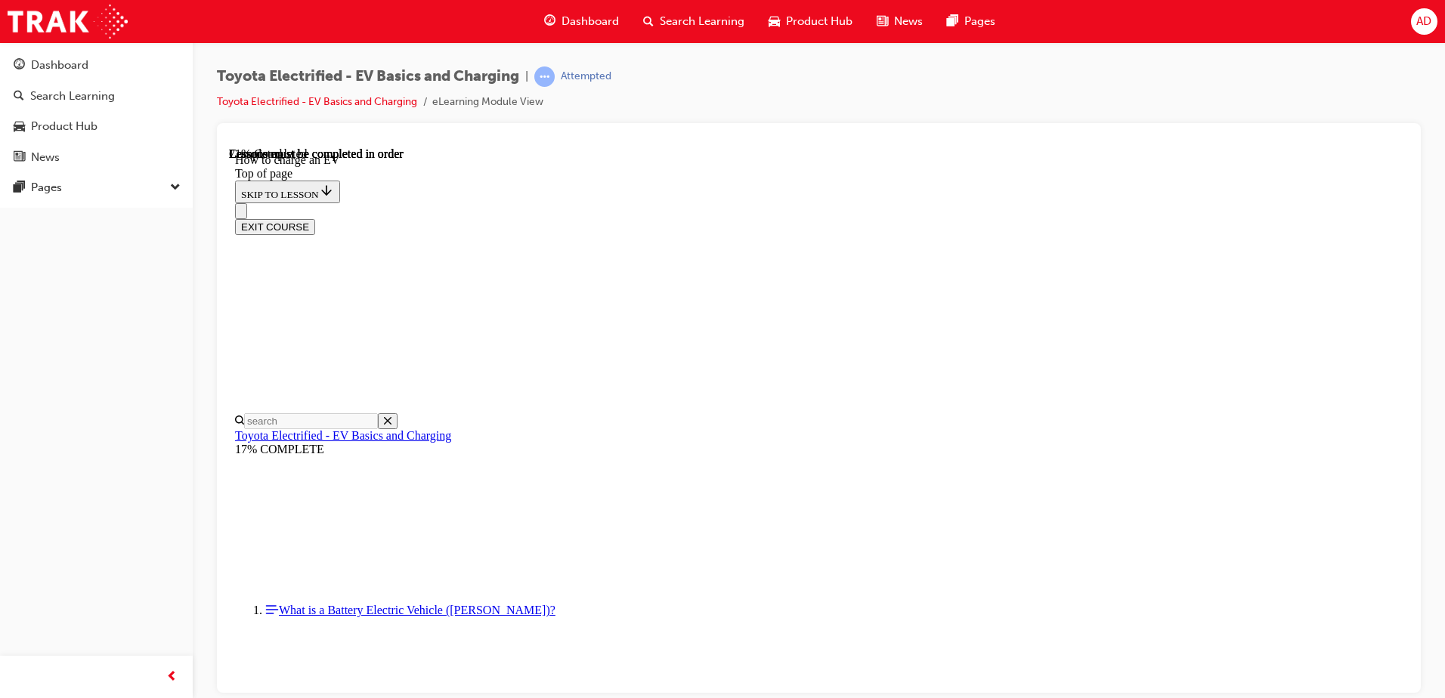
drag, startPoint x: 922, startPoint y: 240, endPoint x: 937, endPoint y: 252, distance: 19.4
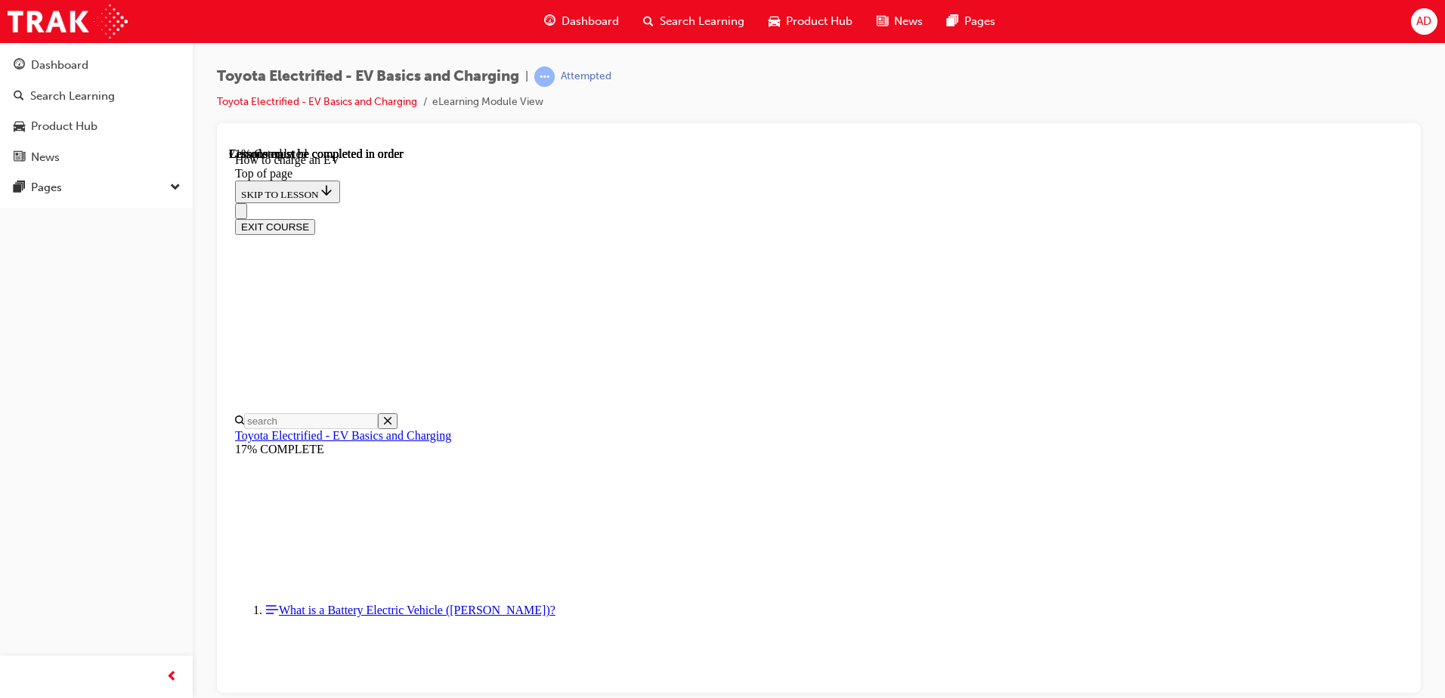
drag, startPoint x: 921, startPoint y: 429, endPoint x: 929, endPoint y: 432, distance: 8.8
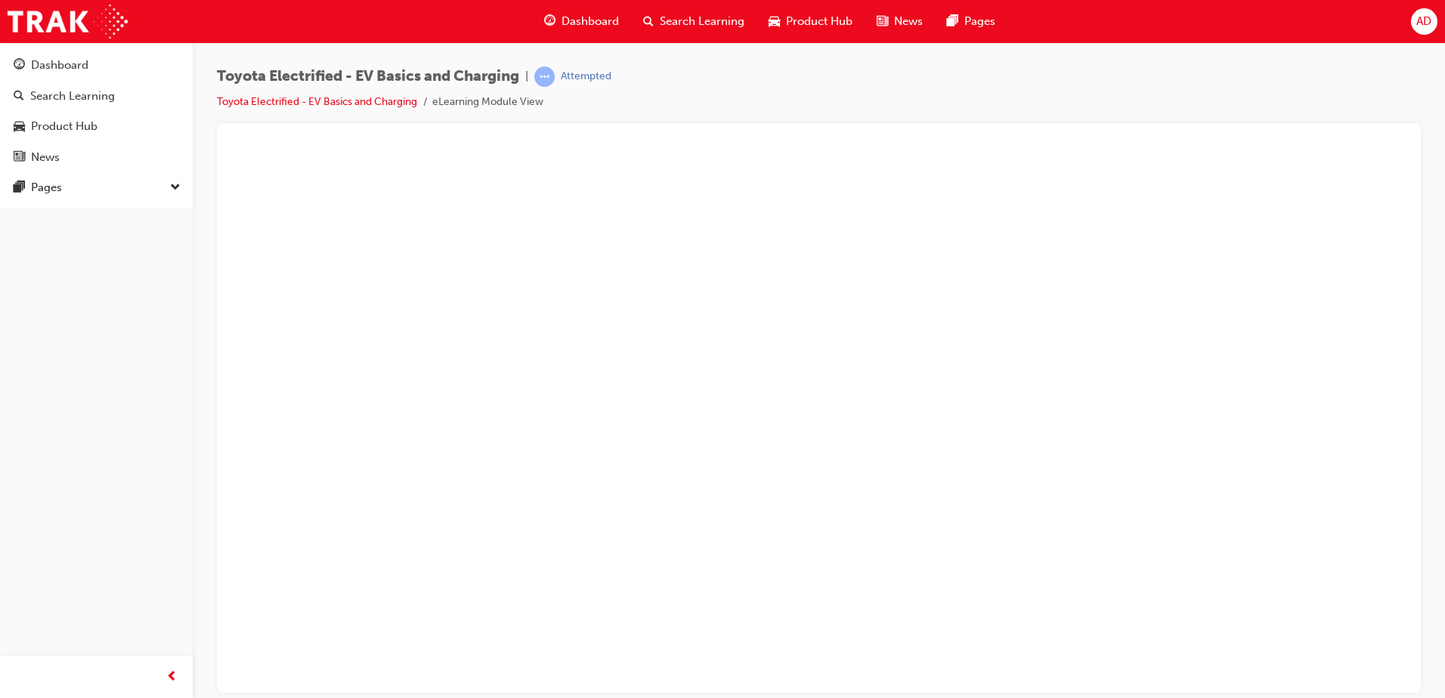
click at [702, 407] on button "Unzoom image" at bounding box center [819, 420] width 1180 height 546
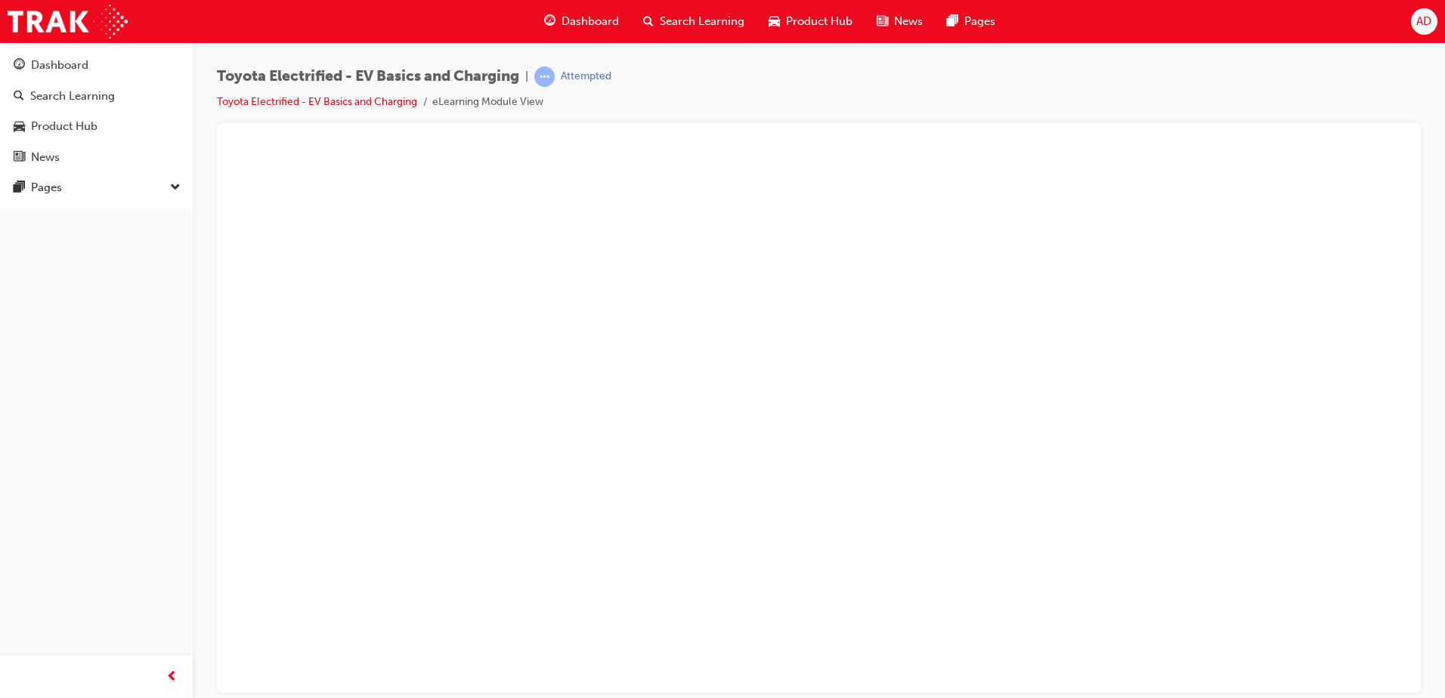
click at [804, 398] on button "Unzoom image" at bounding box center [819, 420] width 1180 height 546
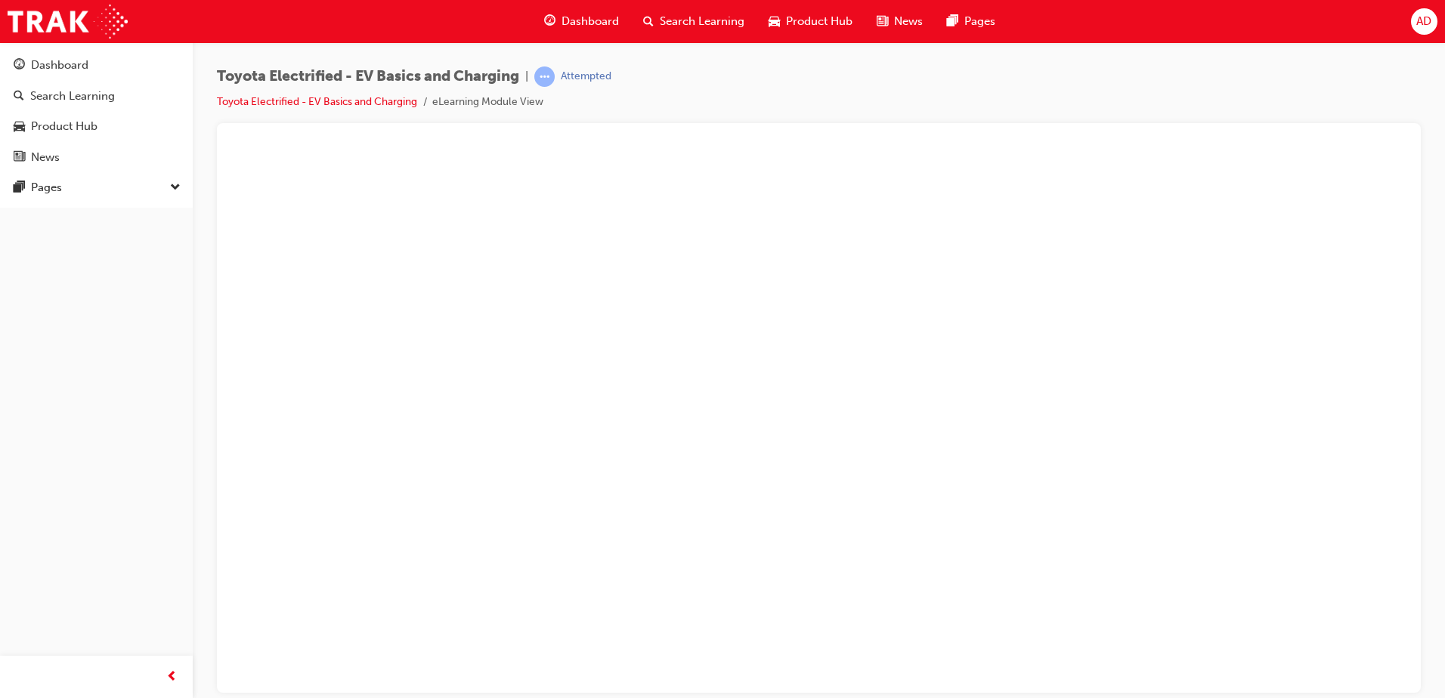
click at [958, 386] on button "Unzoom image" at bounding box center [819, 420] width 1180 height 546
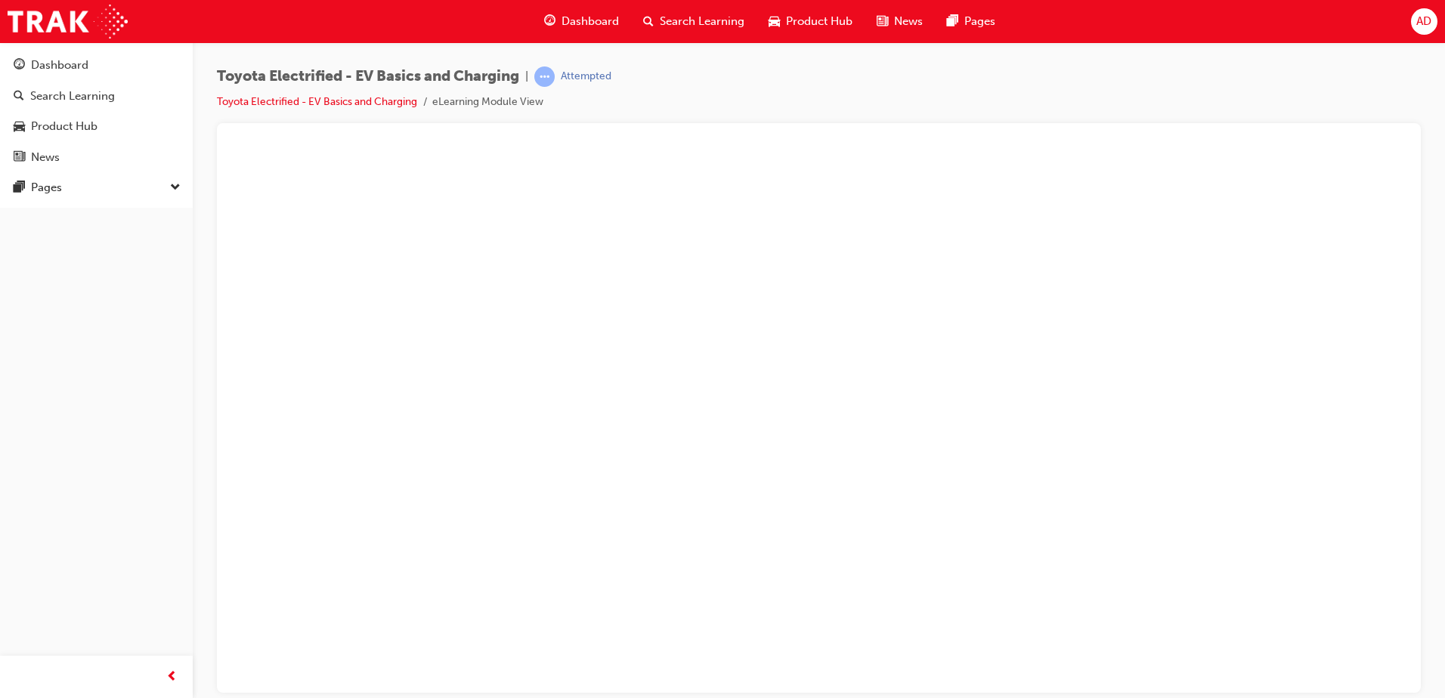
click at [1152, 394] on button "Unzoom image" at bounding box center [819, 420] width 1180 height 546
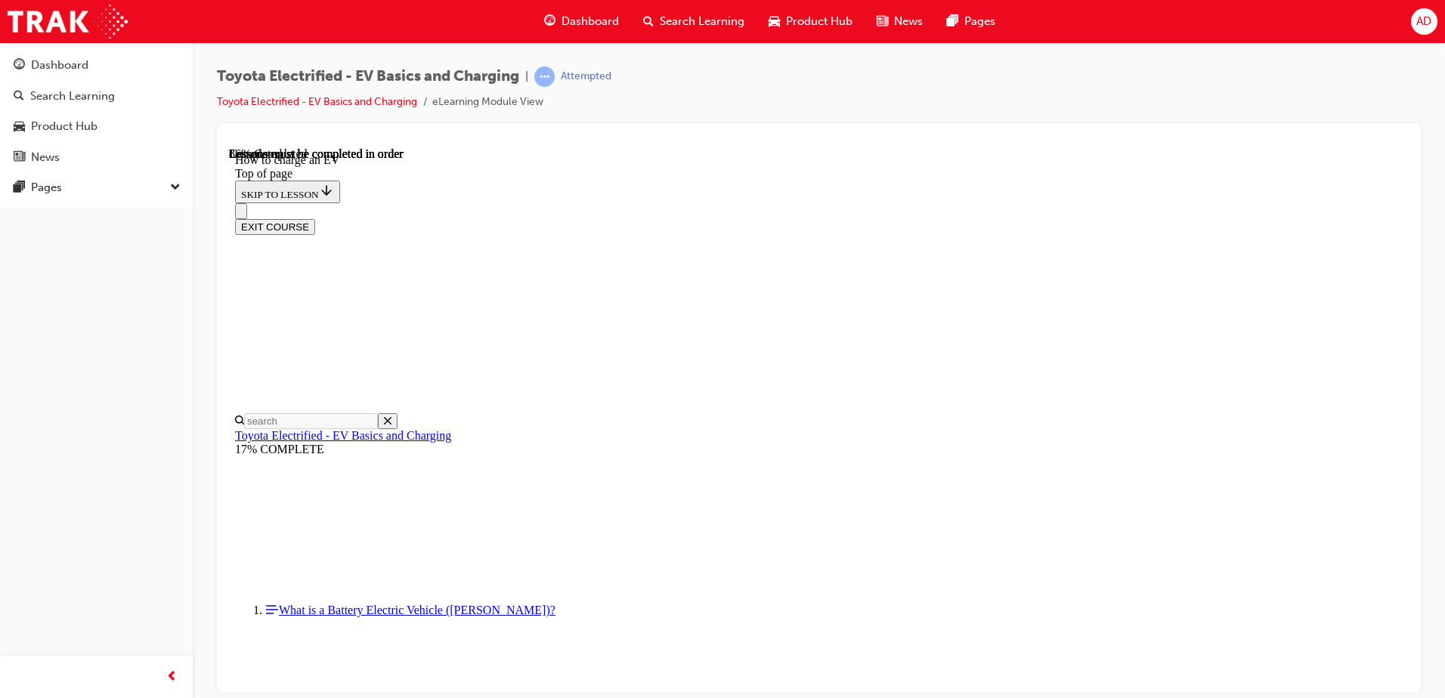
scroll to position [5155, 0]
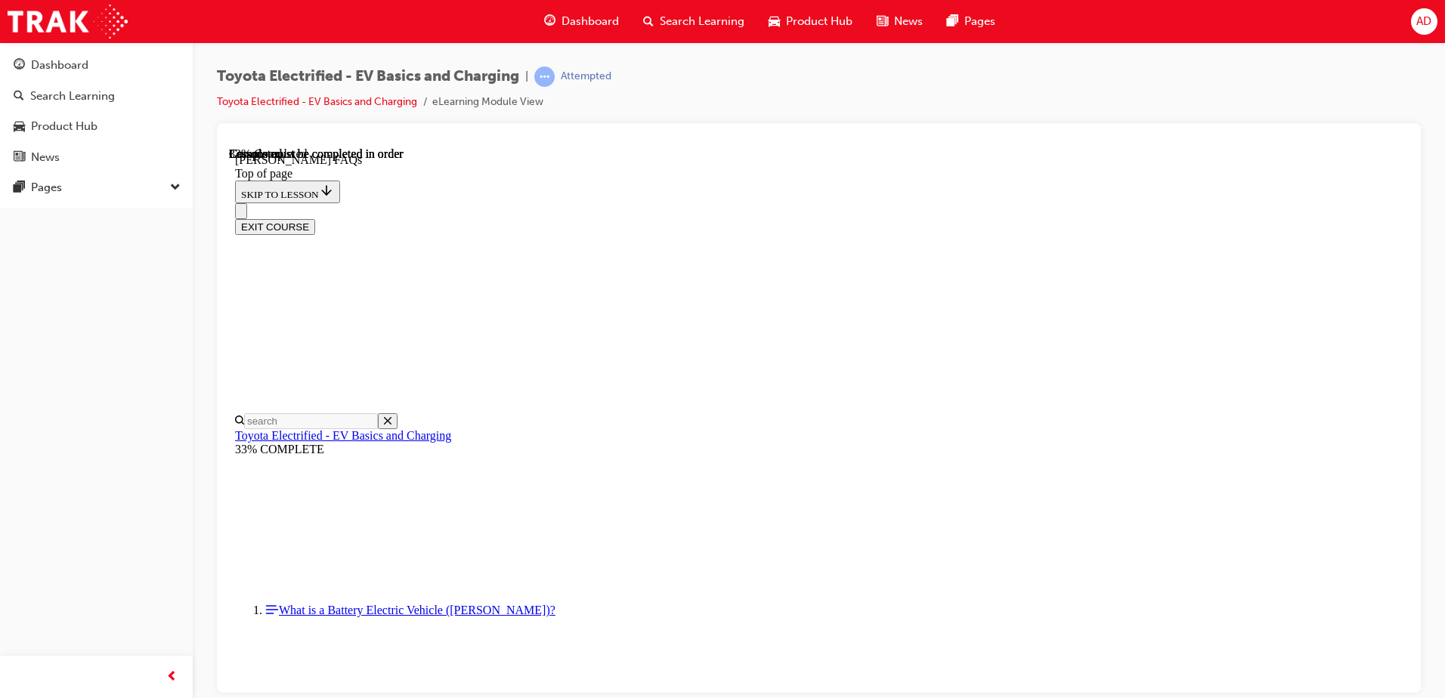
drag, startPoint x: 966, startPoint y: 382, endPoint x: 921, endPoint y: 422, distance: 60.0
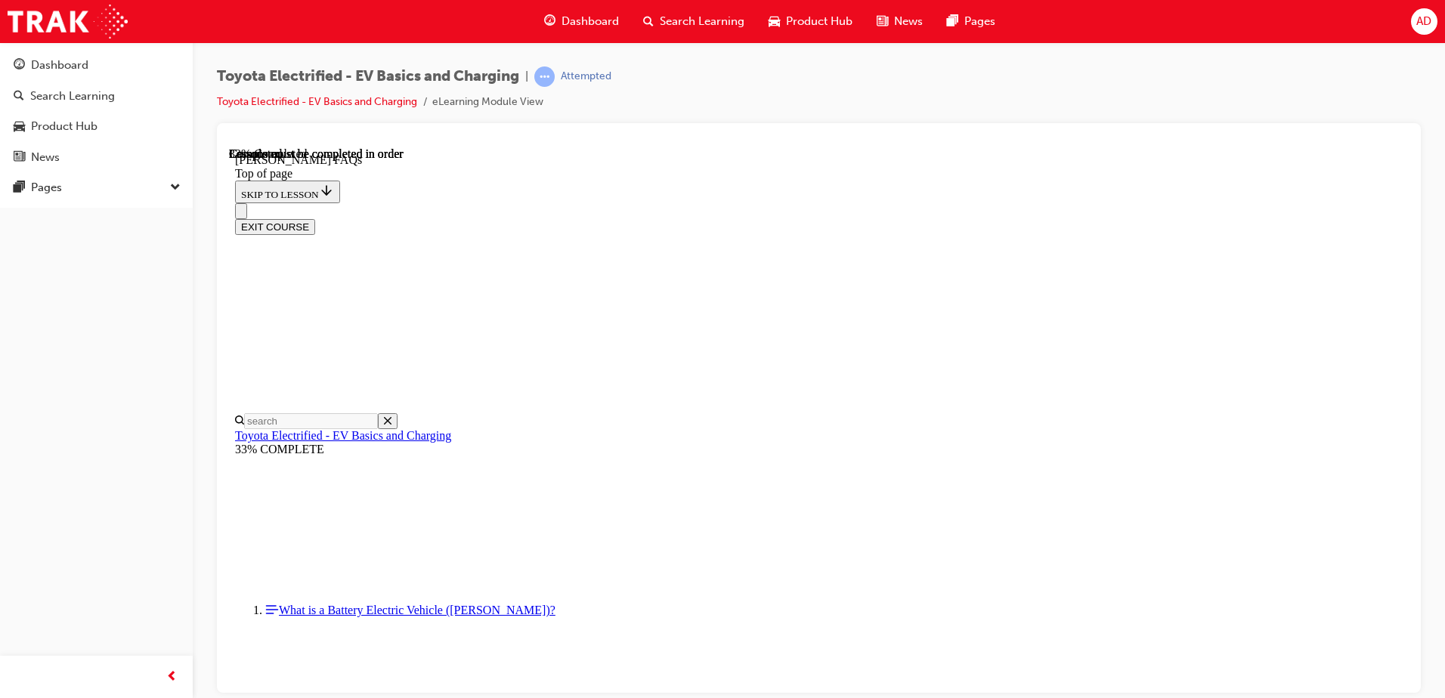
drag, startPoint x: 671, startPoint y: 458, endPoint x: 1090, endPoint y: 494, distance: 420.3
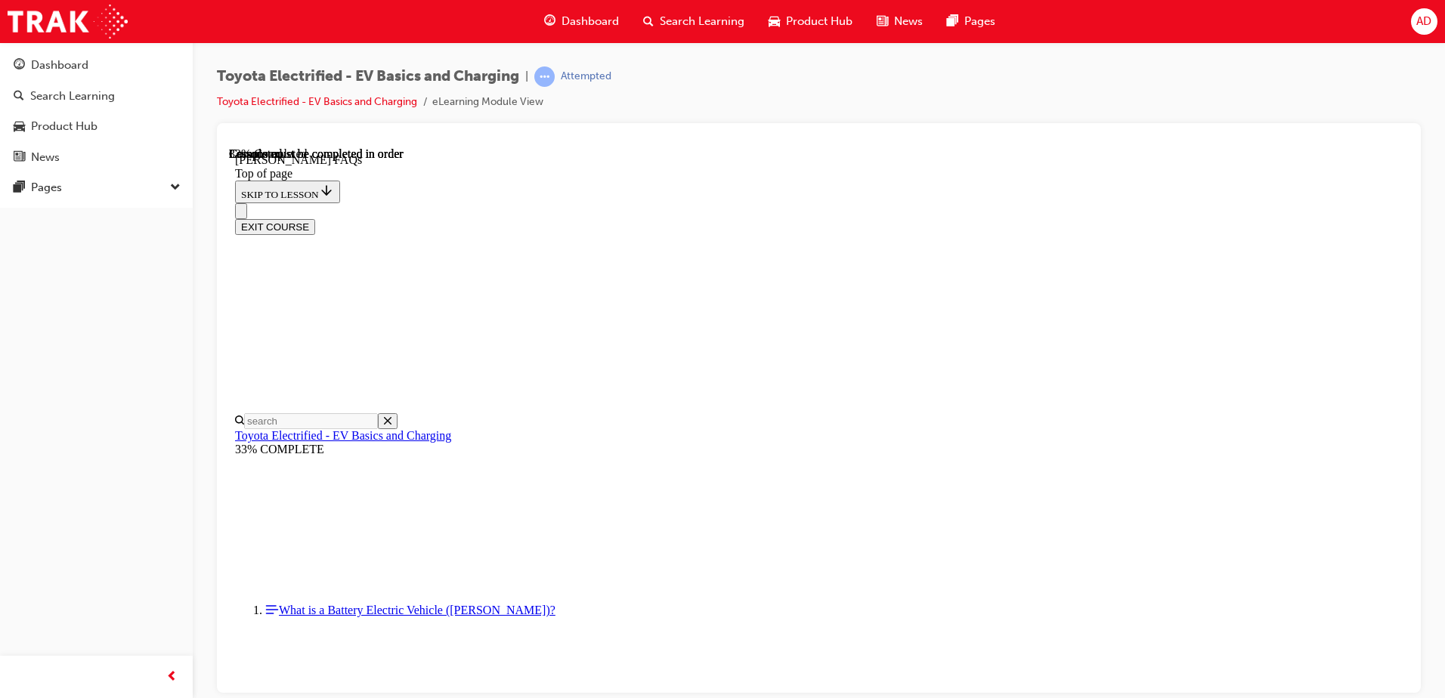
drag, startPoint x: 810, startPoint y: 537, endPoint x: 648, endPoint y: 511, distance: 164.7
drag, startPoint x: 879, startPoint y: 525, endPoint x: 845, endPoint y: 528, distance: 34.2
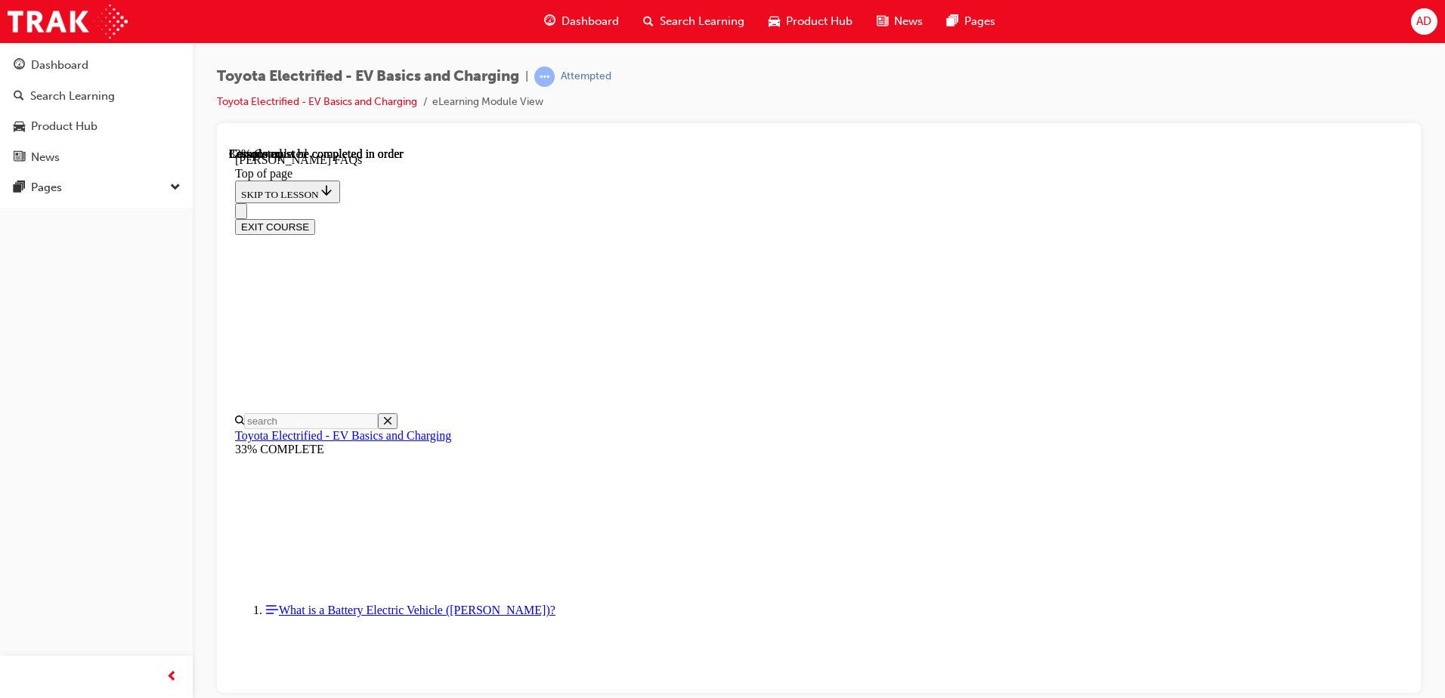
drag, startPoint x: 817, startPoint y: 410, endPoint x: 757, endPoint y: 404, distance: 60.0
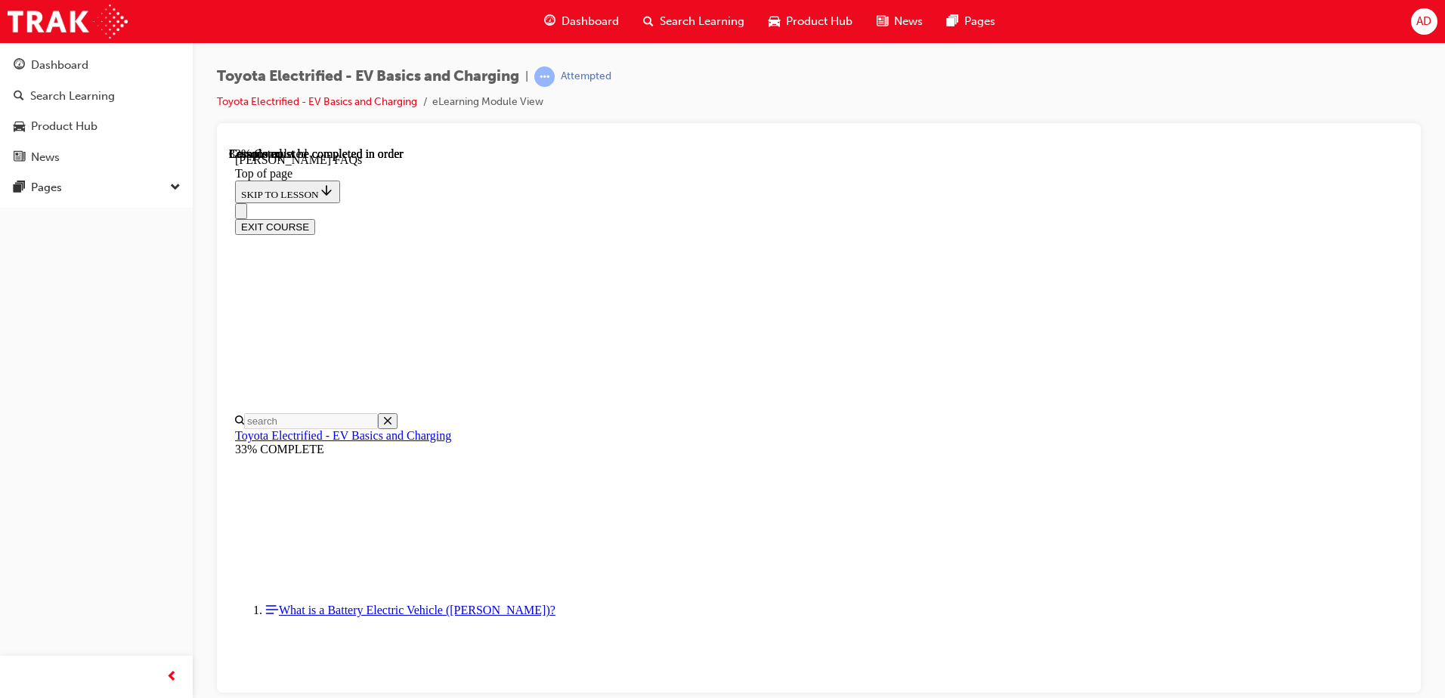
drag, startPoint x: 740, startPoint y: 446, endPoint x: 949, endPoint y: 458, distance: 209.7
drag, startPoint x: 1141, startPoint y: 489, endPoint x: 643, endPoint y: 447, distance: 500.6
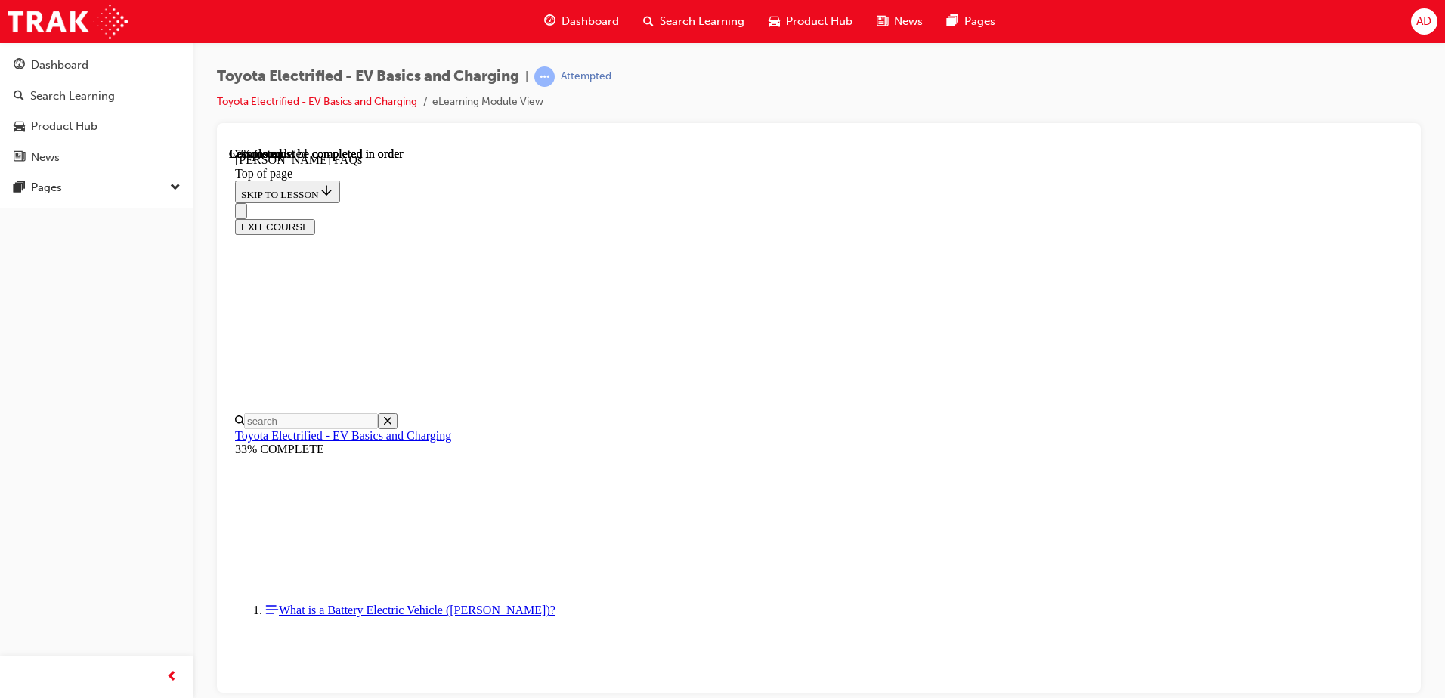
drag, startPoint x: 766, startPoint y: 527, endPoint x: 914, endPoint y: 527, distance: 148.2
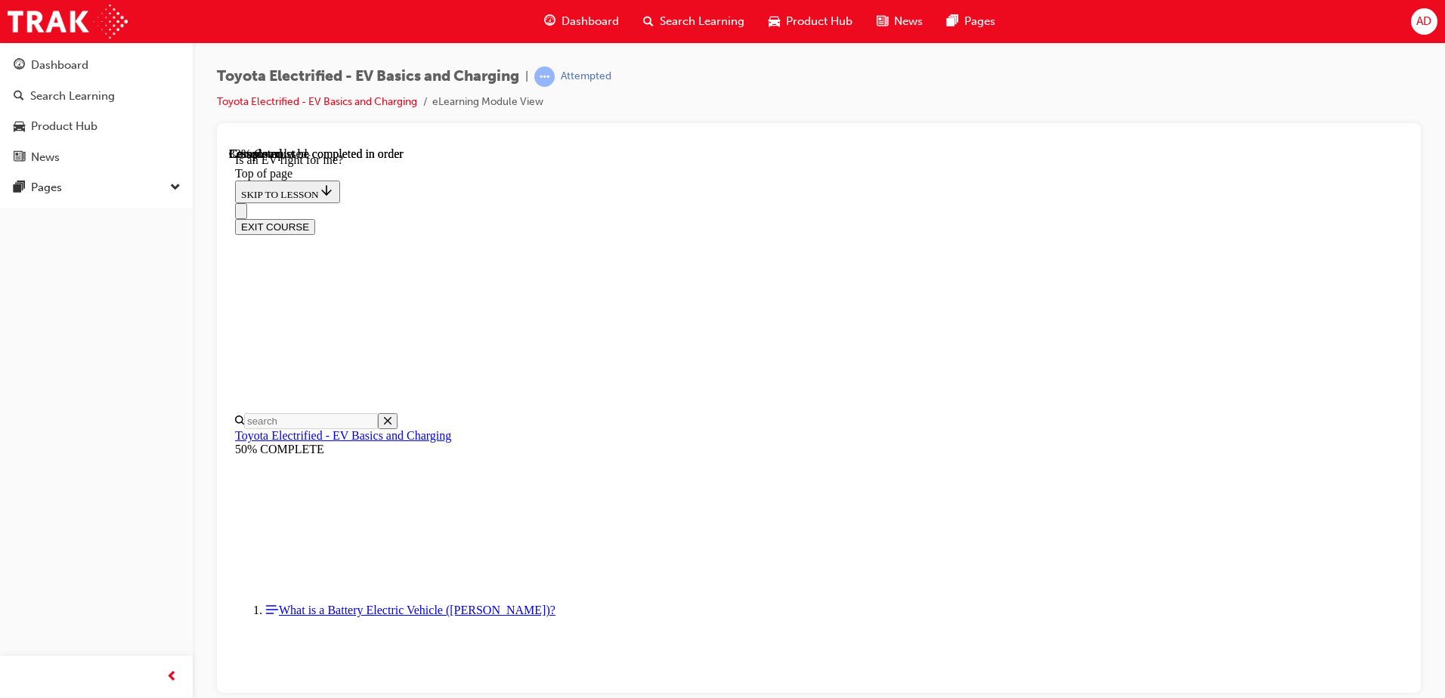
scroll to position [576, 0]
drag, startPoint x: 638, startPoint y: 372, endPoint x: 1246, endPoint y: 417, distance: 609.4
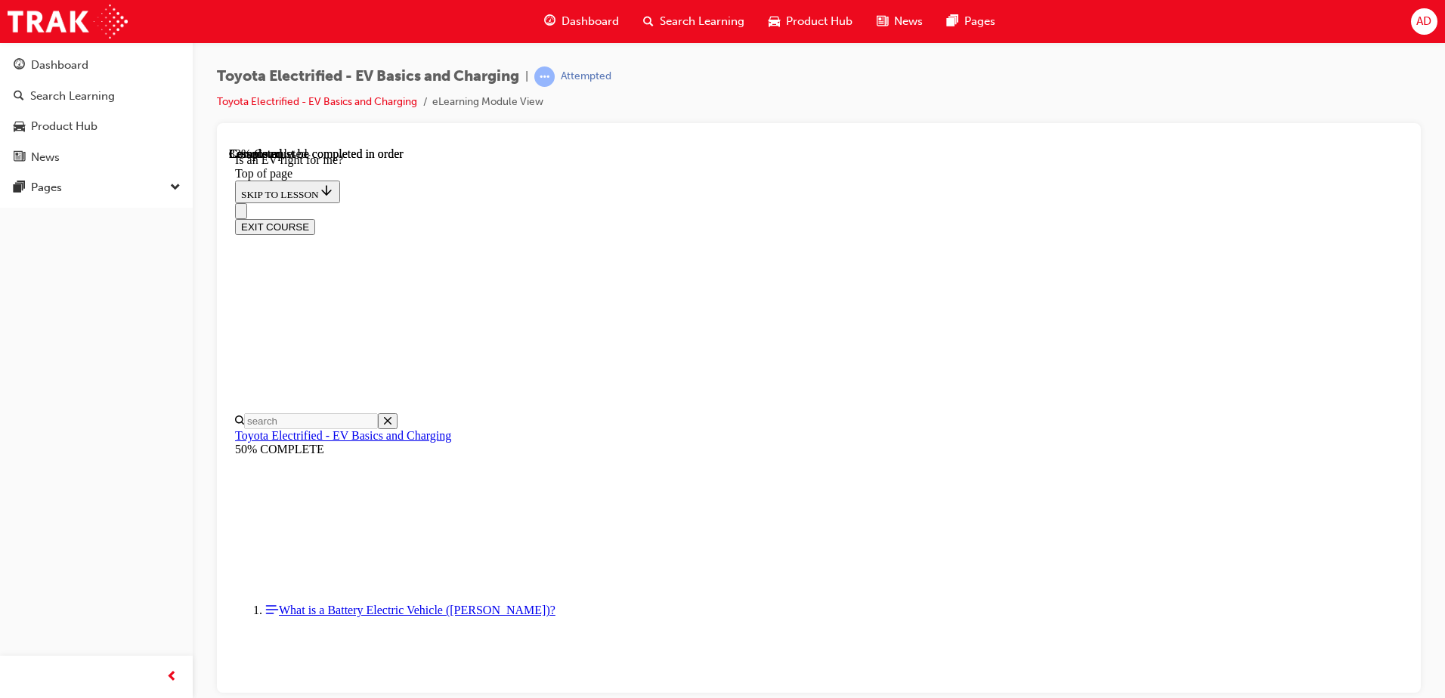
drag, startPoint x: 869, startPoint y: 565, endPoint x: 787, endPoint y: 513, distance: 97.3
drag, startPoint x: 787, startPoint y: 513, endPoint x: 757, endPoint y: 494, distance: 34.6
drag, startPoint x: 785, startPoint y: 482, endPoint x: 958, endPoint y: 503, distance: 175.1
